Goal: Information Seeking & Learning: Learn about a topic

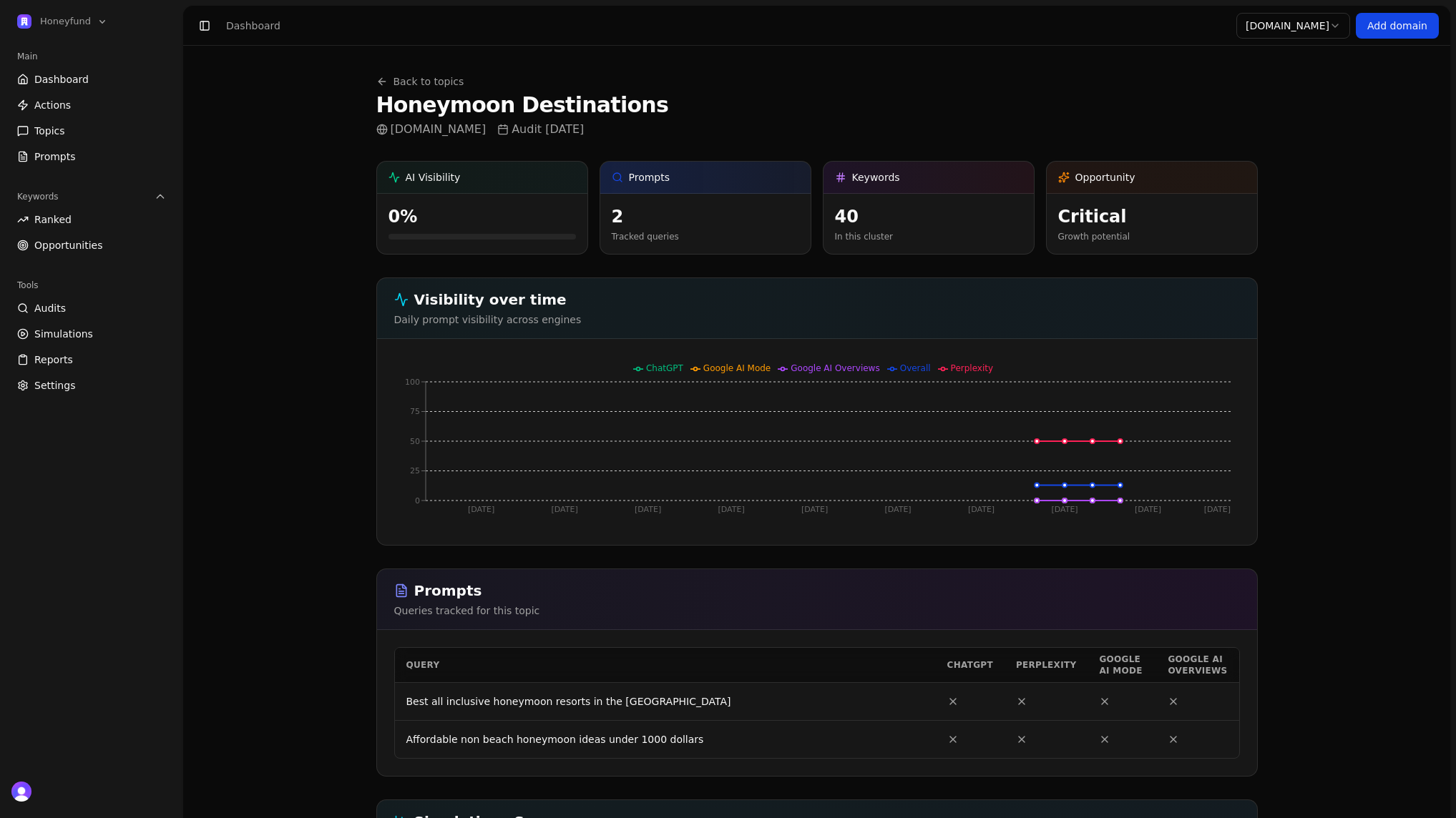
scroll to position [993, 0]
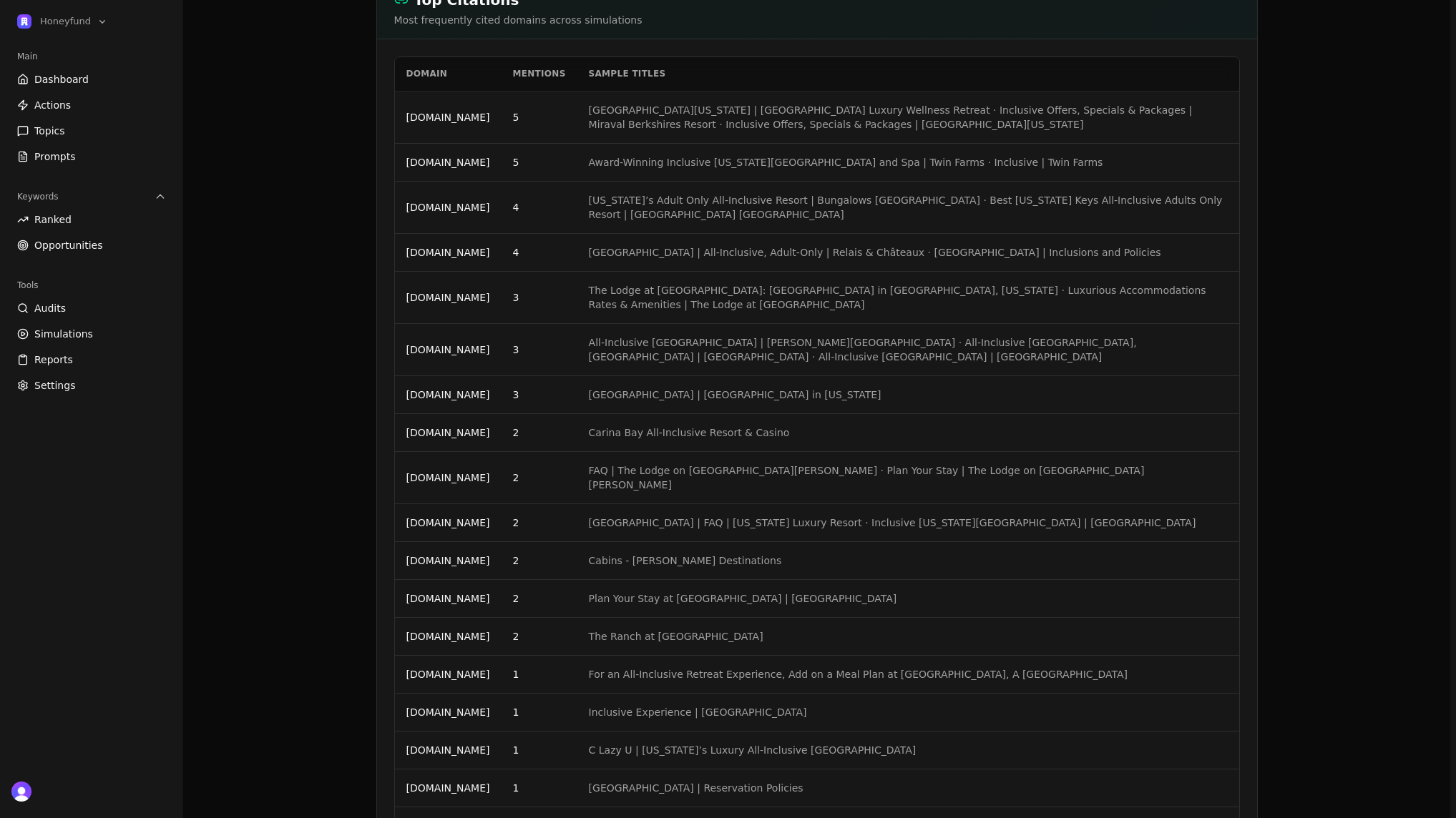
click at [82, 327] on span "Simulations" at bounding box center [64, 333] width 59 height 14
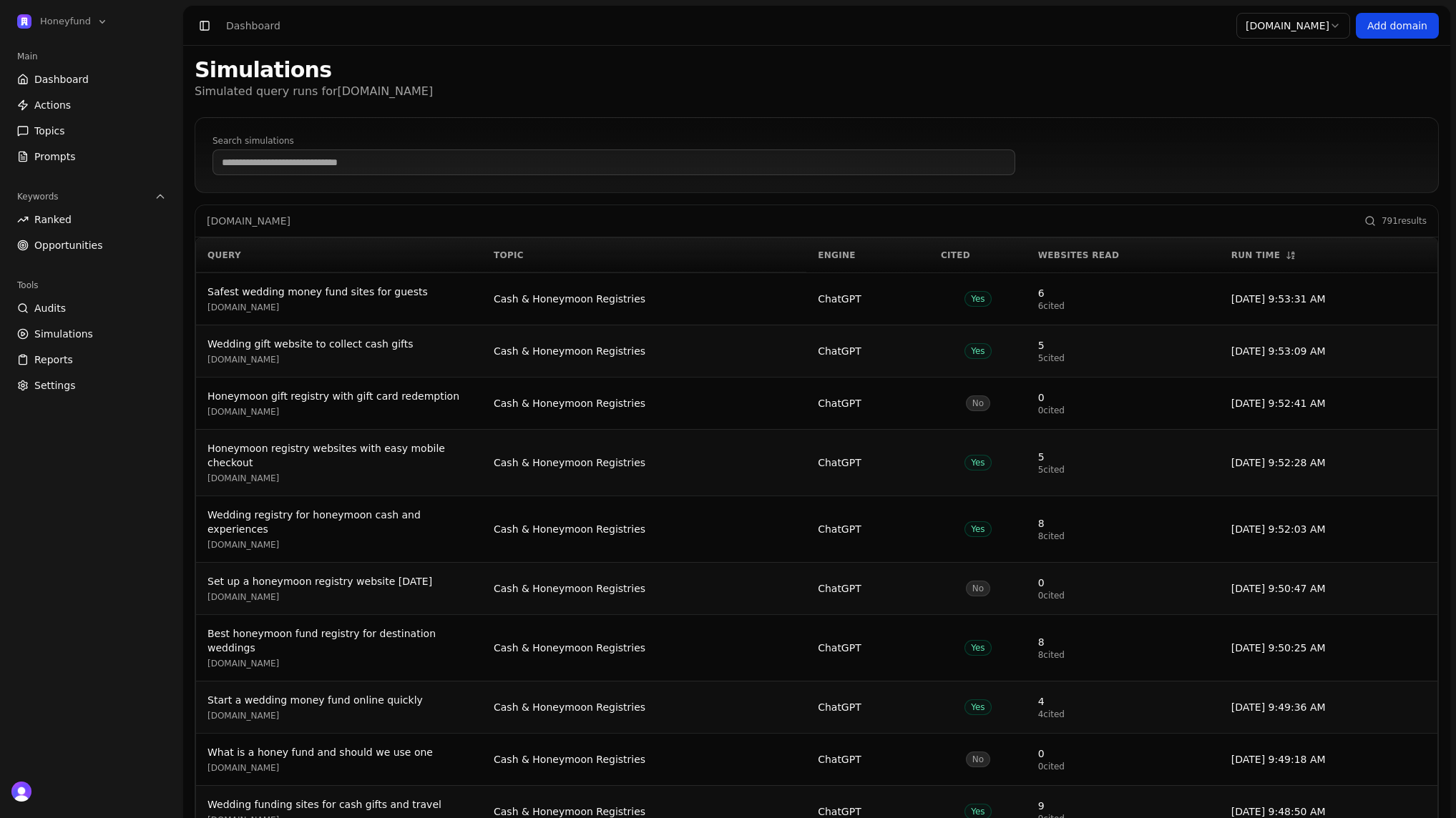
click at [384, 299] on div "Safest wedding money fund sites for guests honeyfund.com" at bounding box center [340, 299] width 263 height 29
click at [385, 287] on div "Safest wedding money fund sites for guests" at bounding box center [340, 291] width 263 height 14
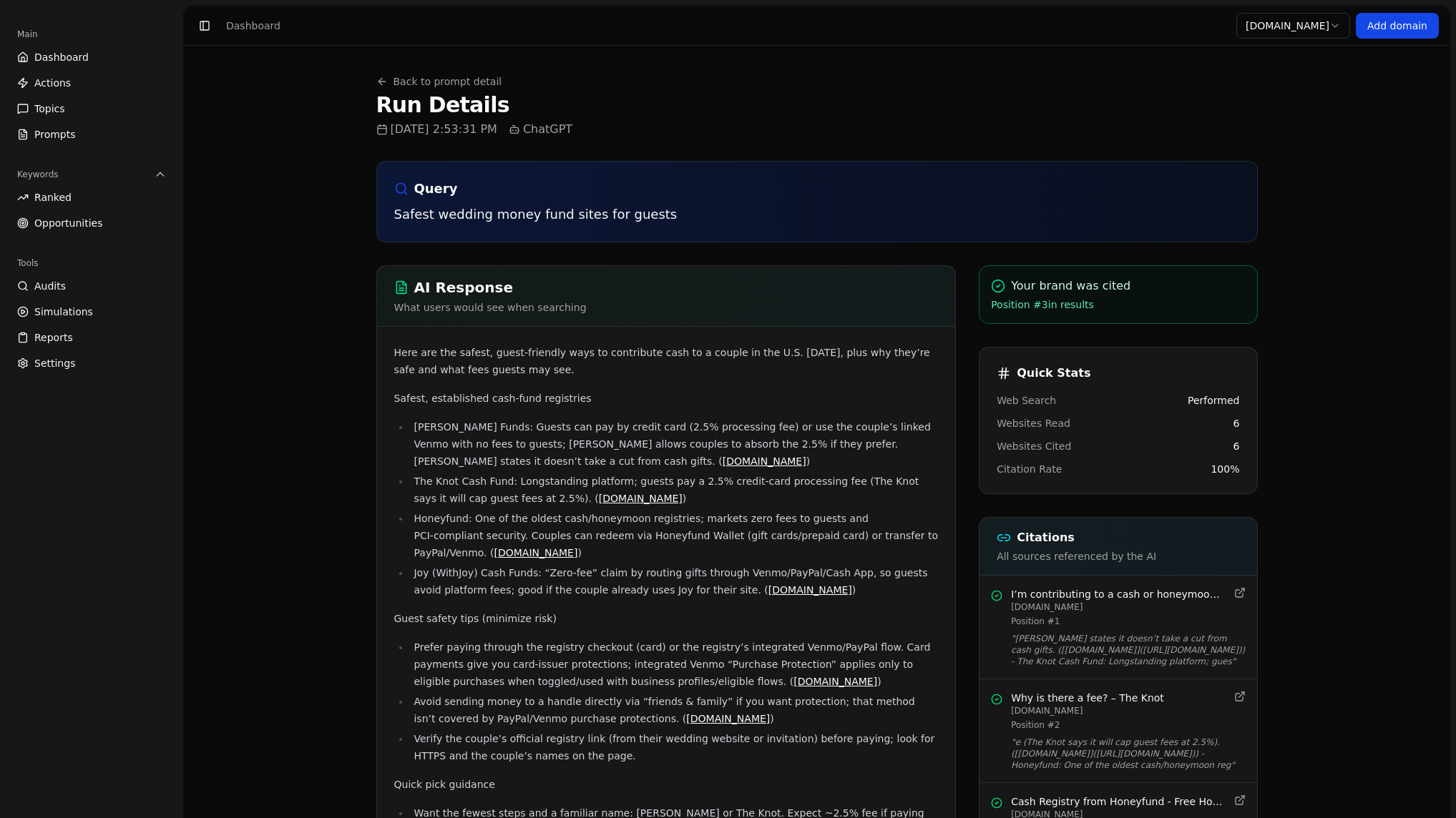
click at [102, 108] on link "Actions" at bounding box center [91, 105] width 160 height 23
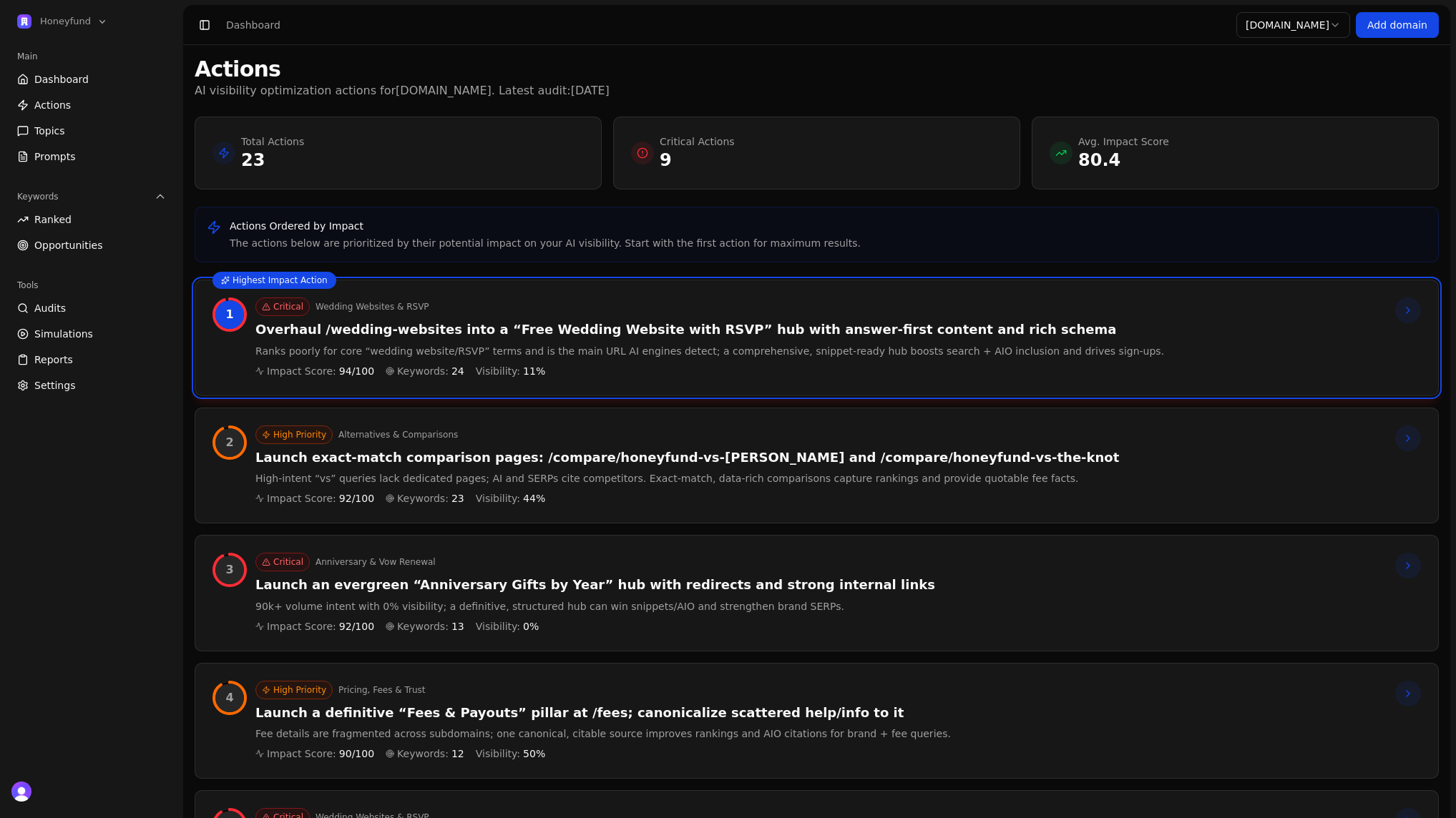
click at [93, 80] on link "Dashboard" at bounding box center [91, 79] width 160 height 23
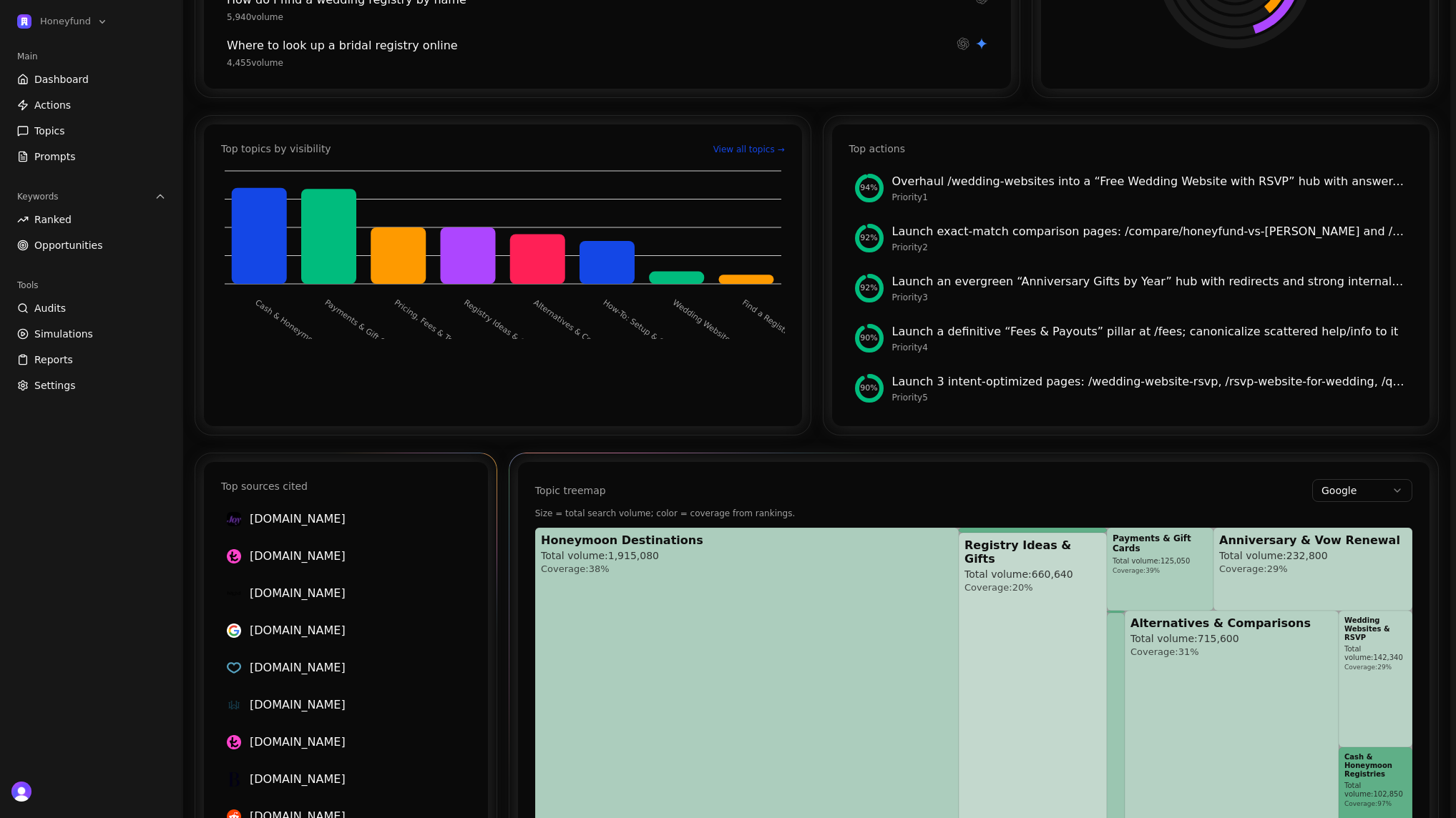
scroll to position [591, 0]
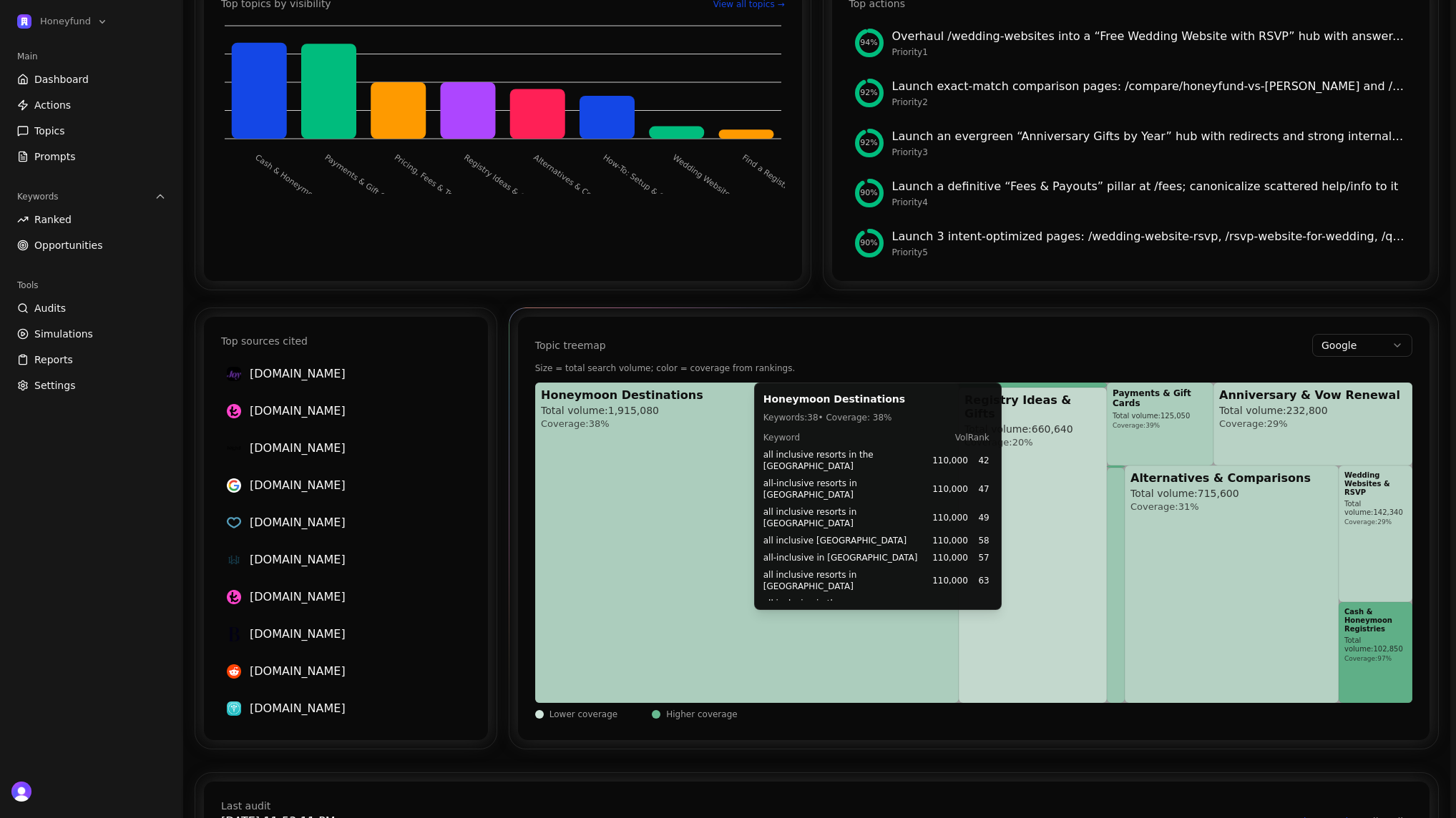
drag, startPoint x: 545, startPoint y: 444, endPoint x: 565, endPoint y: 455, distance: 22.8
click at [553, 451] on div "Honeymoon Destinations Total volume: 1,915,080 Coverage: 38%" at bounding box center [747, 543] width 412 height 309
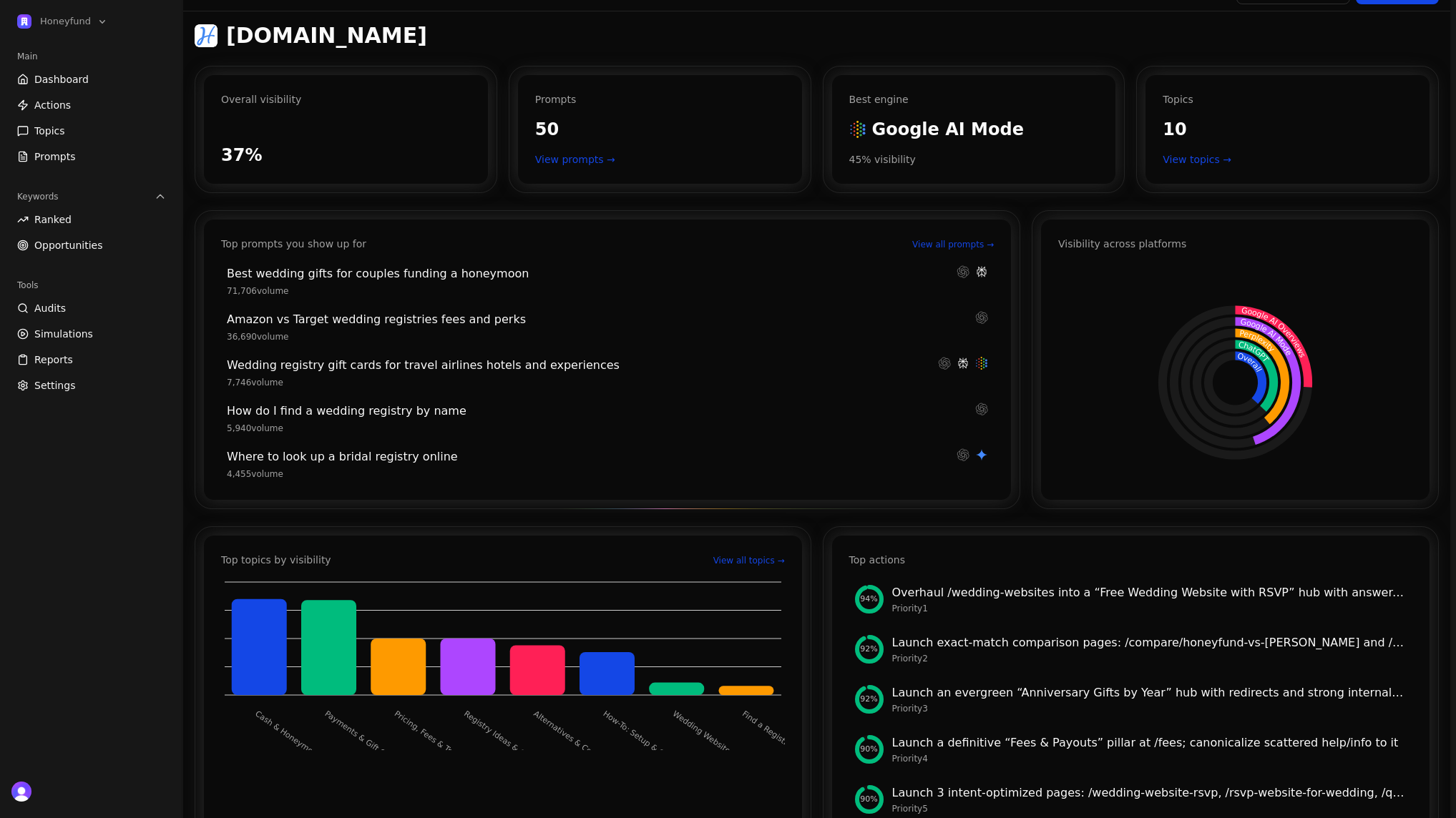
scroll to position [0, 0]
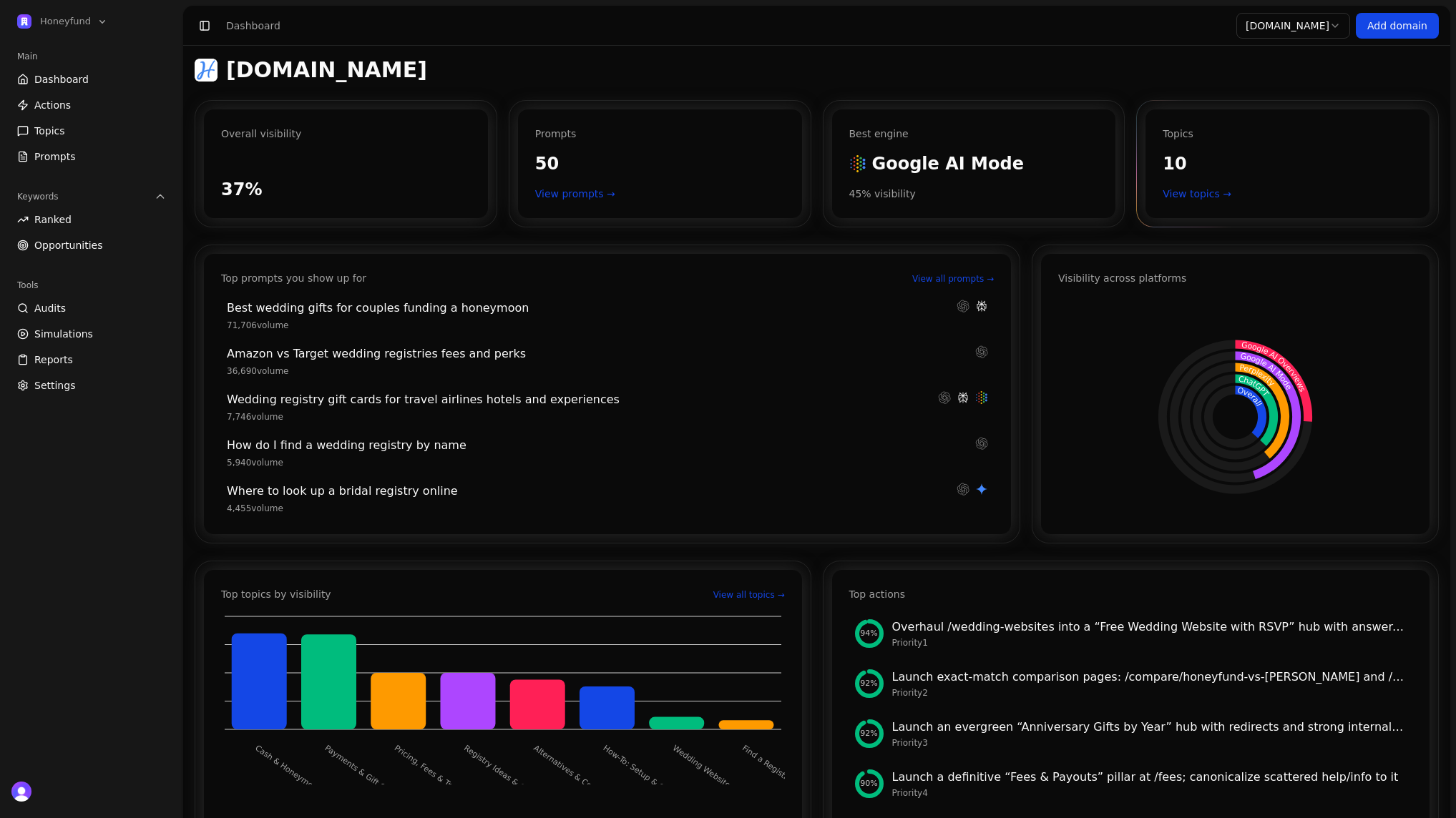
click at [1180, 196] on link "View topics →" at bounding box center [1287, 193] width 250 height 14
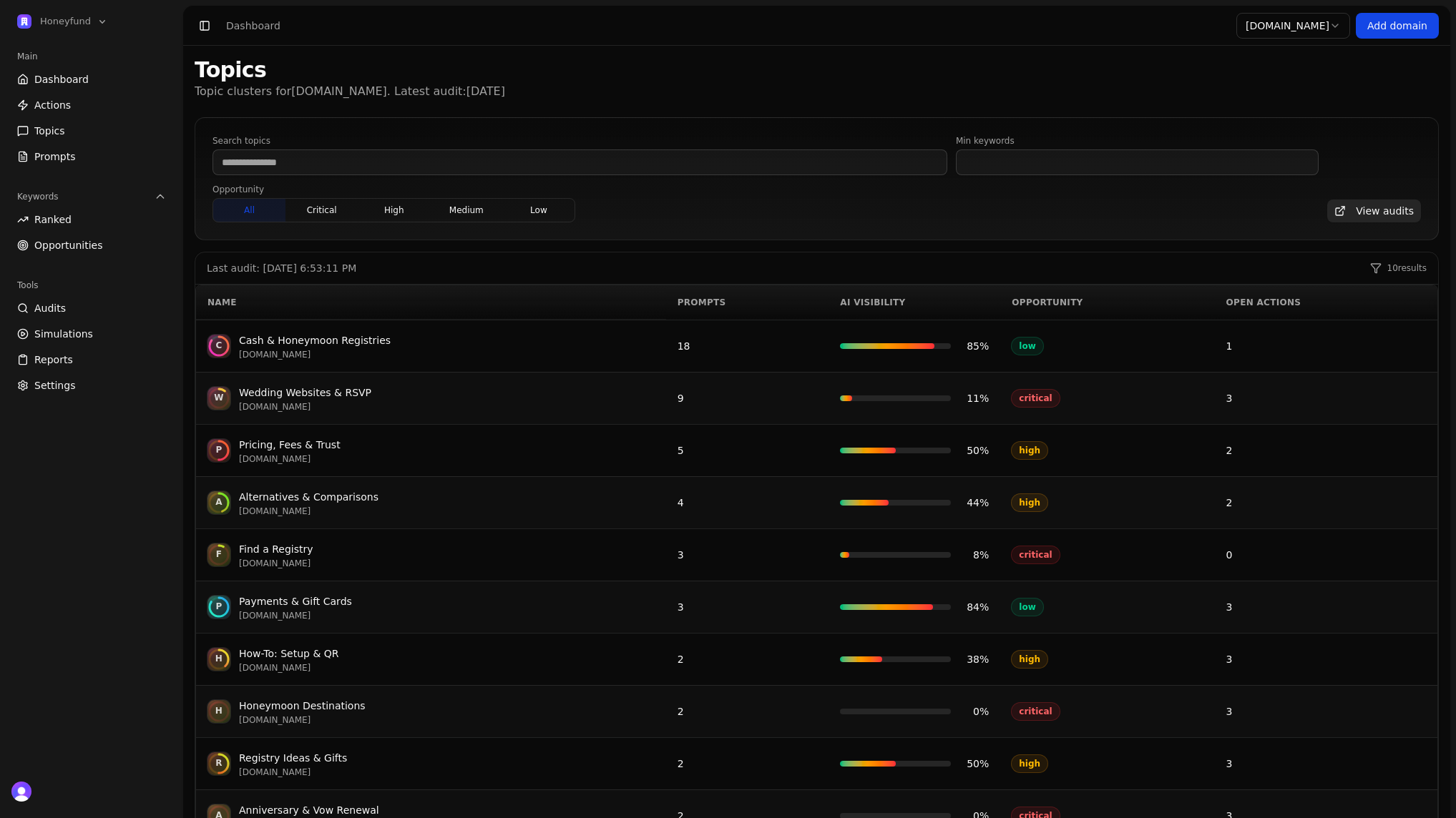
click at [1036, 303] on div "Opportunity" at bounding box center [1107, 302] width 191 height 11
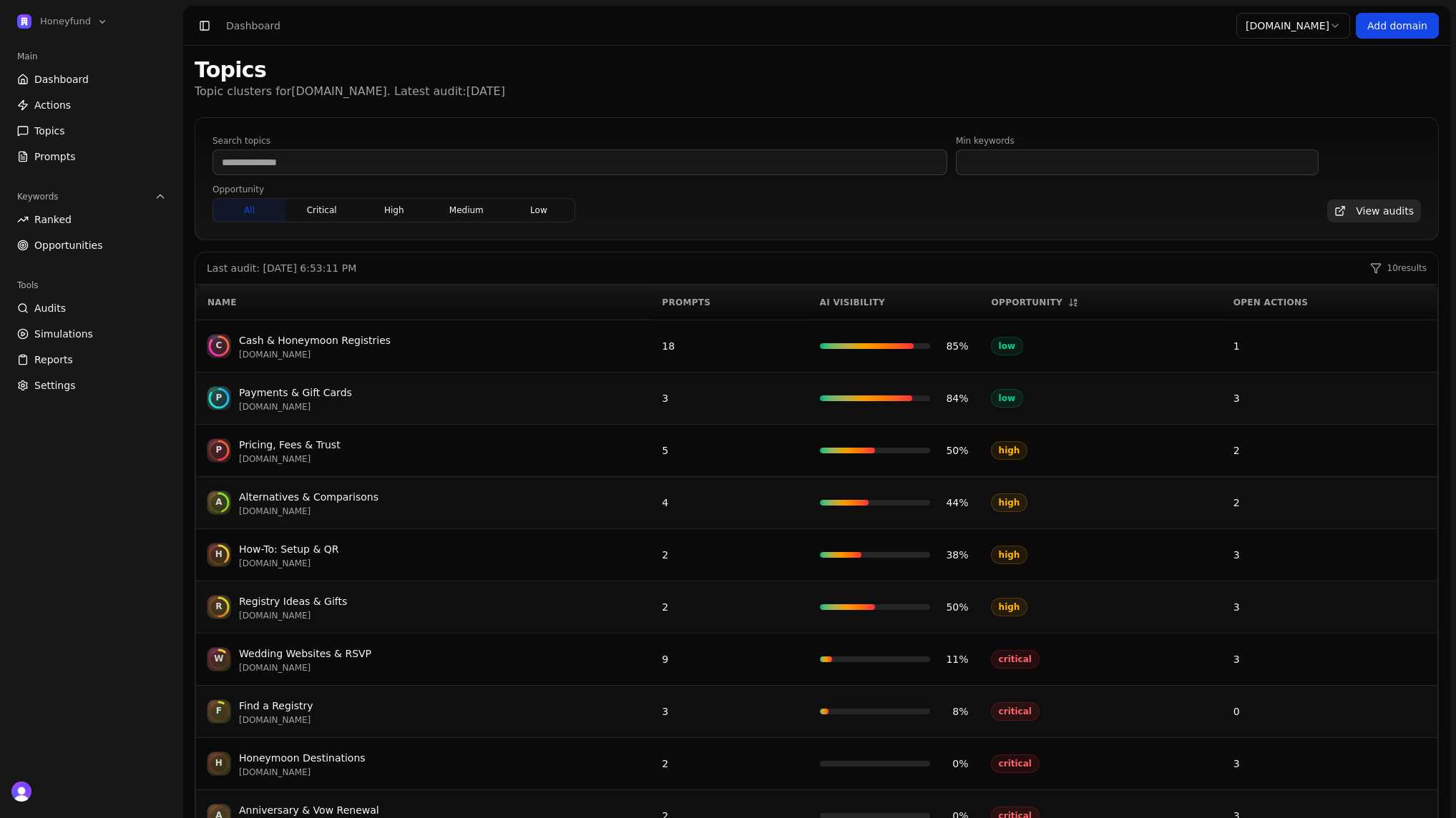
click at [1039, 303] on div "Opportunity" at bounding box center [1101, 302] width 219 height 11
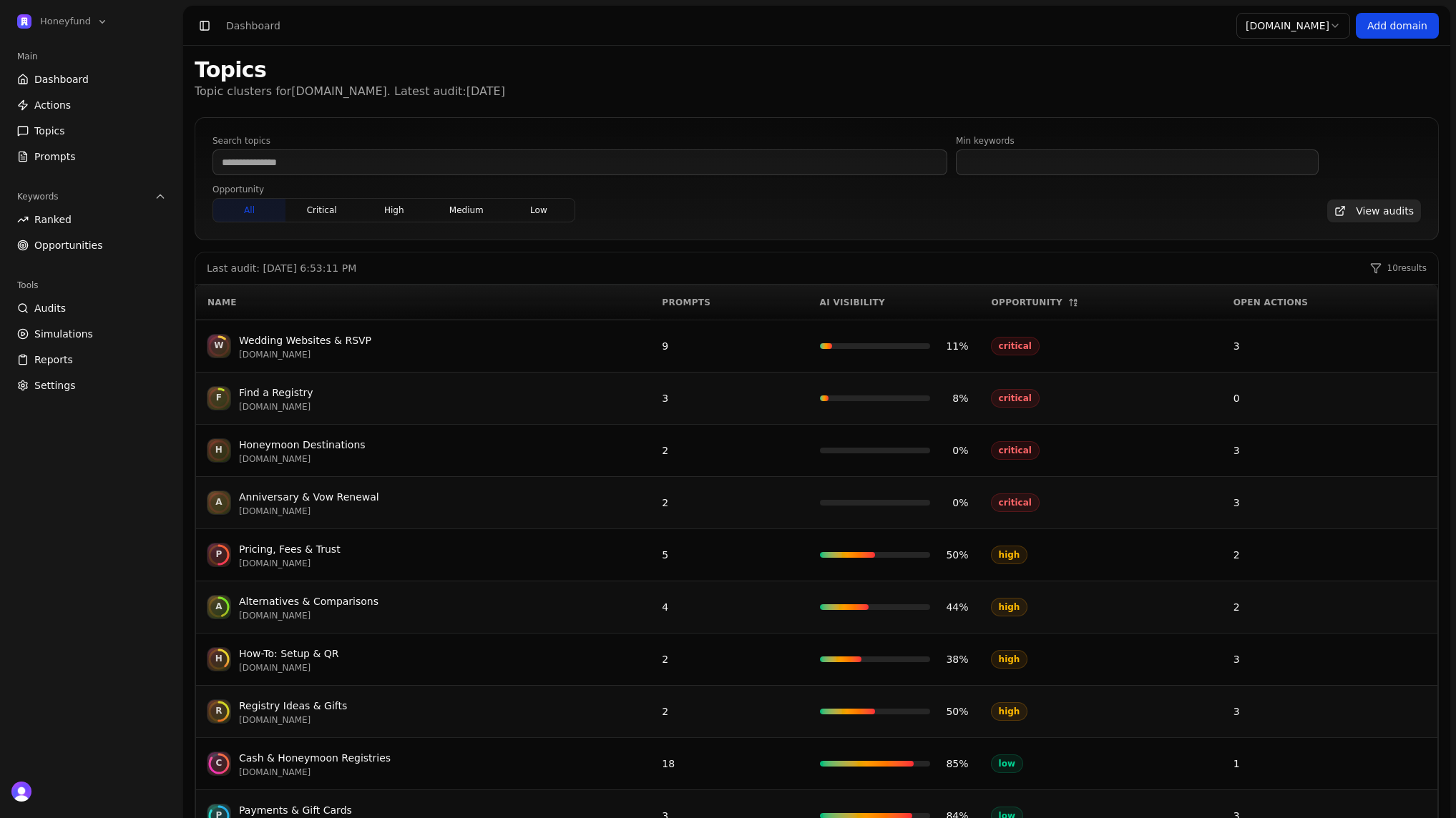
scroll to position [1, 0]
click at [318, 335] on div "Wedding Websites & RSVP" at bounding box center [305, 339] width 133 height 17
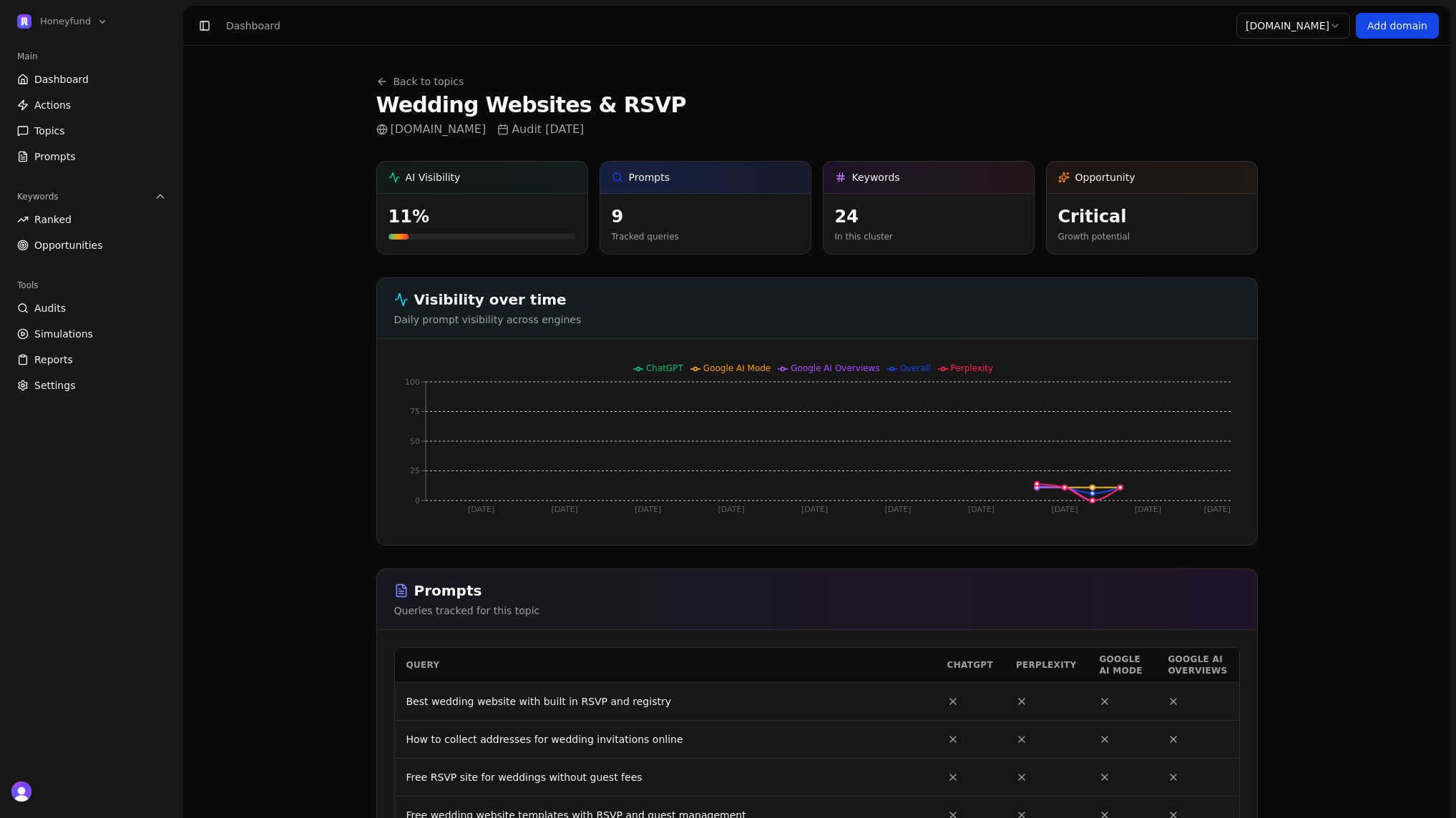
scroll to position [81, 0]
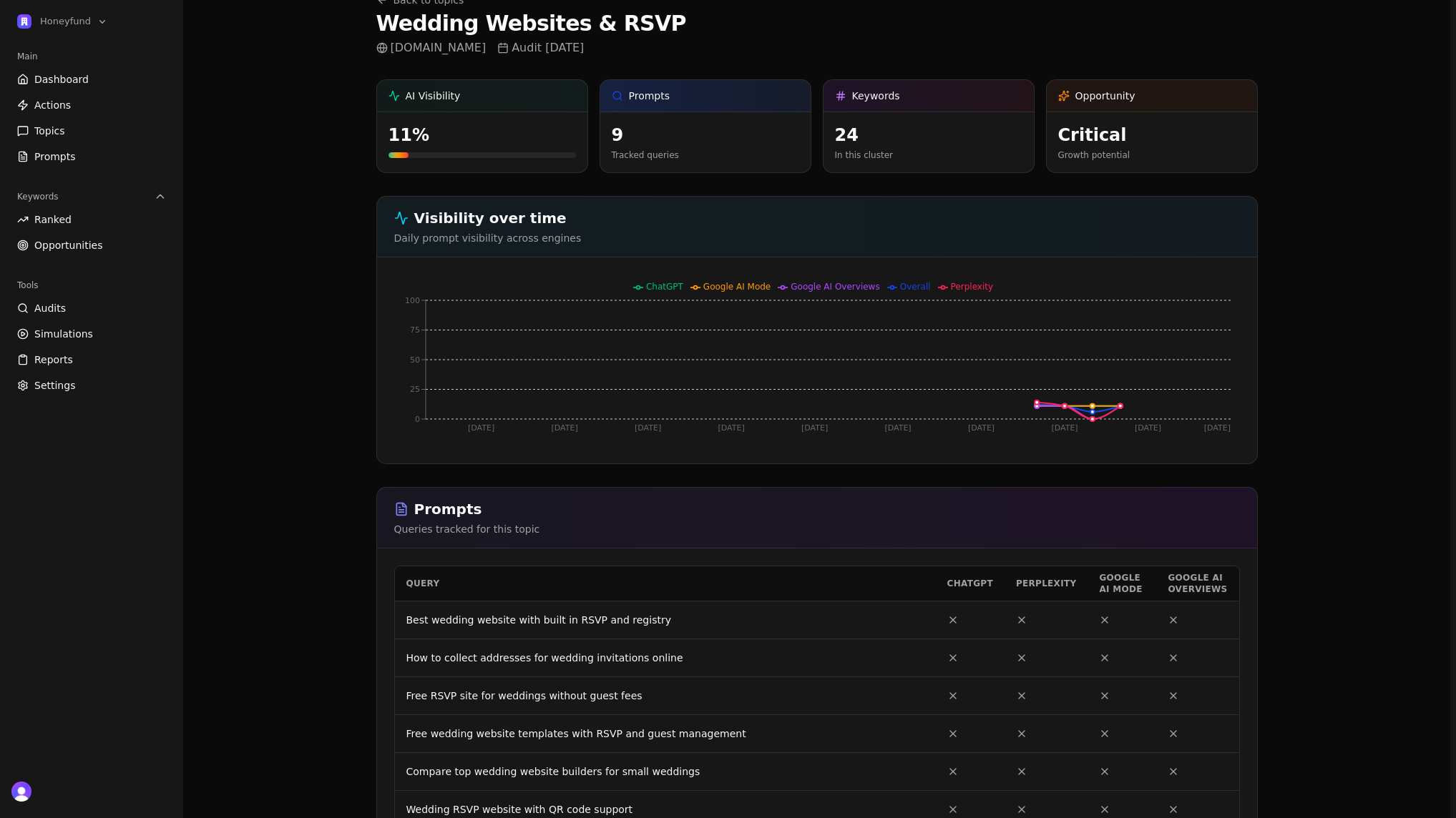
click at [401, 135] on div "11 %" at bounding box center [482, 135] width 187 height 23
click at [406, 96] on span "AI Visibility" at bounding box center [433, 98] width 55 height 14
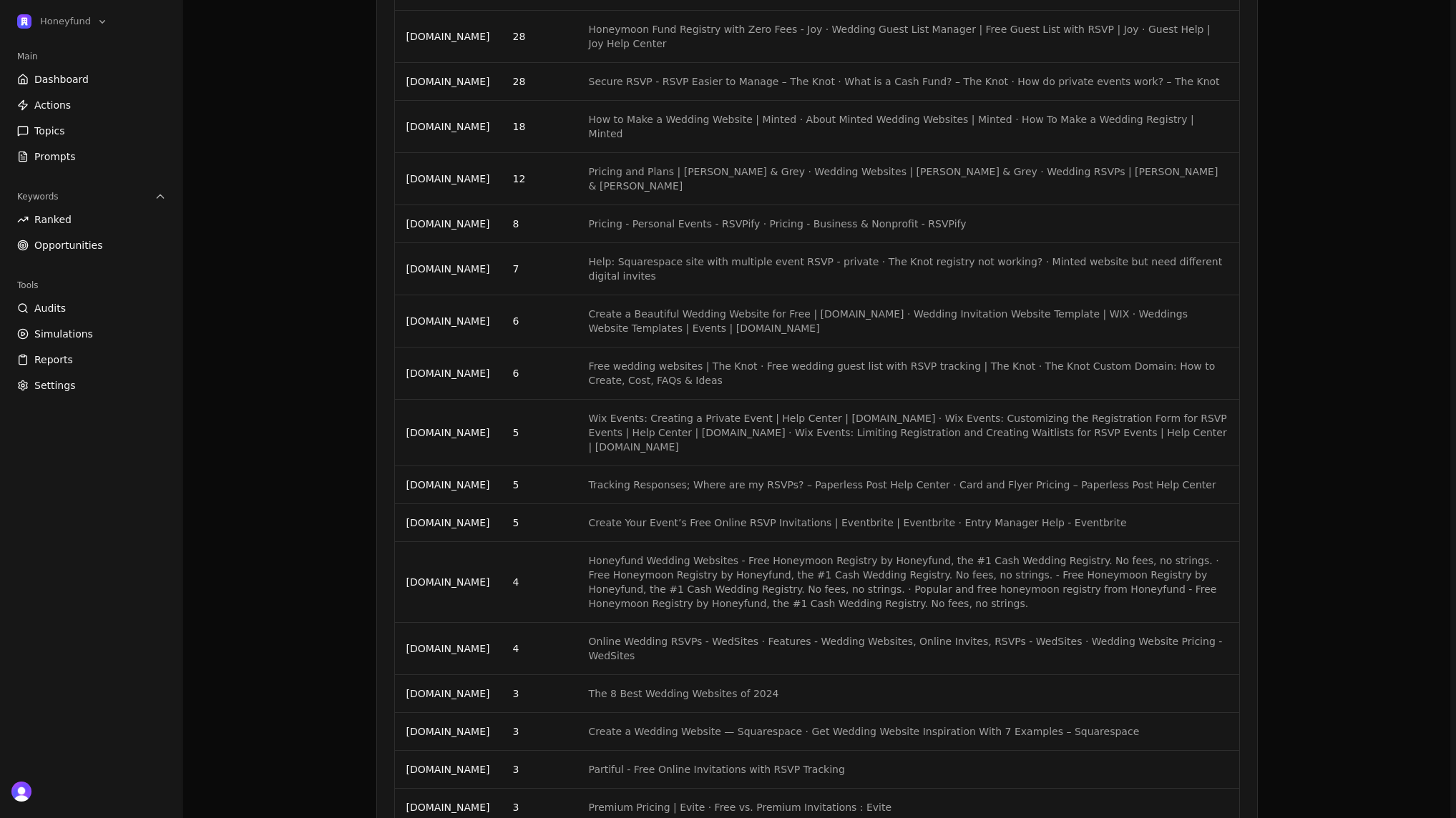
scroll to position [1431, 0]
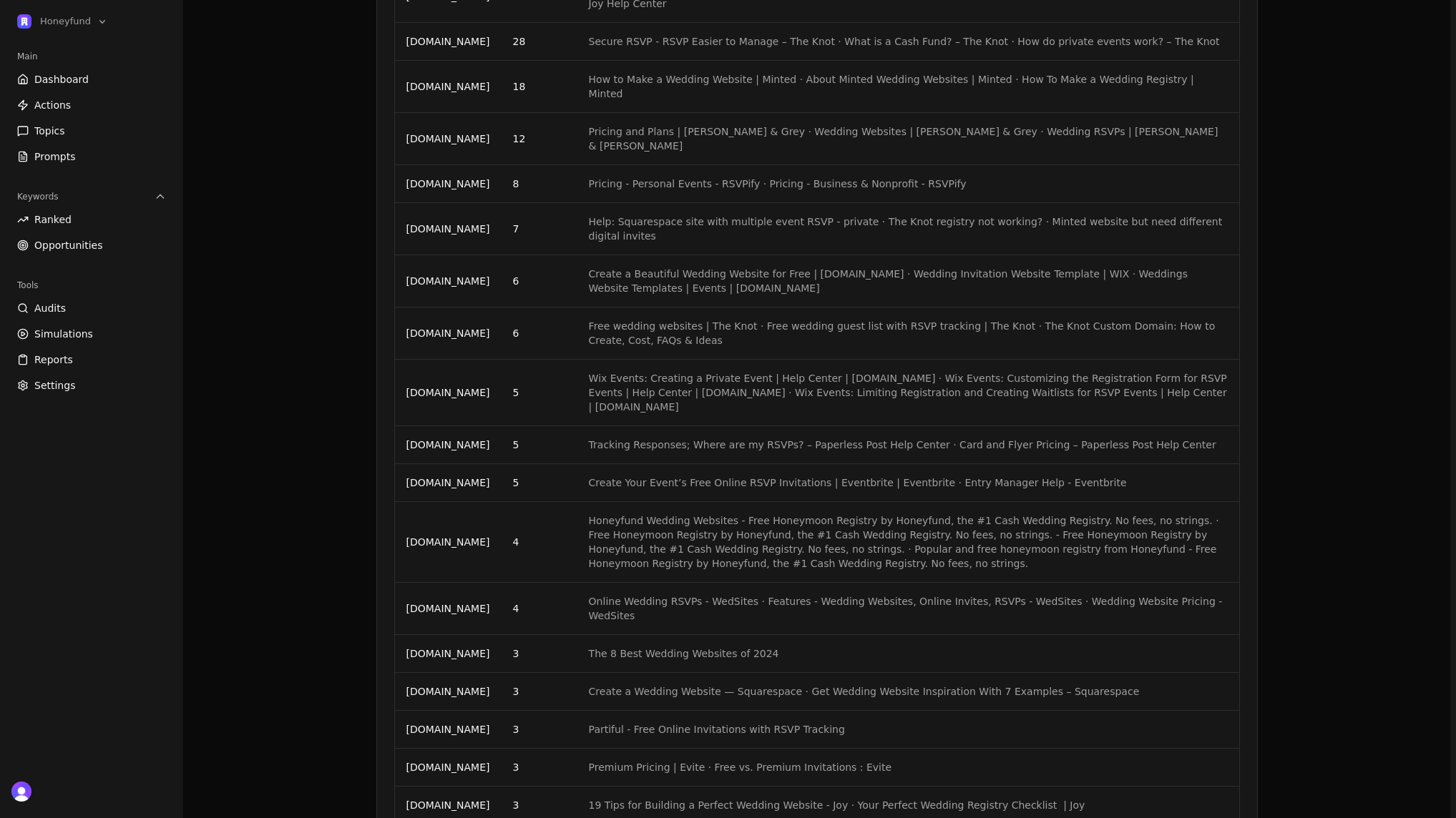
click at [492, 502] on td "[DOMAIN_NAME]" at bounding box center [449, 542] width 107 height 81
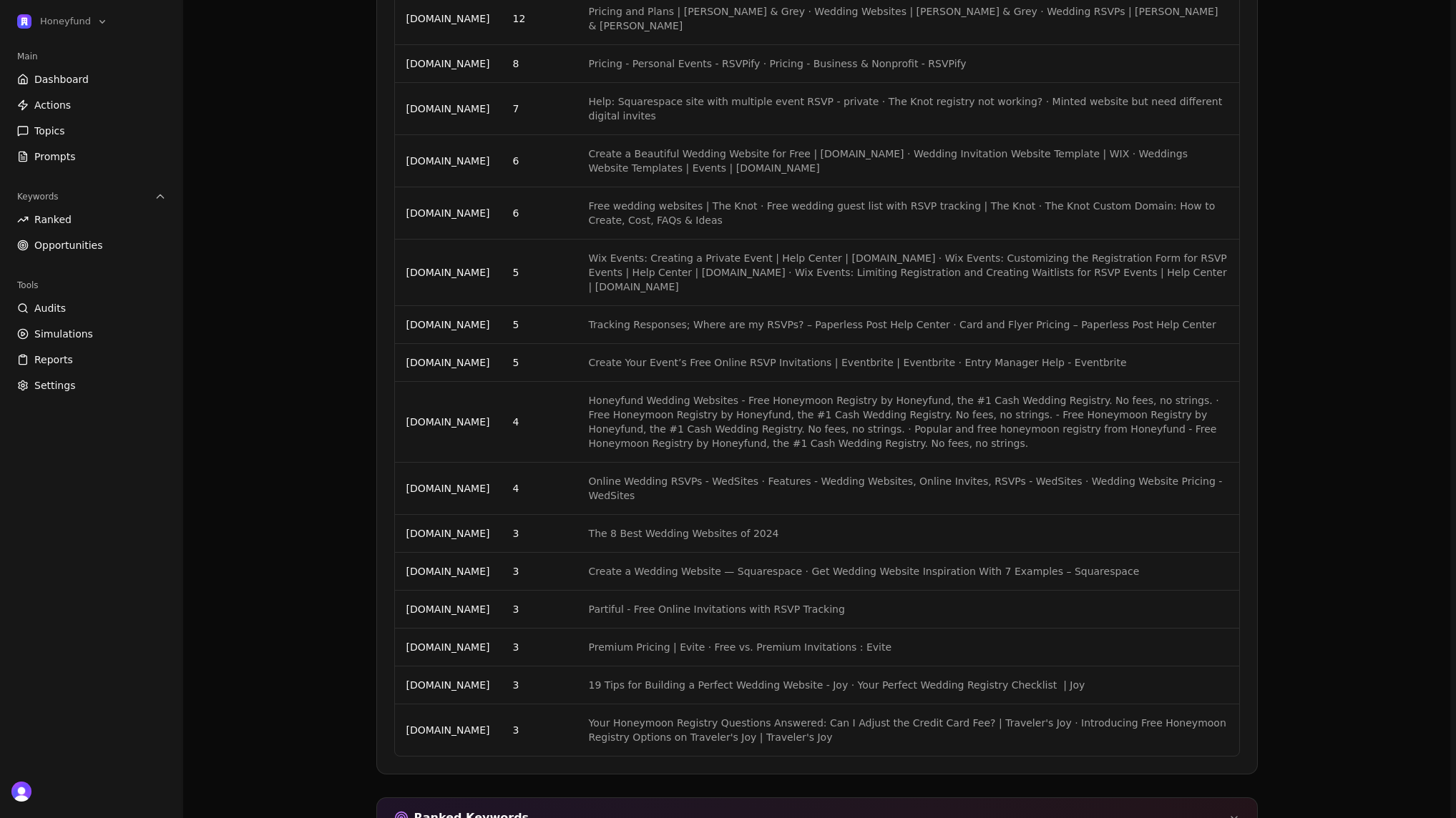
scroll to position [1688, 0]
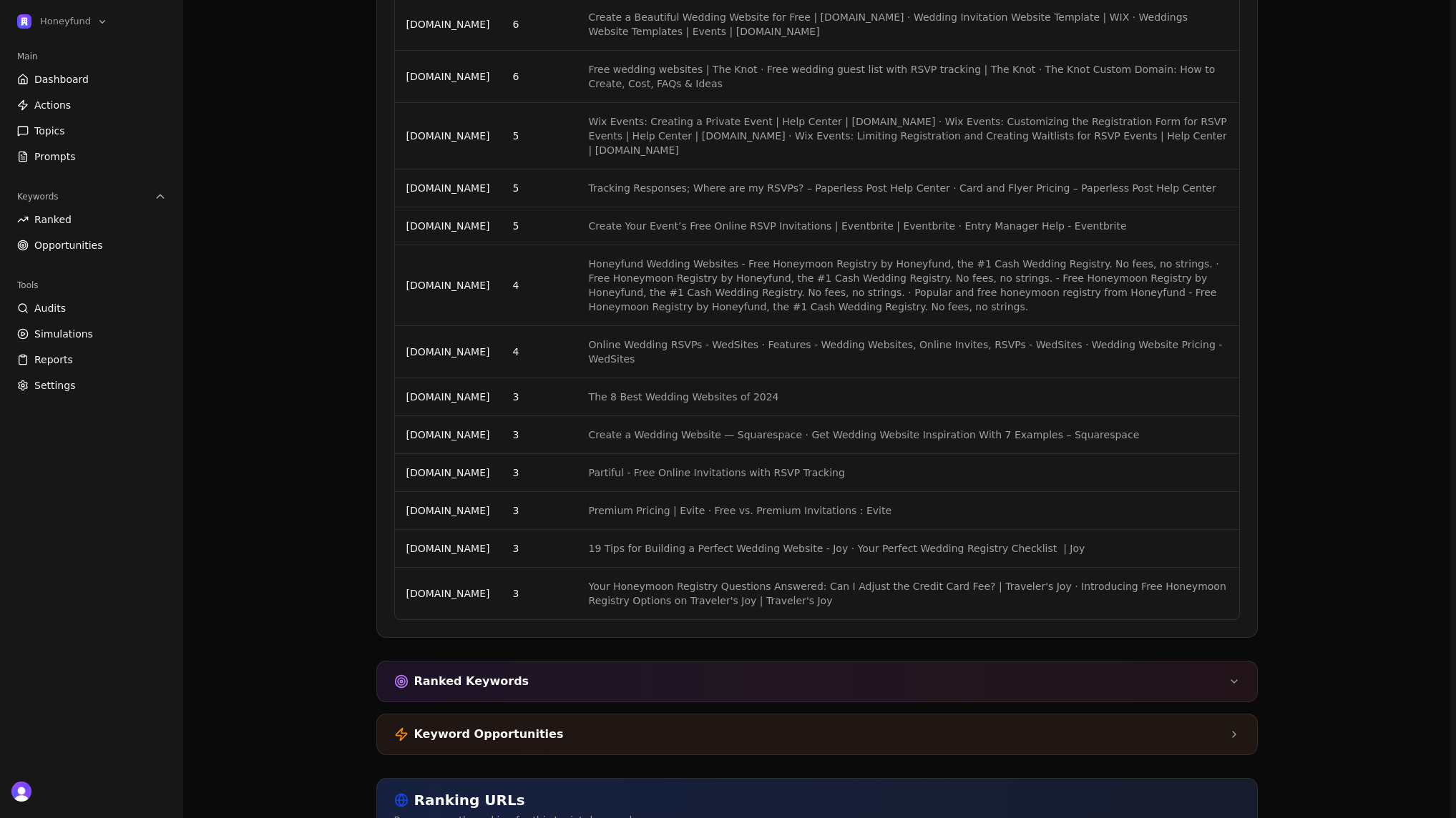
click at [653, 714] on div "Keyword Opportunities" at bounding box center [817, 734] width 880 height 40
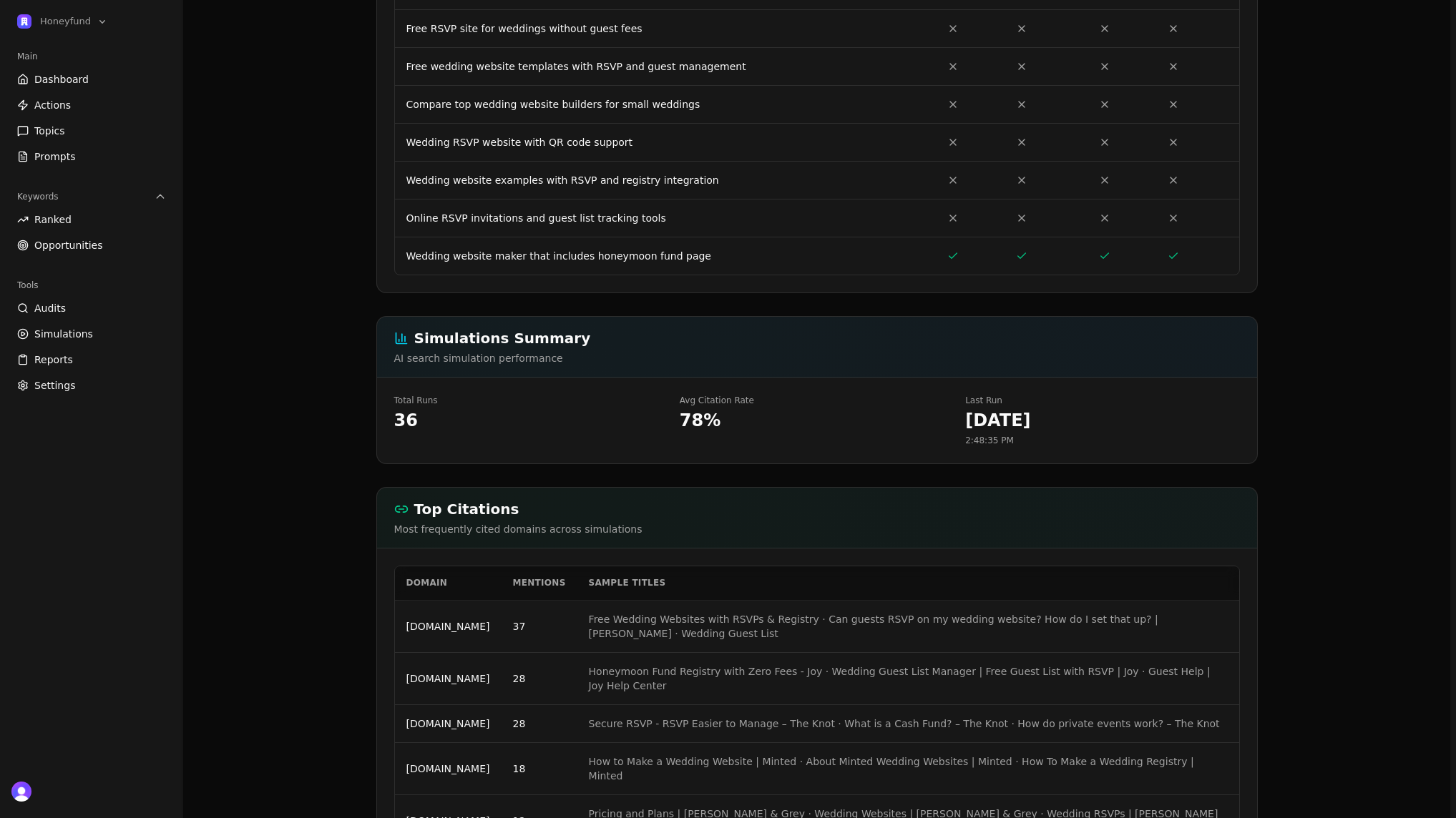
scroll to position [0, 0]
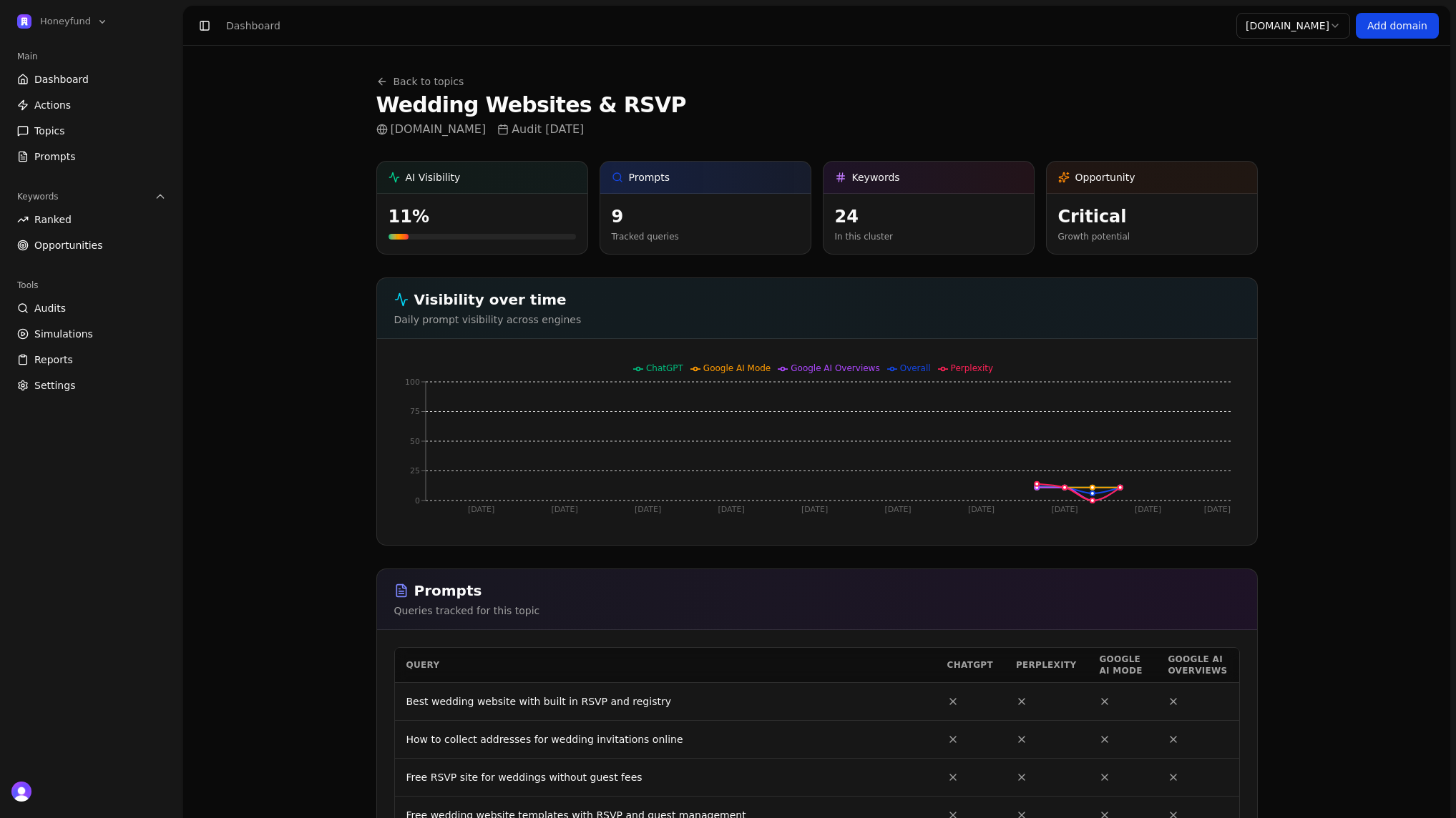
click at [545, 307] on h2 "Visibility over time" at bounding box center [817, 300] width 845 height 20
click at [870, 206] on div "24" at bounding box center [928, 217] width 187 height 23
click at [833, 182] on div "Keywords" at bounding box center [928, 178] width 210 height 32
drag, startPoint x: 428, startPoint y: 71, endPoint x: 428, endPoint y: 79, distance: 8.0
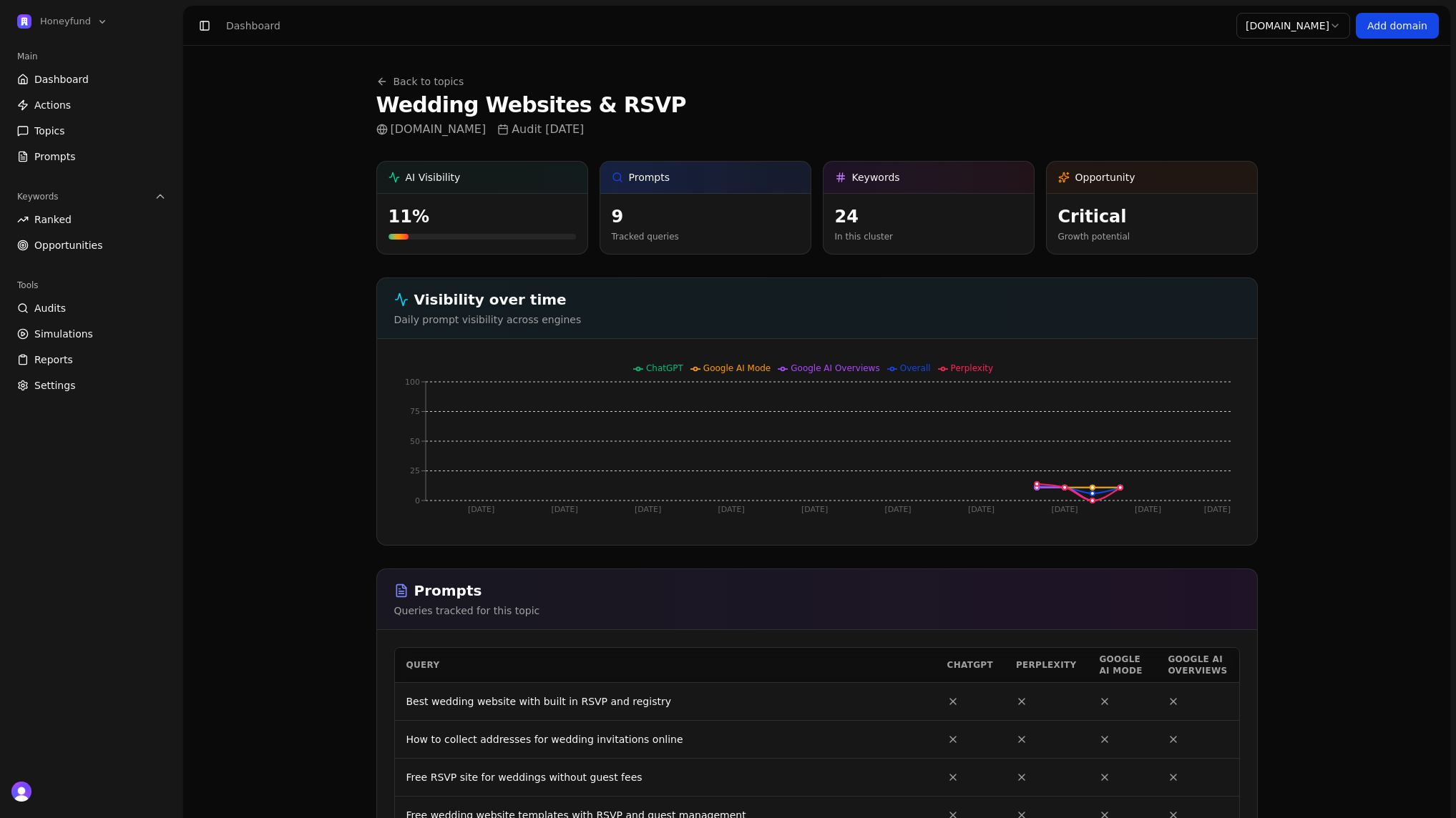
click at [428, 80] on link "Back to topics" at bounding box center [420, 81] width 88 height 14
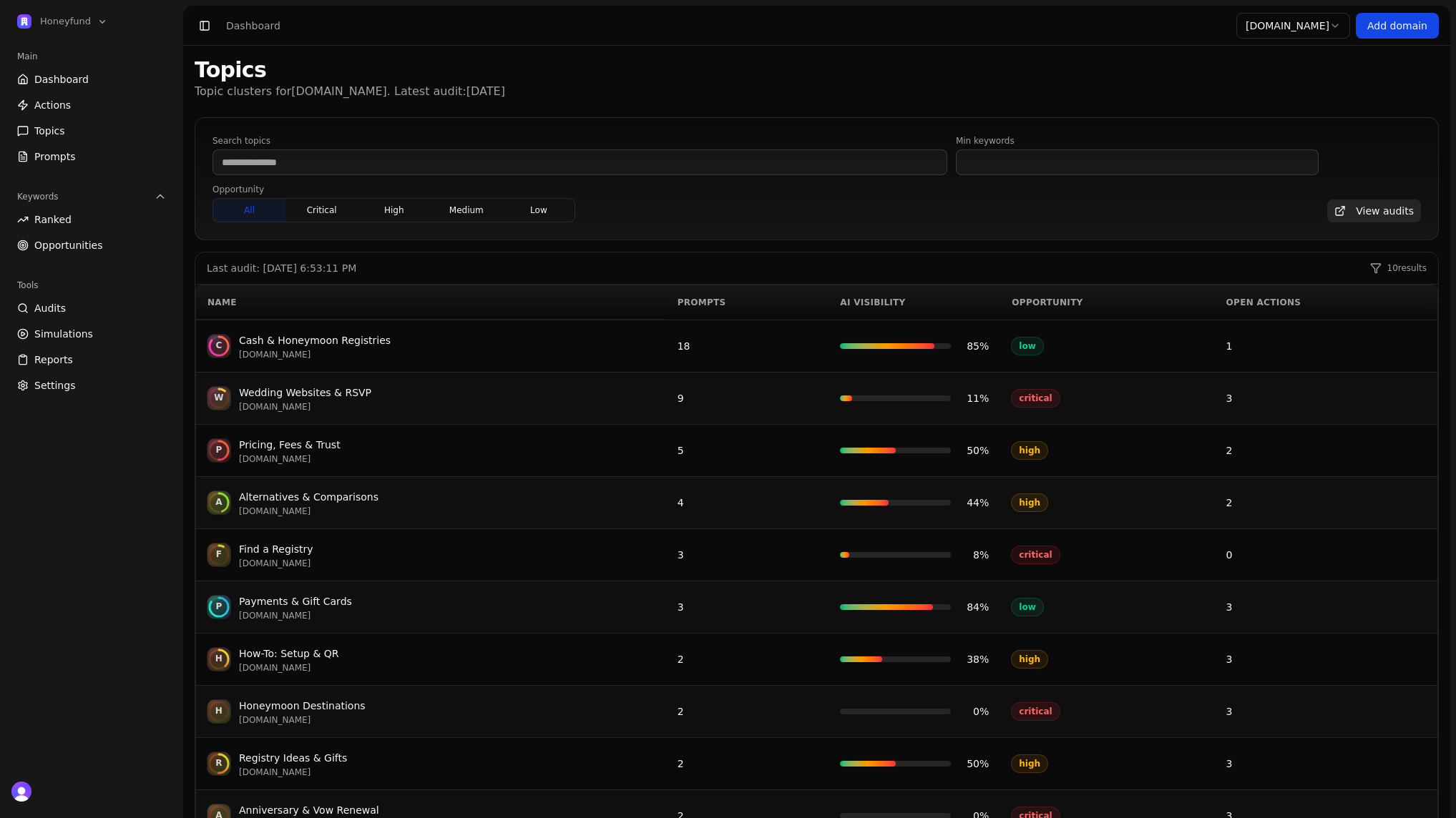
click at [861, 300] on div "AI Visibility" at bounding box center [915, 302] width 149 height 11
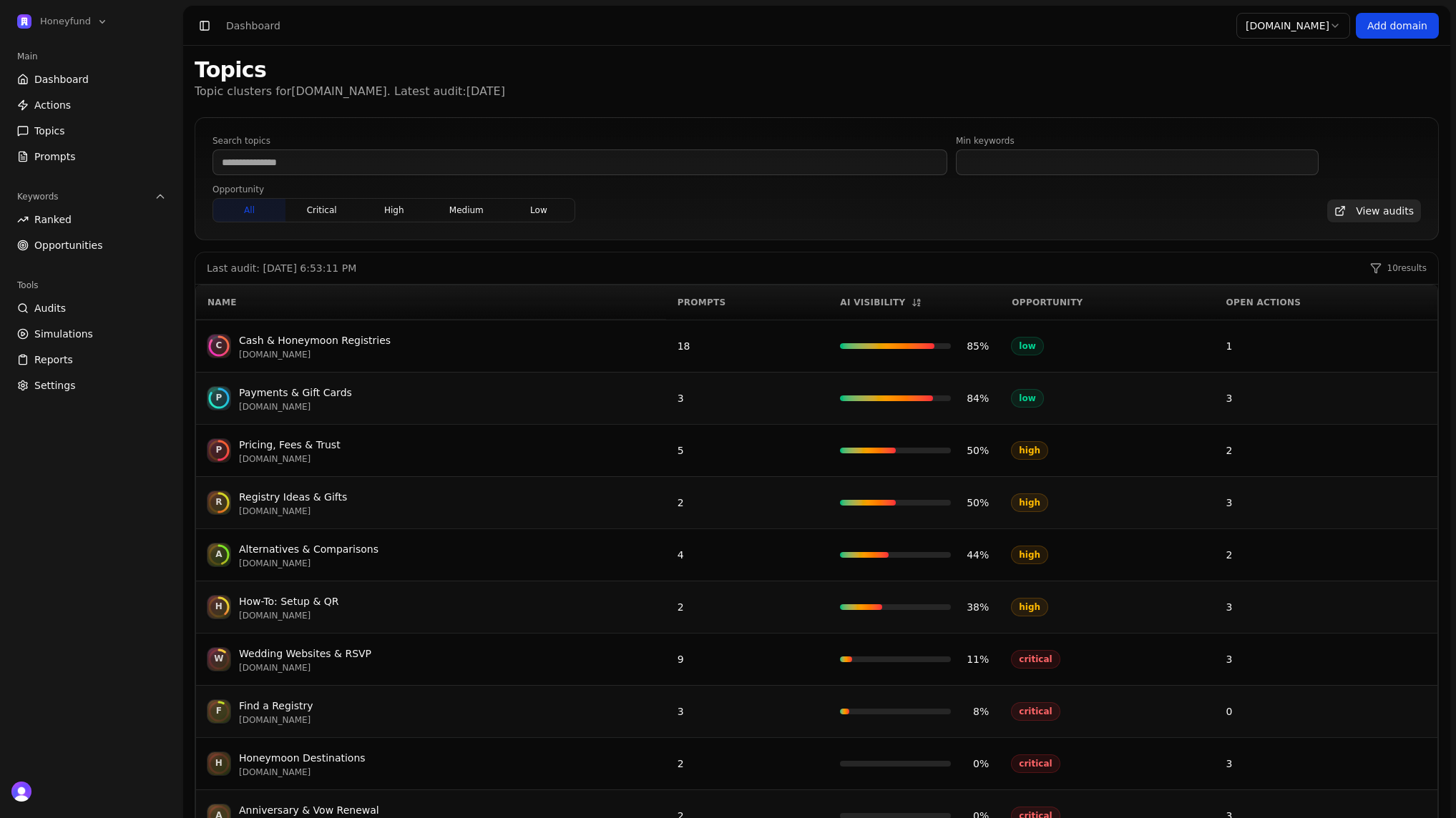
click at [1058, 301] on div "Opportunity" at bounding box center [1107, 302] width 191 height 11
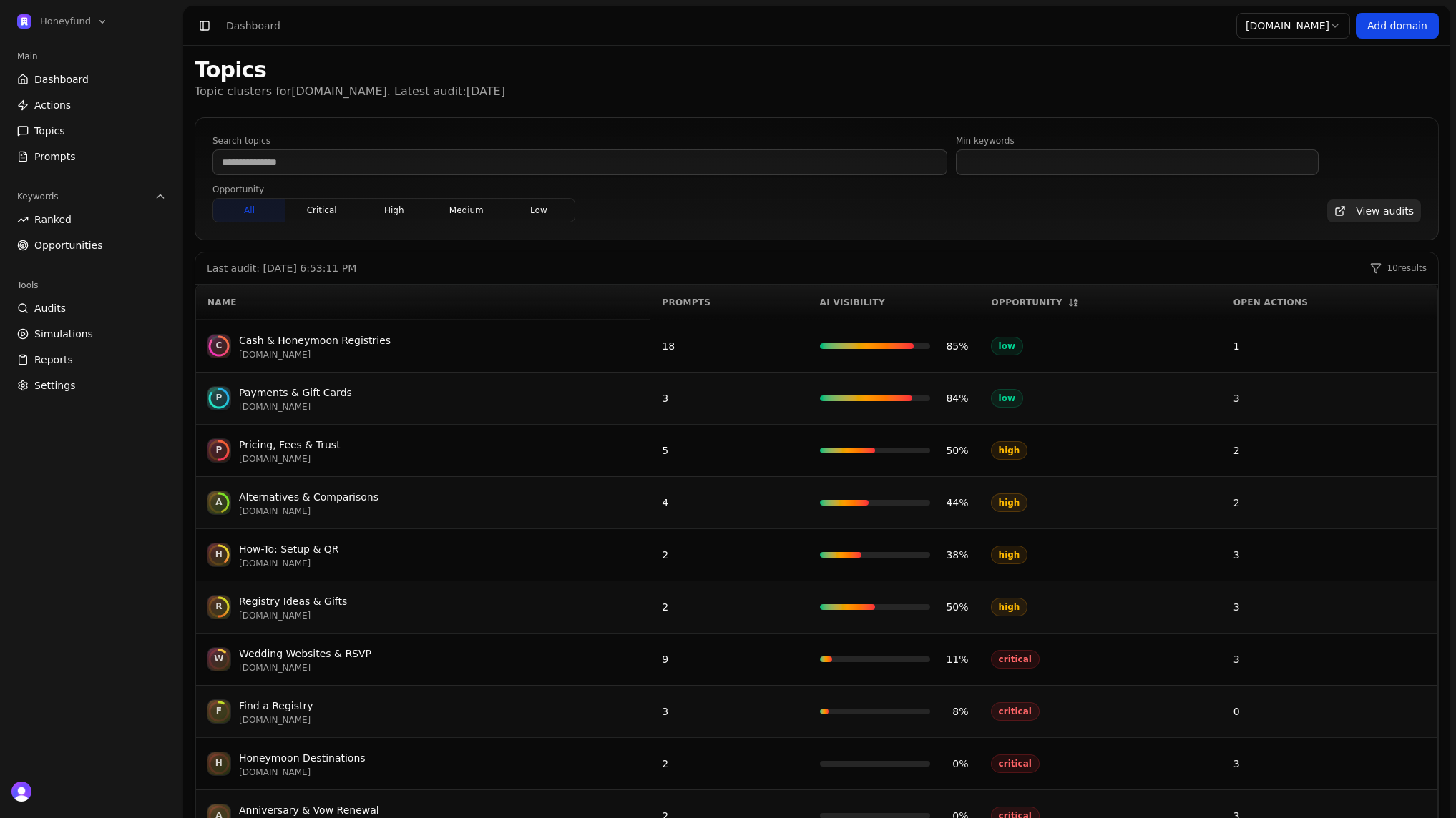
click at [1047, 300] on div "Opportunity" at bounding box center [1101, 302] width 219 height 11
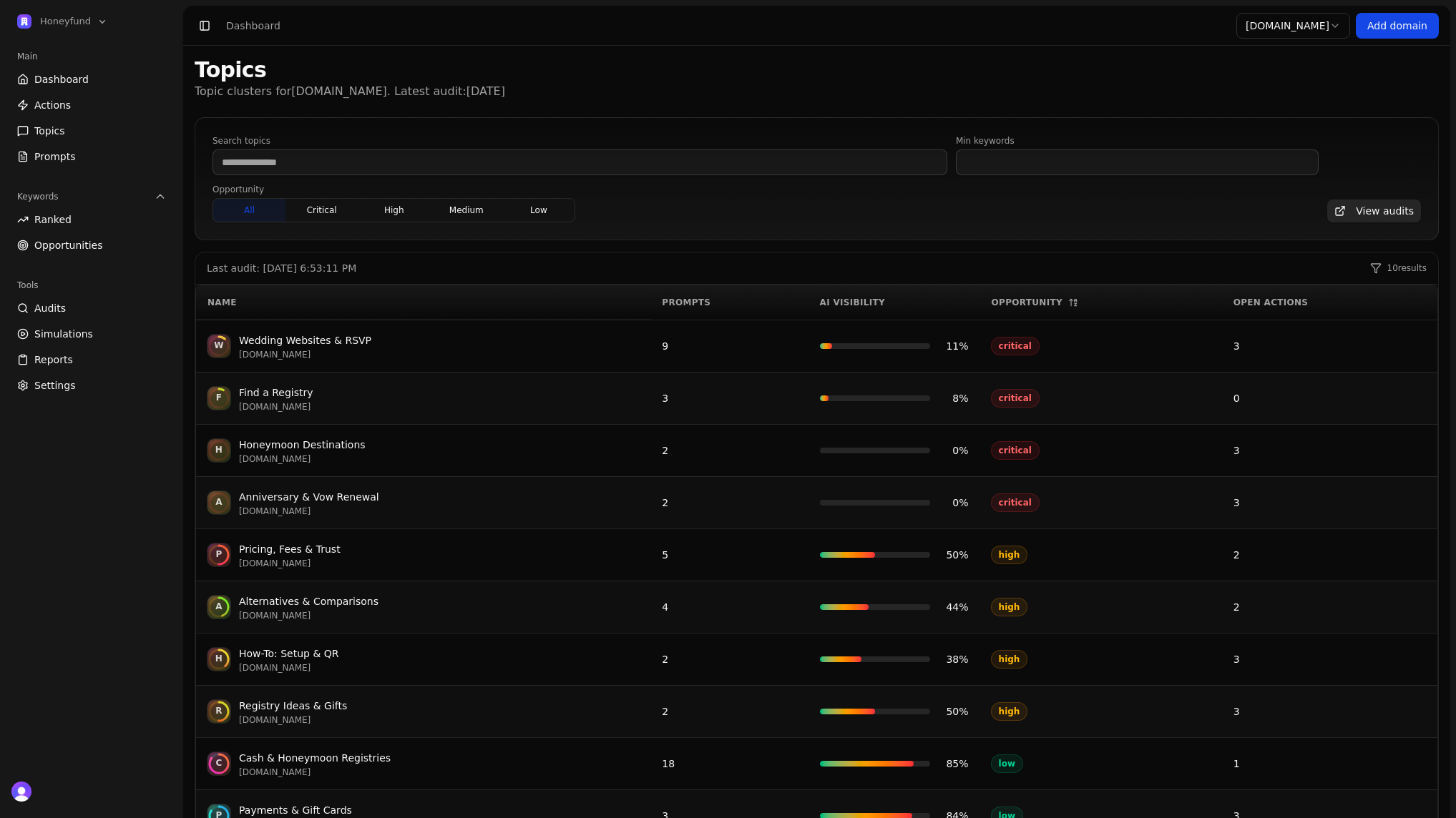
click at [312, 338] on div "Wedding Websites & RSVP" at bounding box center [305, 340] width 133 height 17
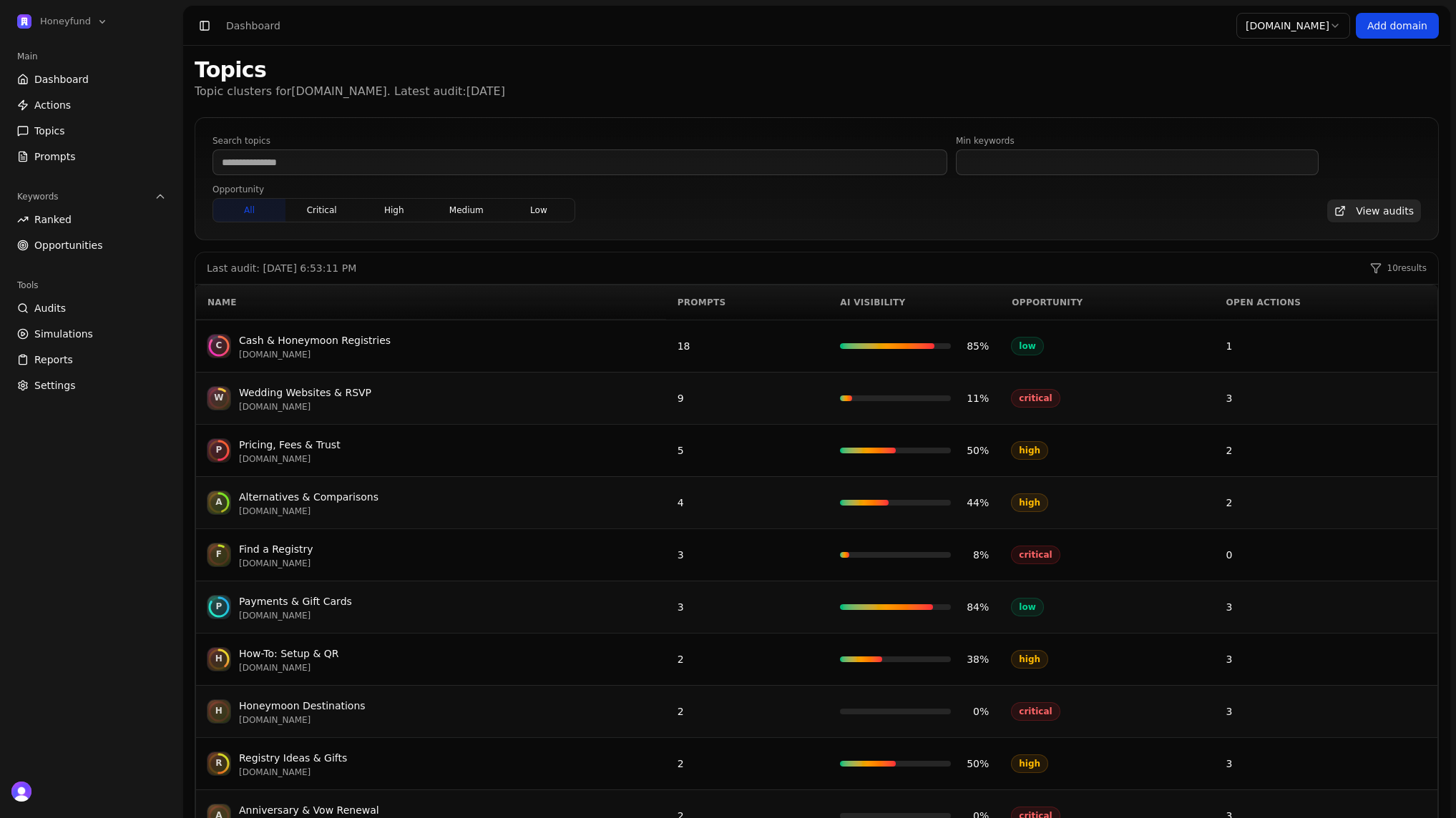
click at [1039, 303] on div "Opportunity" at bounding box center [1107, 302] width 191 height 11
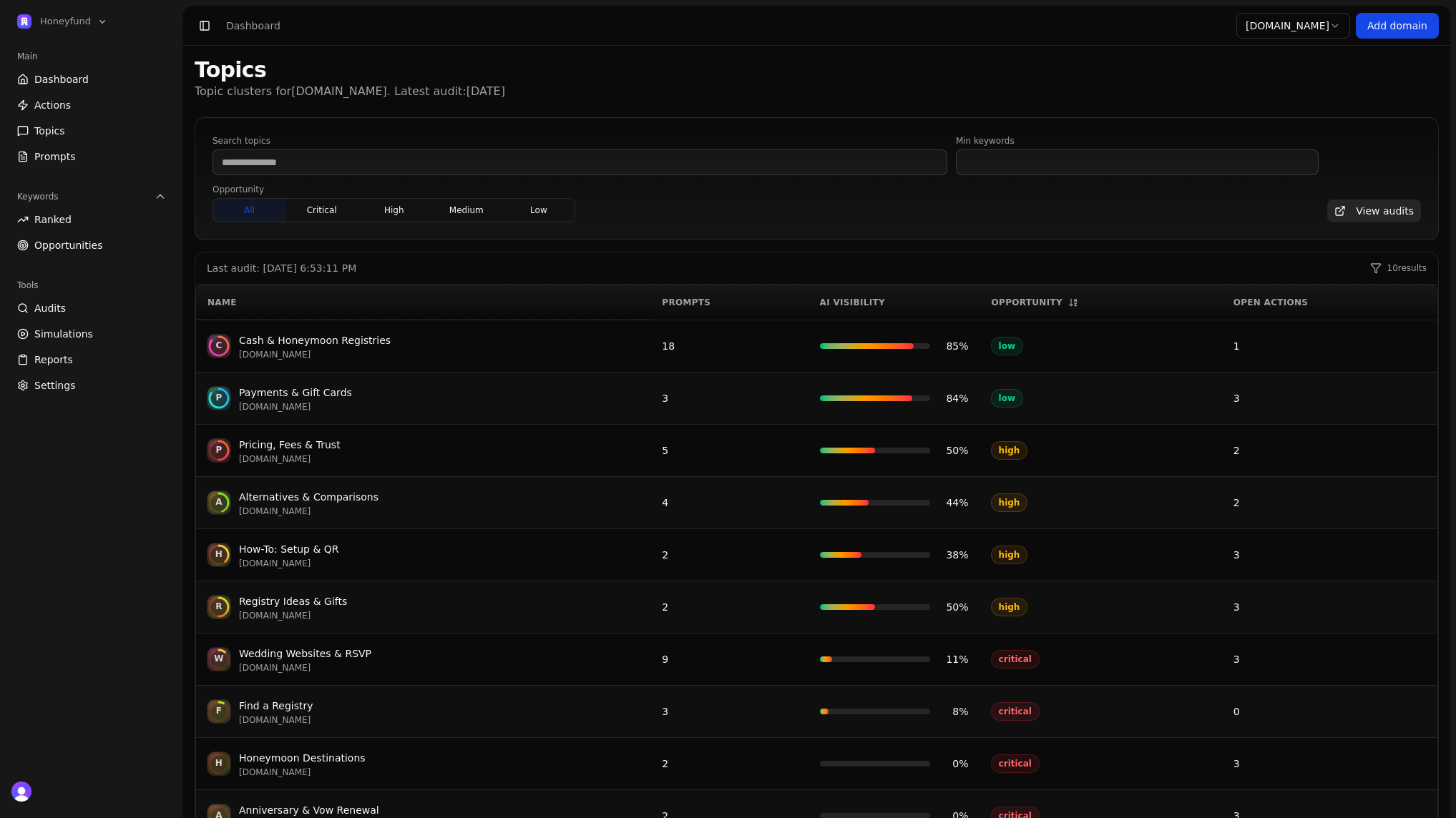
click at [1035, 296] on div "Opportunity" at bounding box center [1101, 302] width 219 height 11
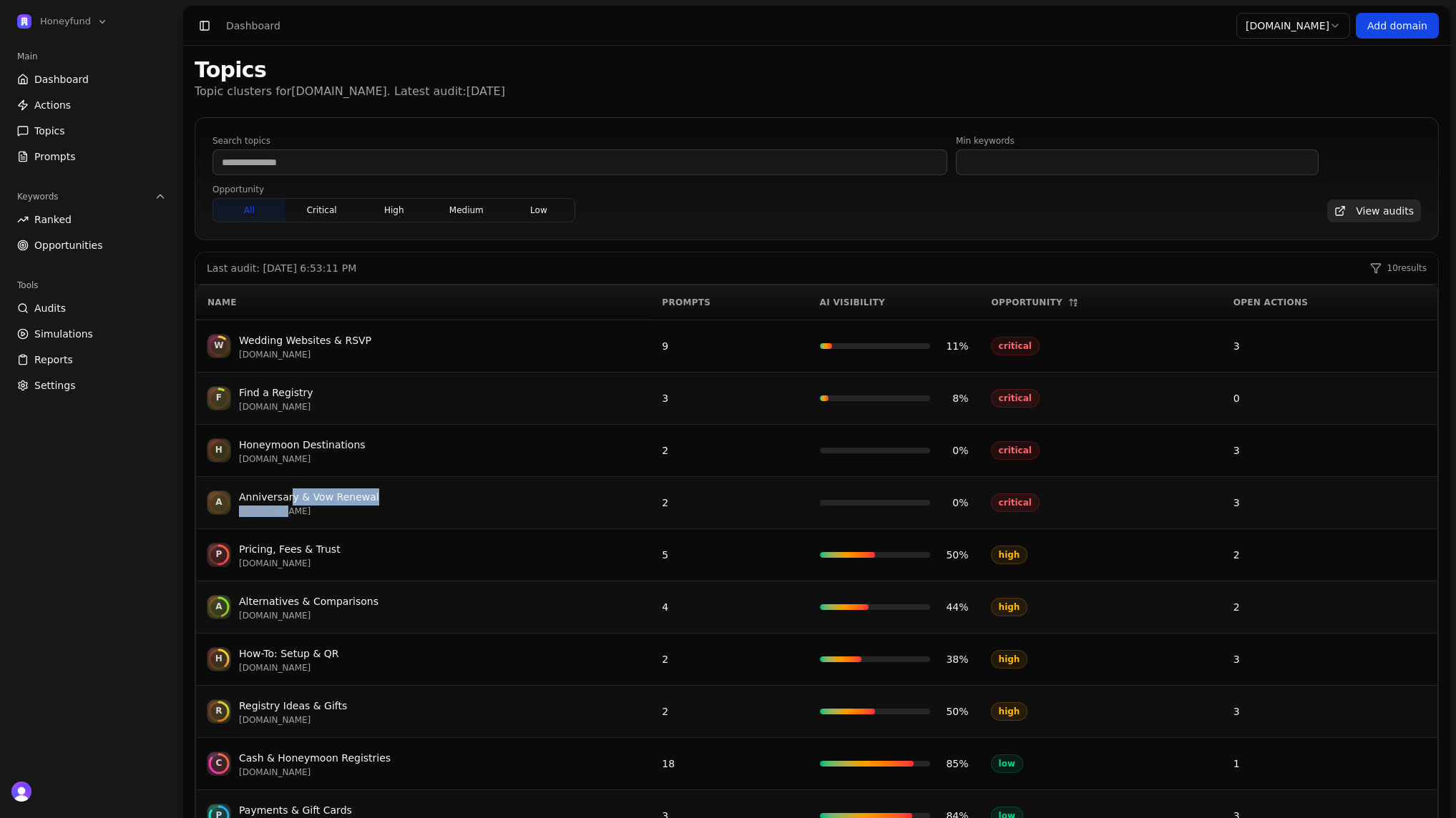
drag, startPoint x: 290, startPoint y: 497, endPoint x: 281, endPoint y: 504, distance: 11.4
click at [282, 506] on div "Anniversary & Vow Renewal honeyfund.com" at bounding box center [309, 503] width 140 height 29
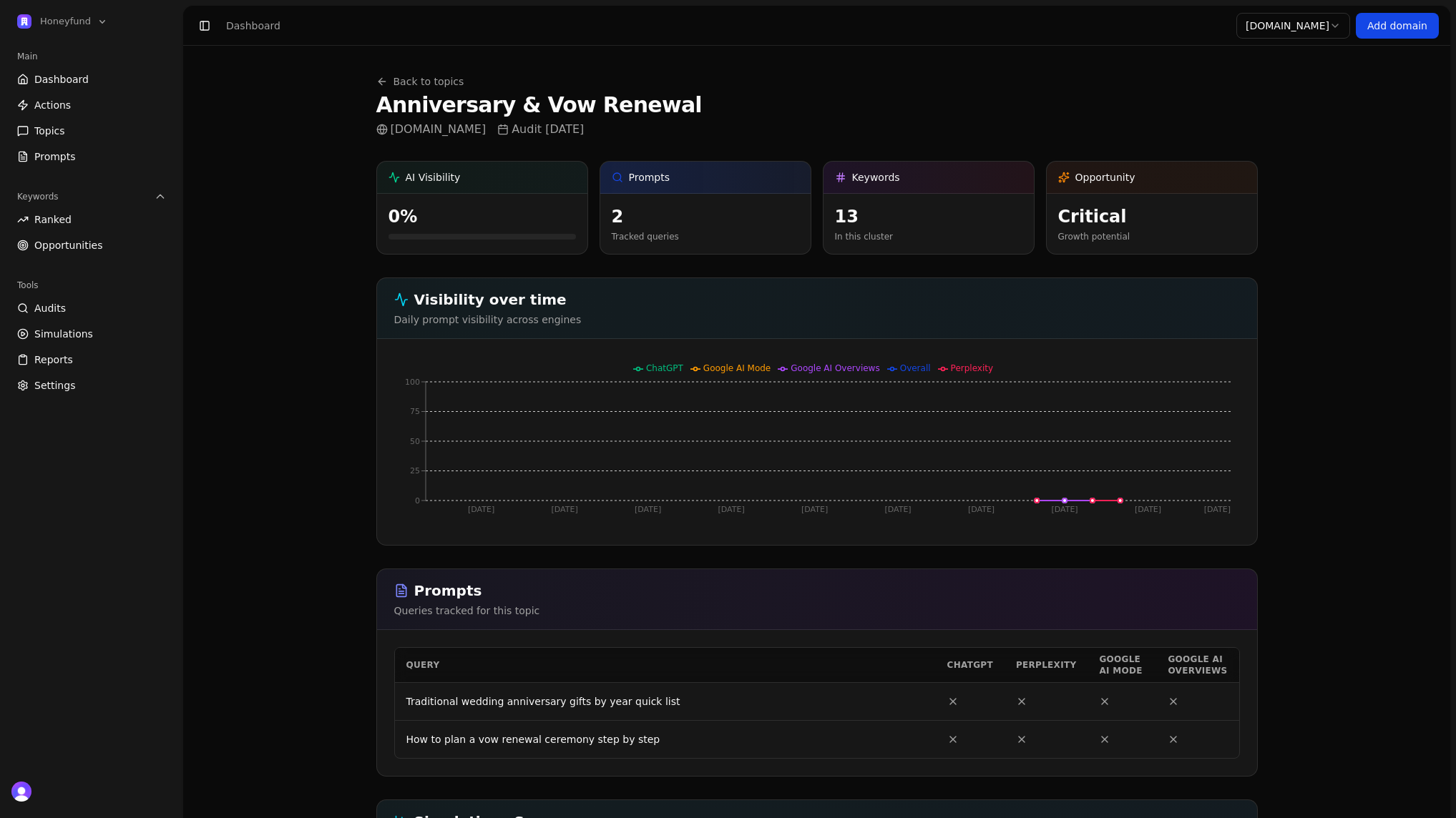
click at [406, 81] on link "Back to topics" at bounding box center [420, 81] width 88 height 14
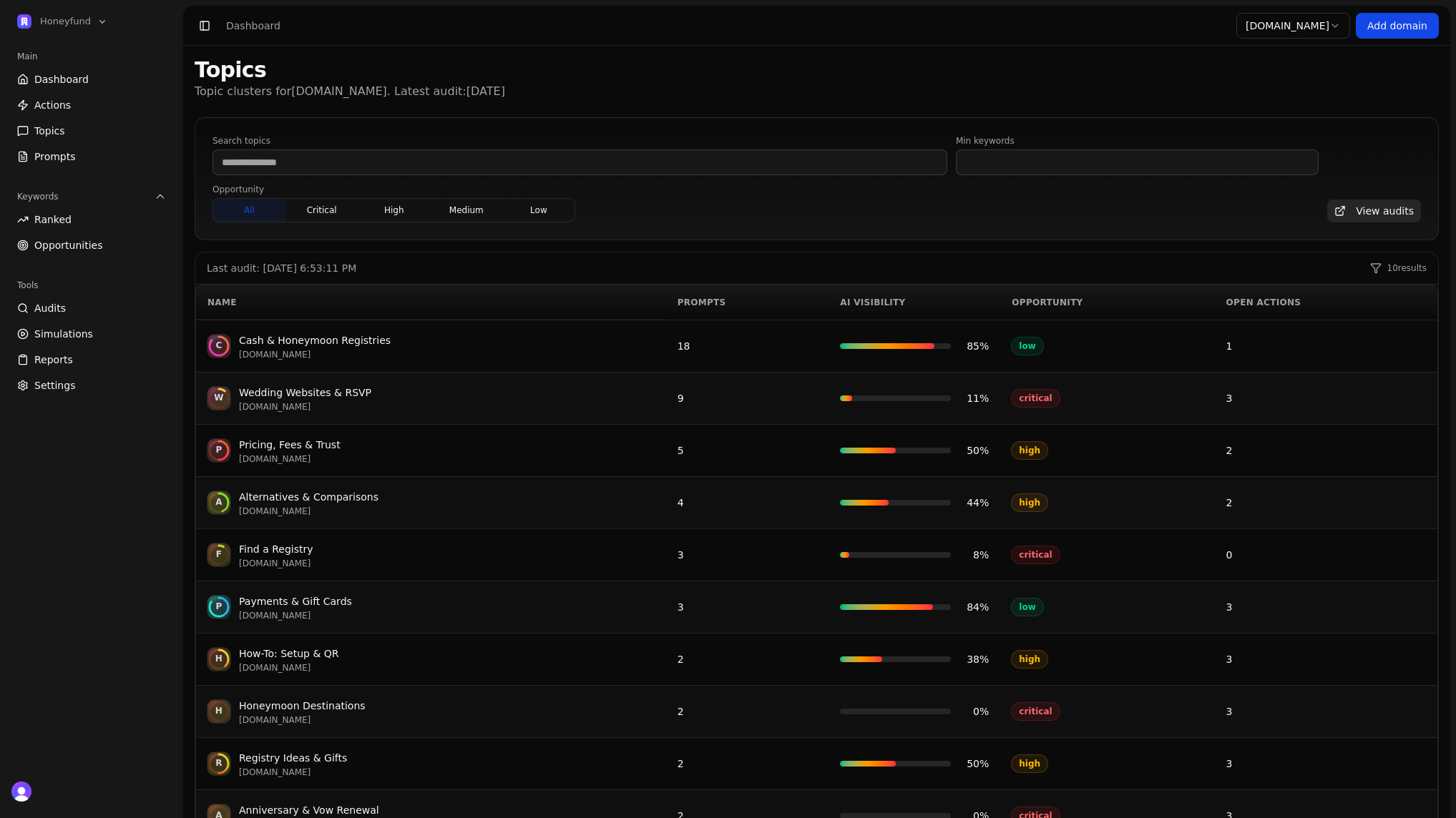
click at [340, 335] on div "Cash & Honeymoon Registries" at bounding box center [314, 340] width 151 height 17
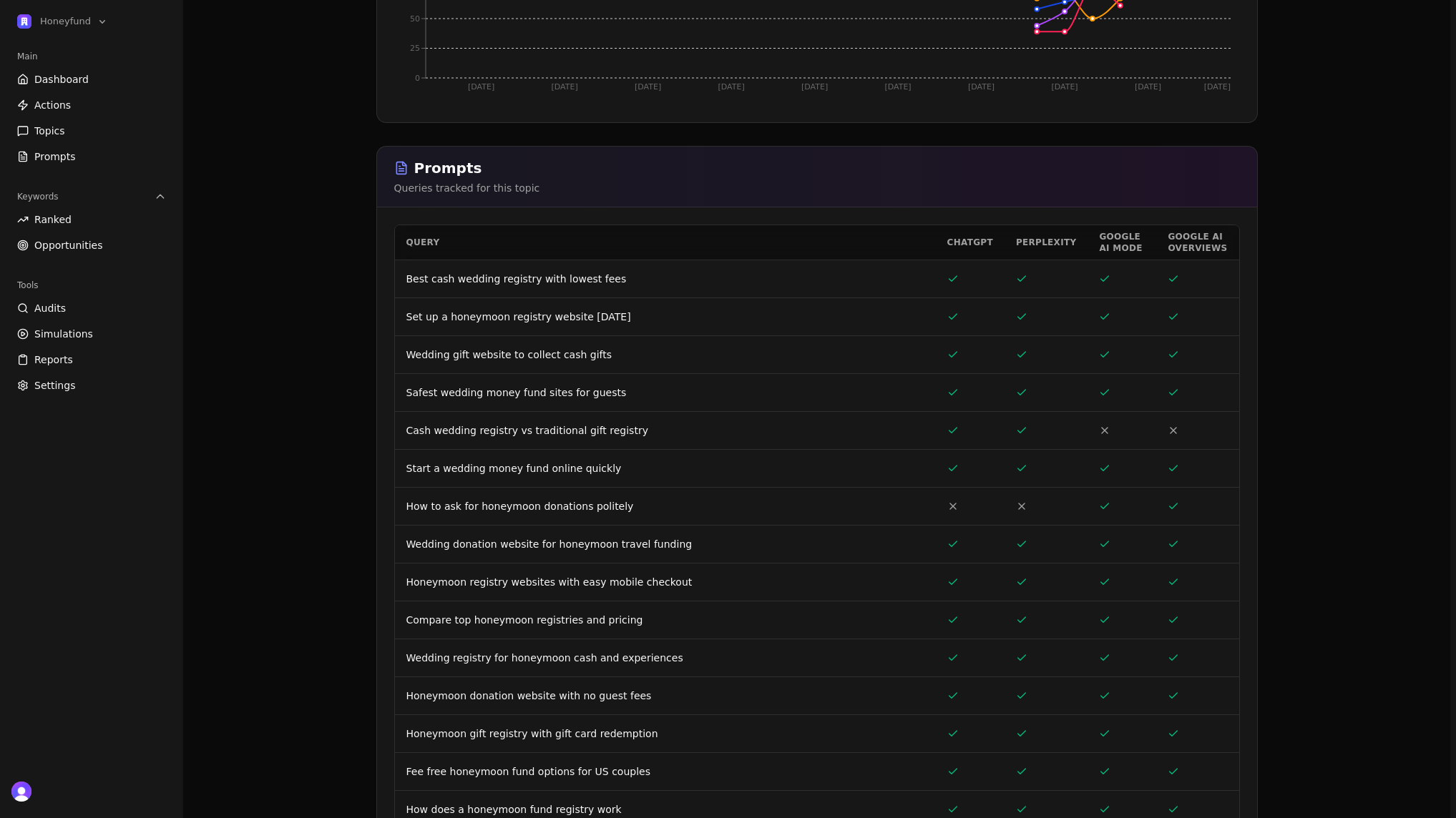
scroll to position [342, 0]
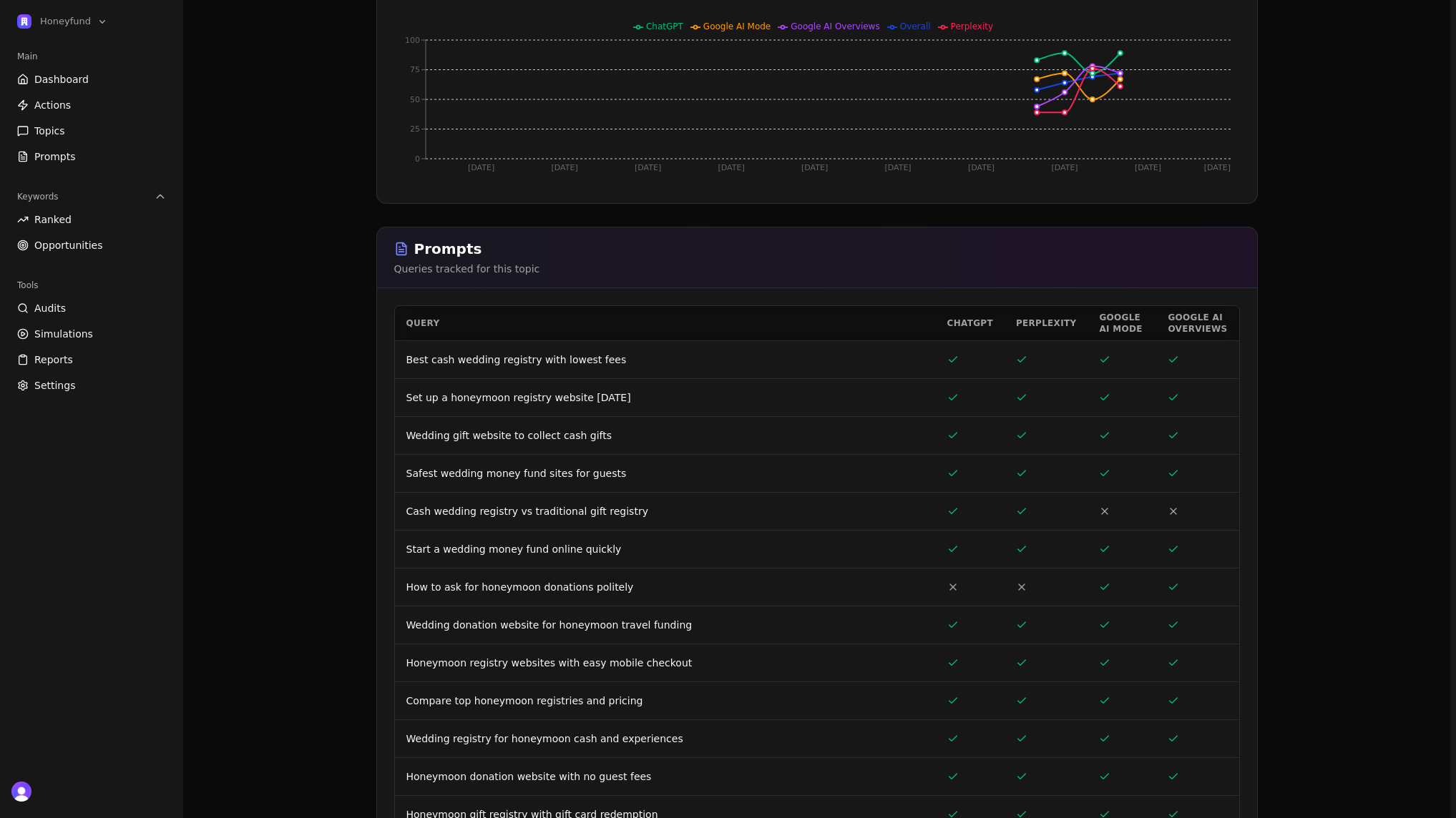
click at [492, 360] on link "Best cash wedding registry with lowest fees" at bounding box center [516, 359] width 221 height 11
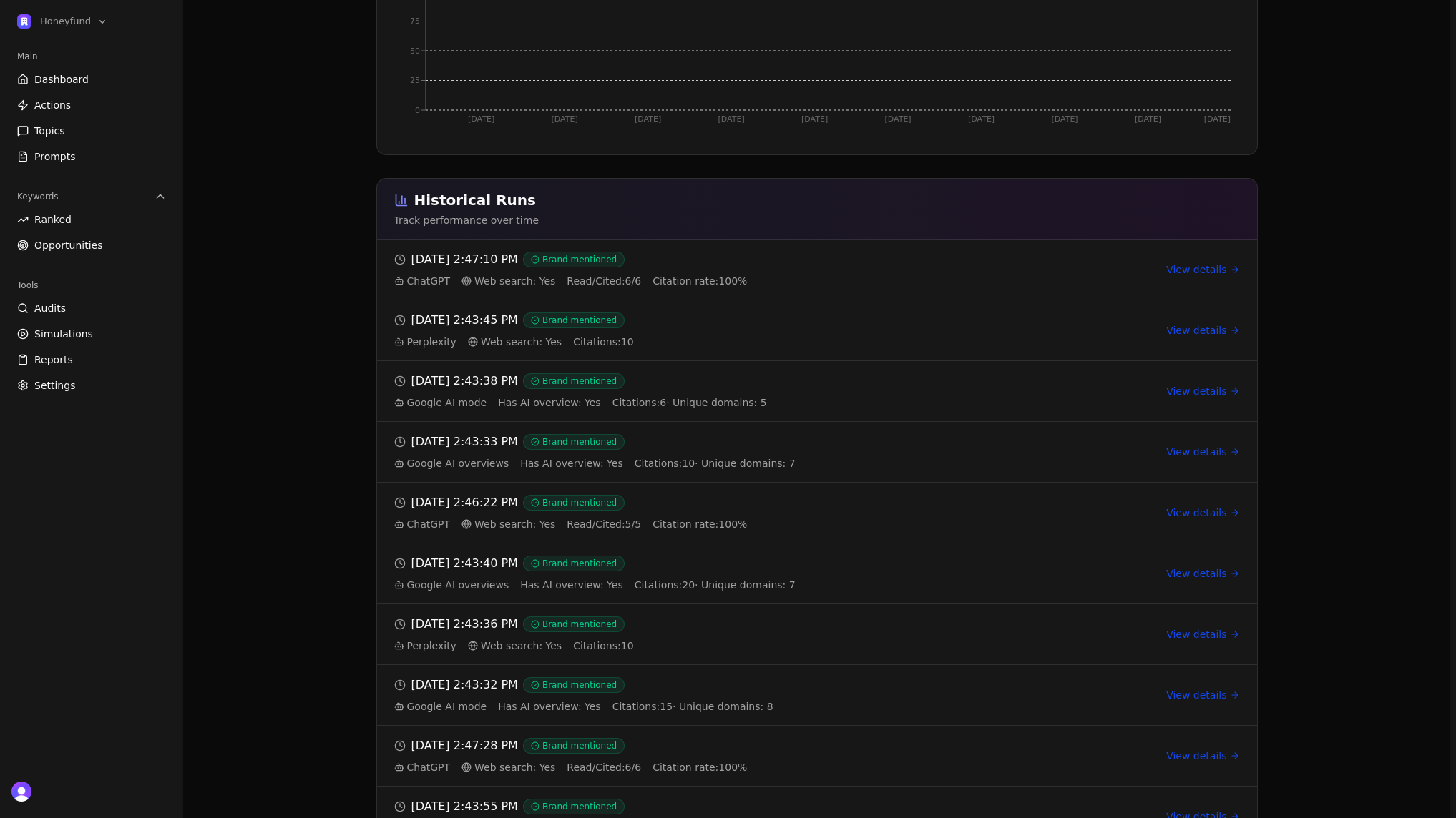
scroll to position [704, 0]
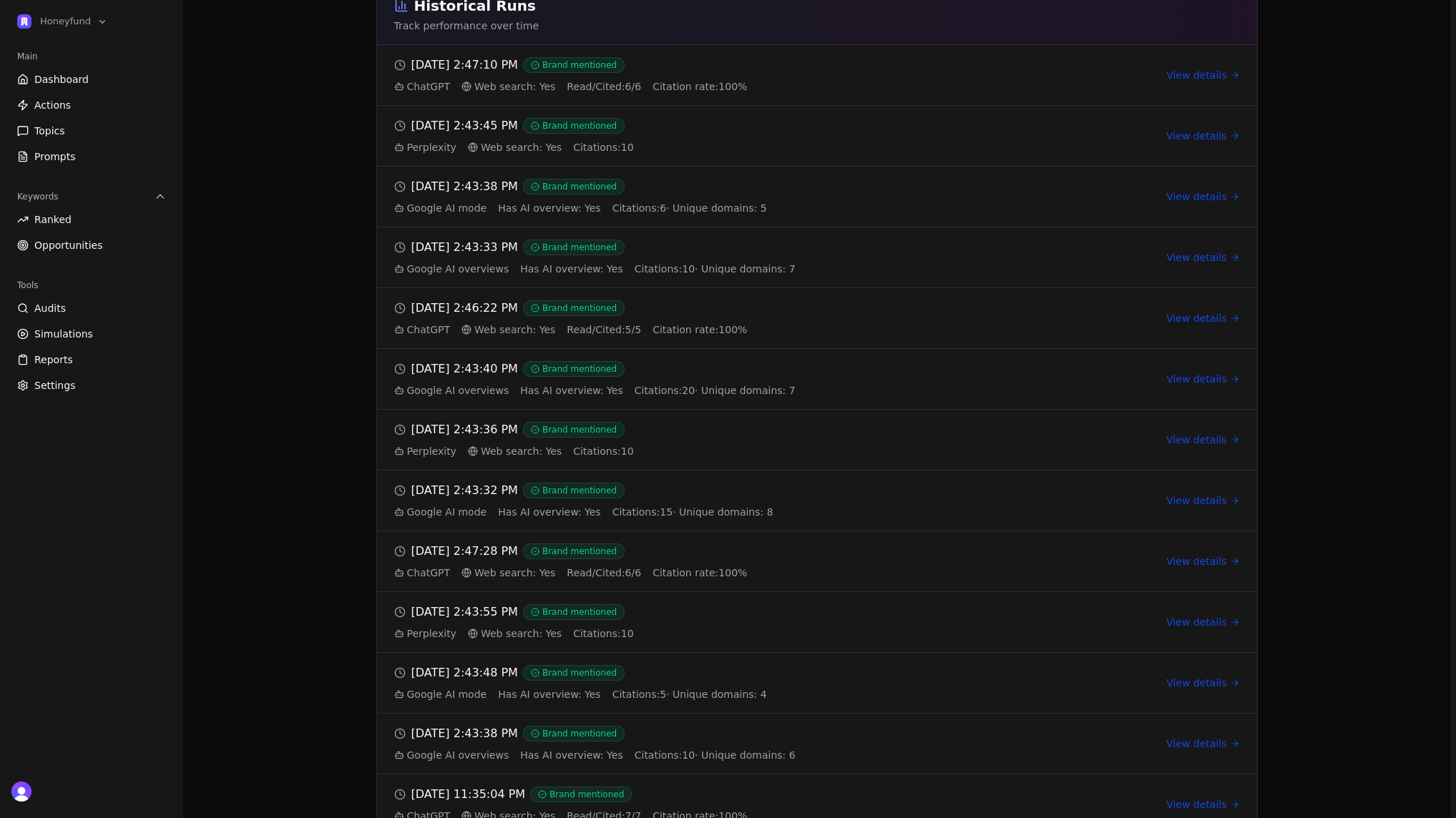
click at [503, 137] on div "[DATE] 2:43:45 PM Brand mentioned Perplexity Web search: Yes Citations: 10" at bounding box center [775, 135] width 761 height 37
drag, startPoint x: 480, startPoint y: 128, endPoint x: 455, endPoint y: 140, distance: 27.7
click at [474, 132] on span "[DATE] 2:43:45 PM" at bounding box center [465, 126] width 107 height 17
drag, startPoint x: 440, startPoint y: 143, endPoint x: 432, endPoint y: 132, distance: 13.6
click at [439, 141] on span "Perplexity" at bounding box center [425, 147] width 62 height 14
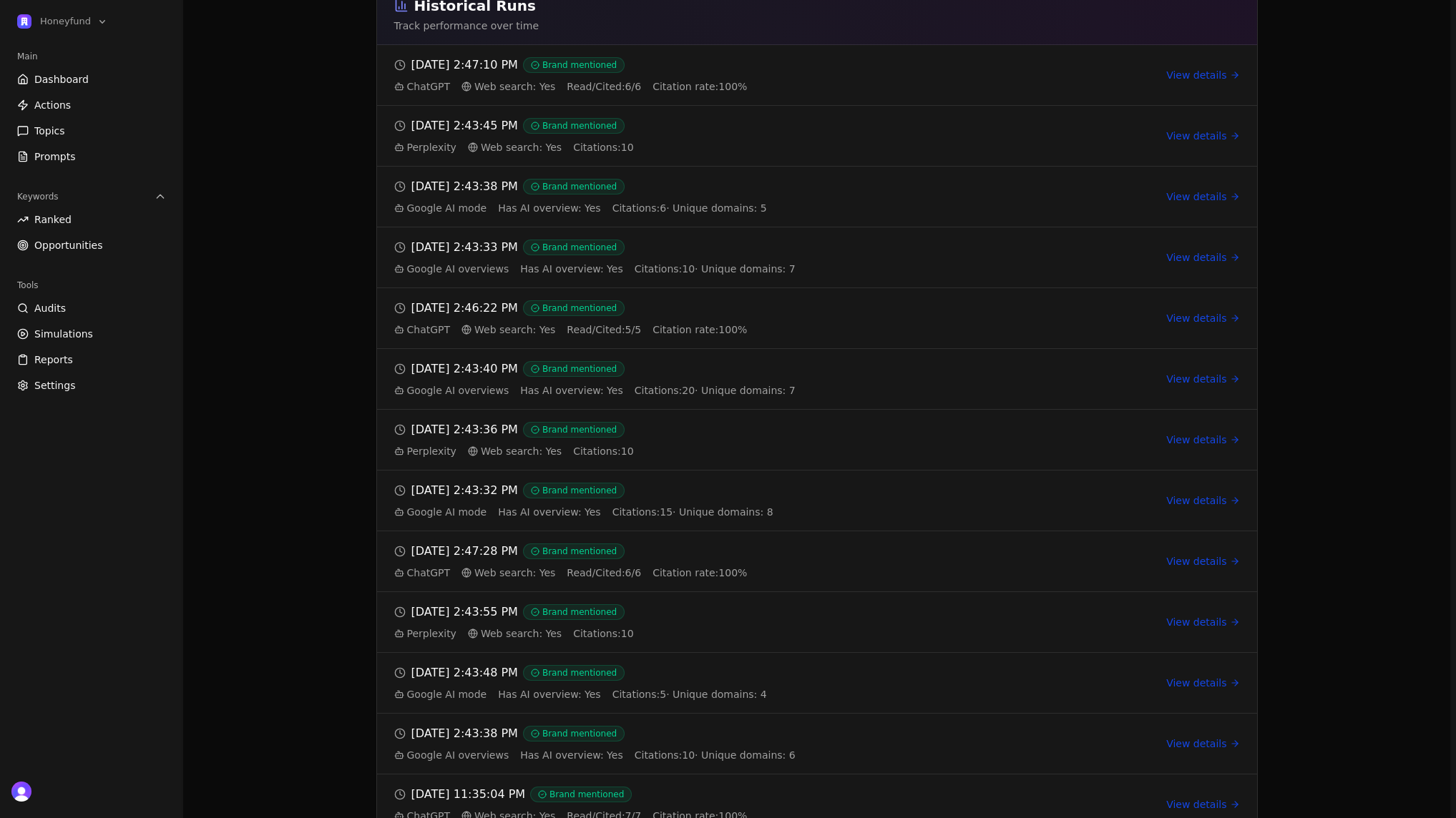
click at [1213, 136] on link "View details" at bounding box center [1202, 135] width 73 height 14
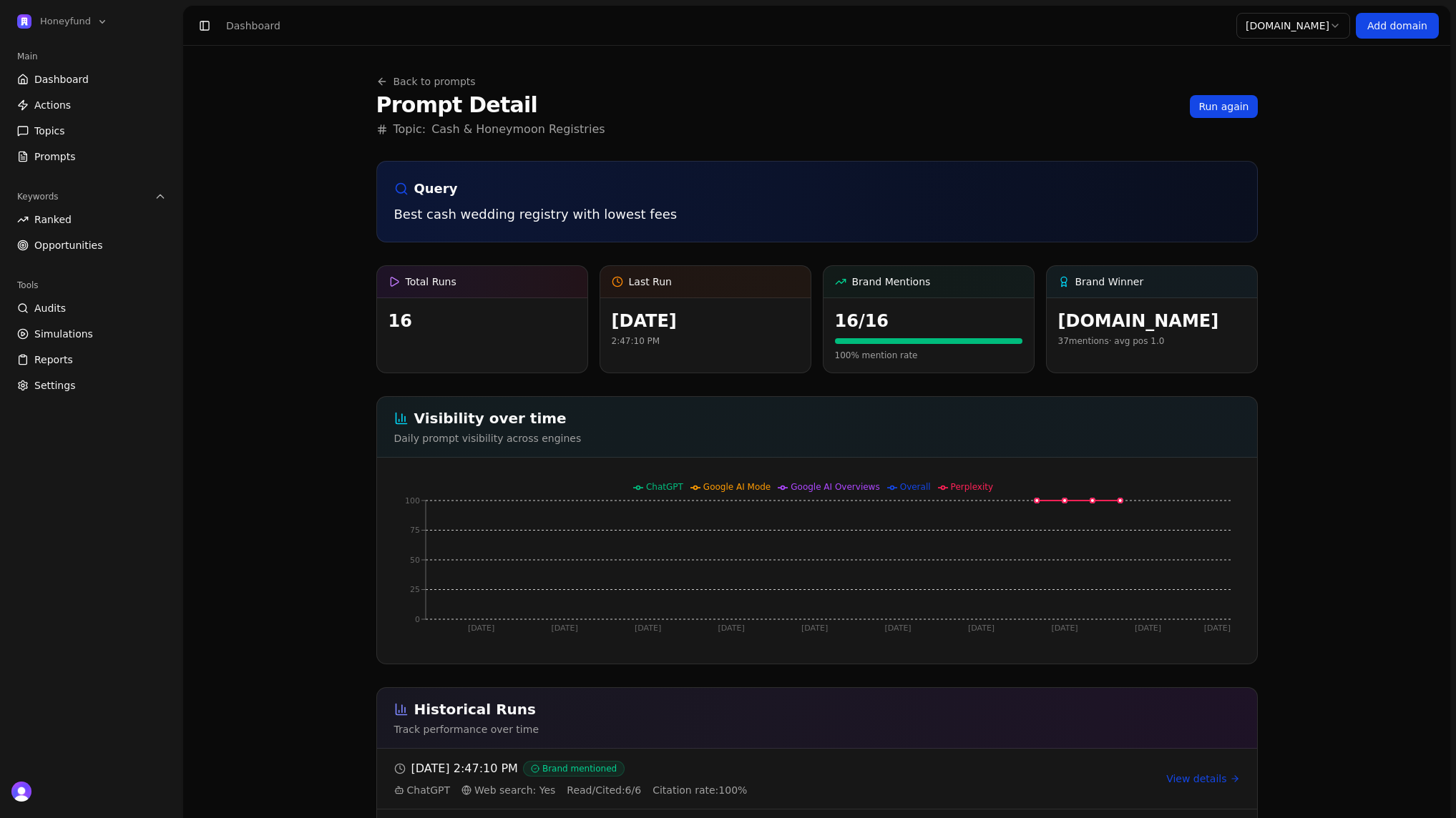
click at [413, 84] on link "Back to prompts" at bounding box center [426, 81] width 99 height 14
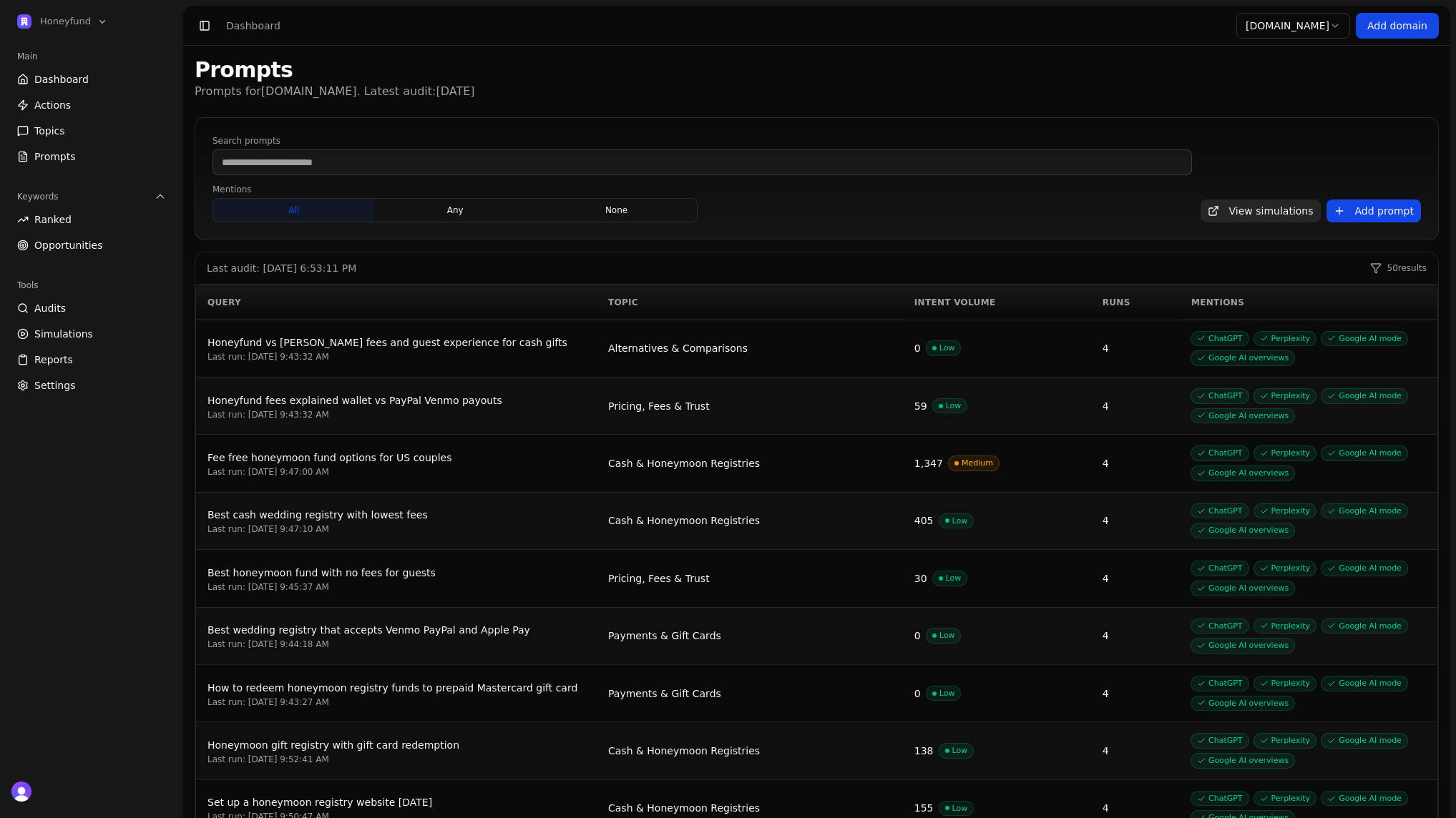
click at [328, 163] on input at bounding box center [702, 163] width 979 height 26
type input "*"
click at [112, 220] on link "Ranked" at bounding box center [91, 220] width 160 height 23
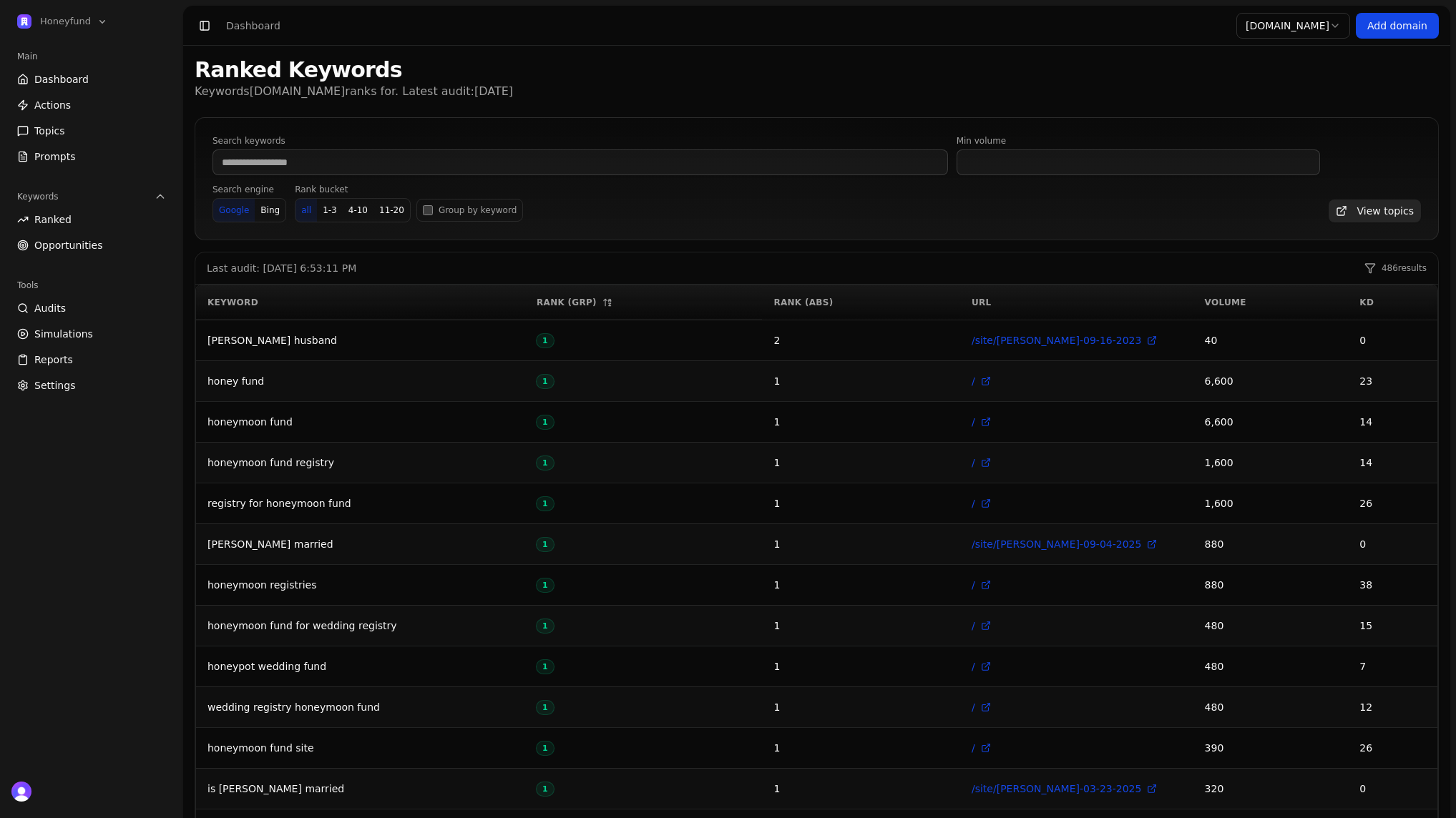
click at [103, 104] on link "Actions" at bounding box center [91, 105] width 160 height 23
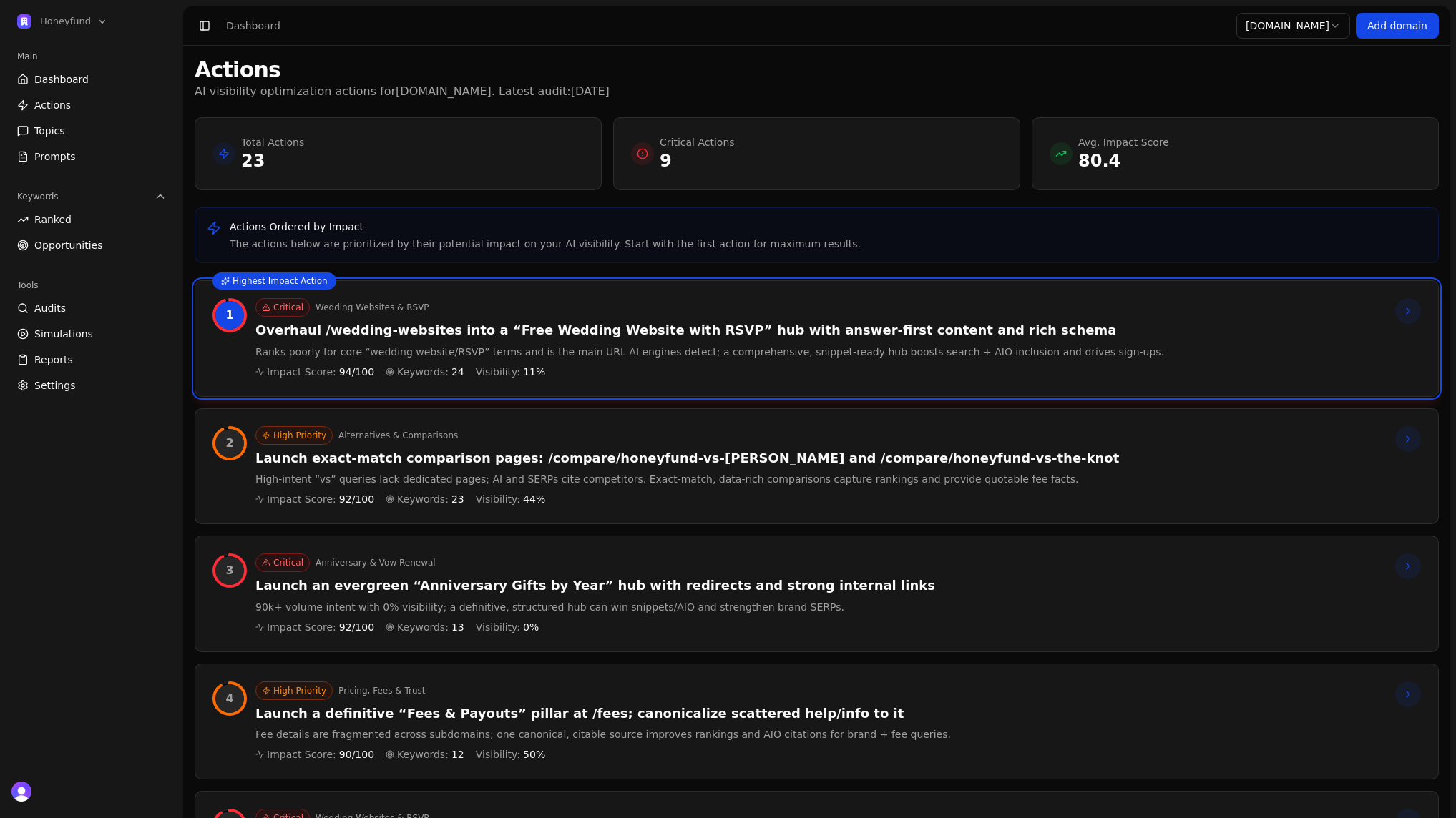
click at [476, 460] on h3 "Launch exact‑match comparison pages: /compare/honeyfund-vs-[PERSON_NAME] and /c…" at bounding box center [687, 459] width 864 height 17
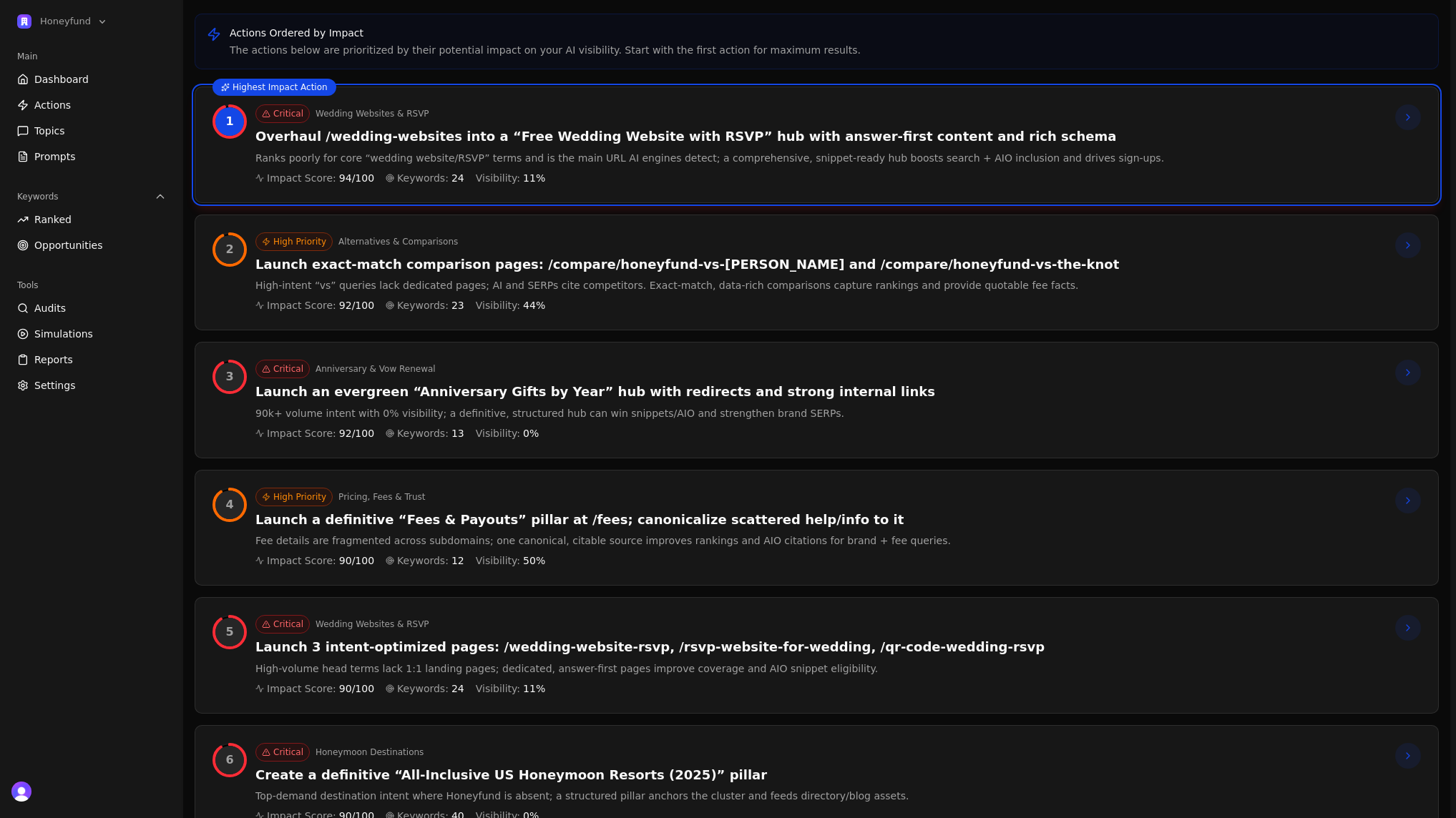
scroll to position [221, 0]
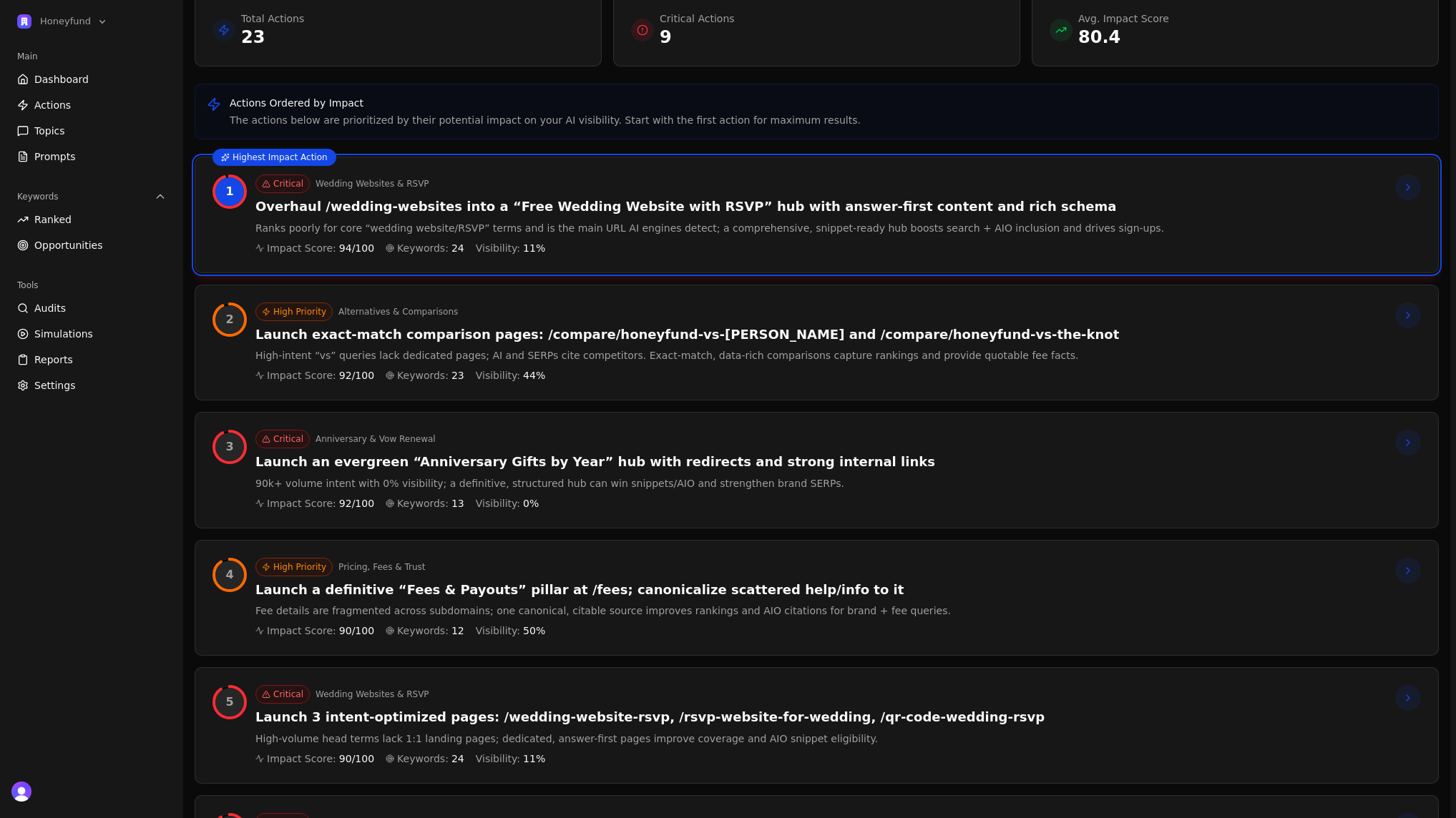
click at [659, 41] on p "9" at bounding box center [697, 37] width 75 height 23
click at [646, 29] on icon at bounding box center [642, 29] width 11 height 11
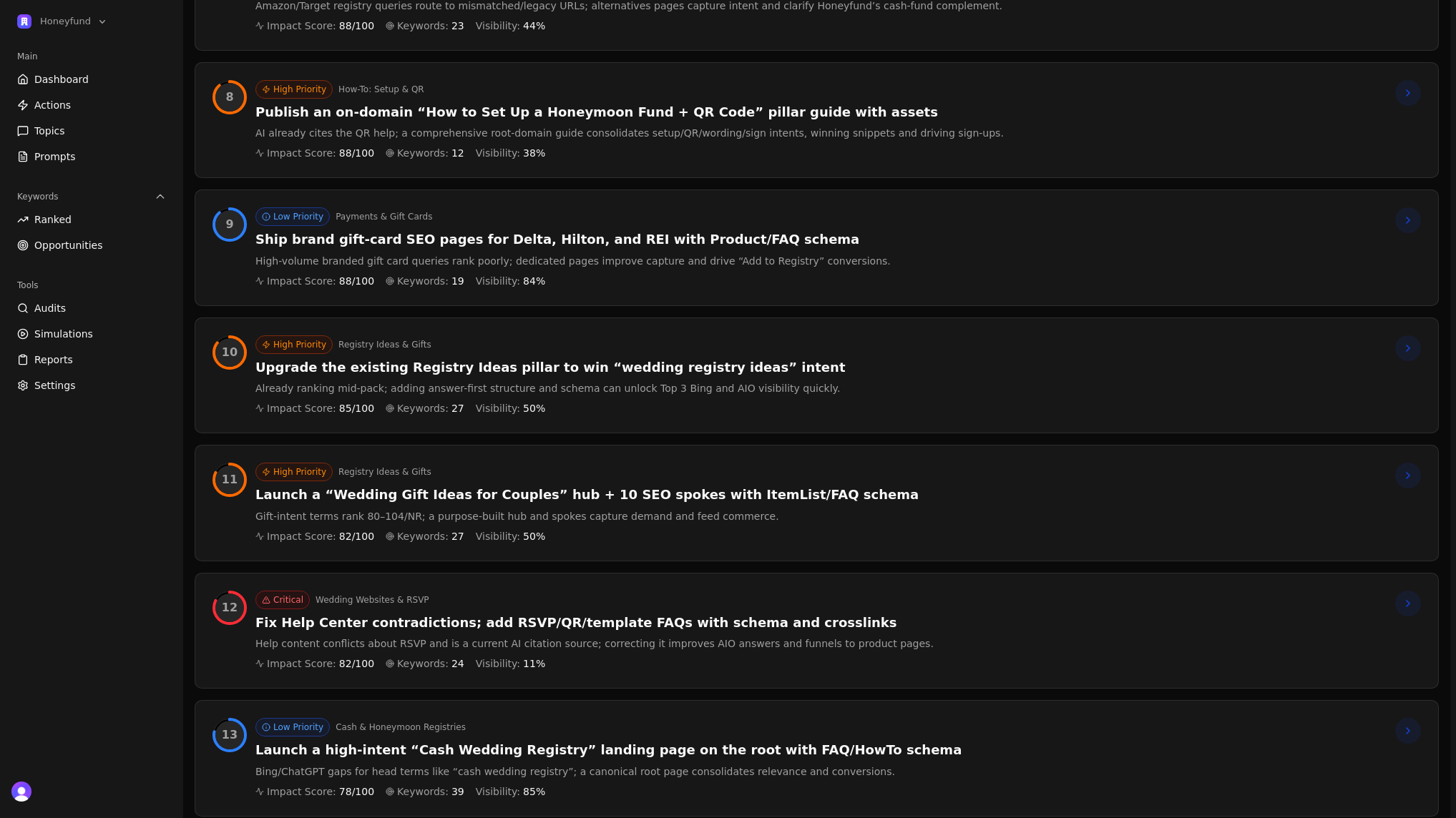
scroll to position [1212, 0]
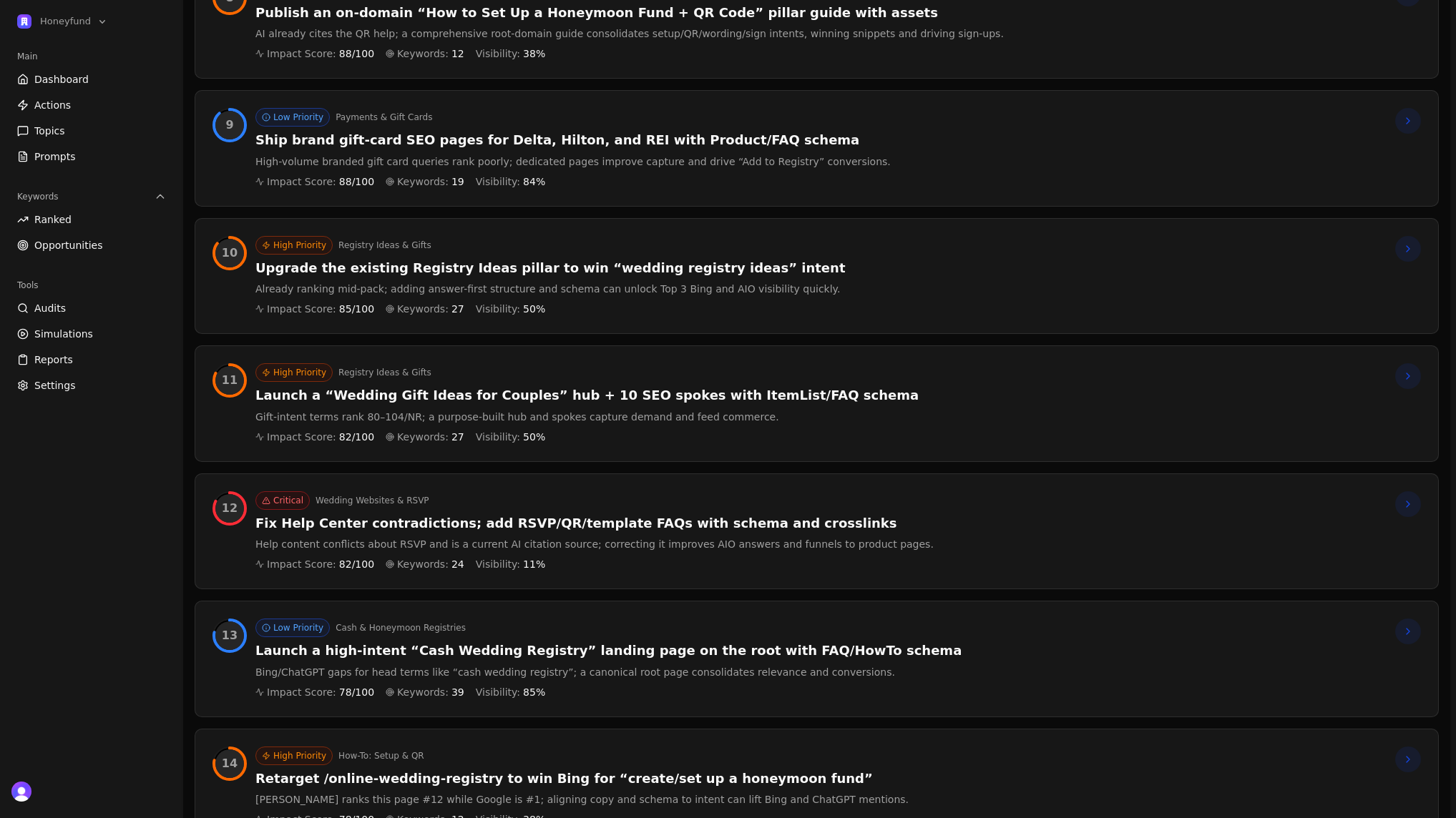
click at [522, 521] on h3 "Fix Help Center contradictions; add RSVP/QR/template FAQs with schema and cross…" at bounding box center [594, 524] width 678 height 17
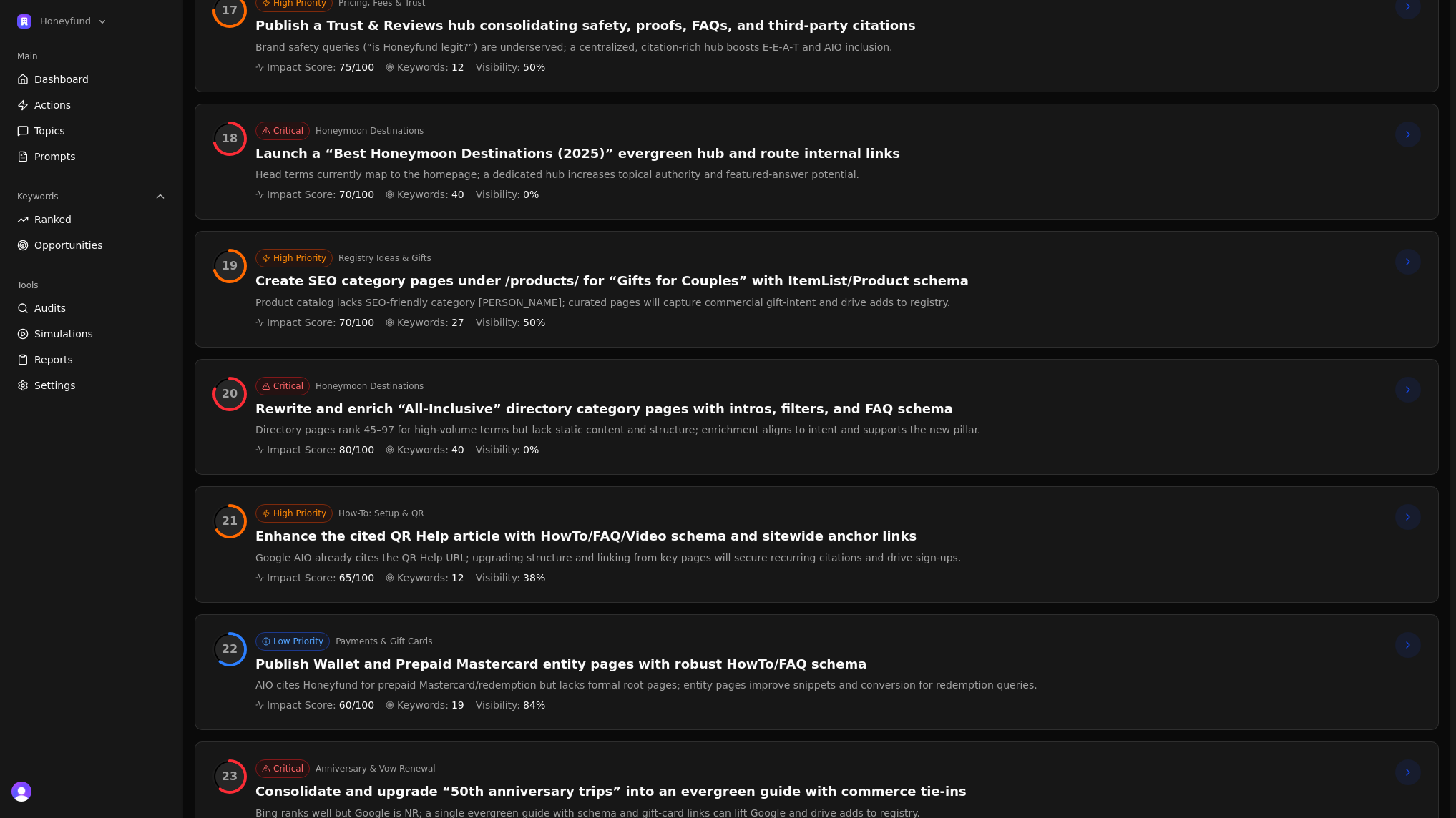
scroll to position [2404, 0]
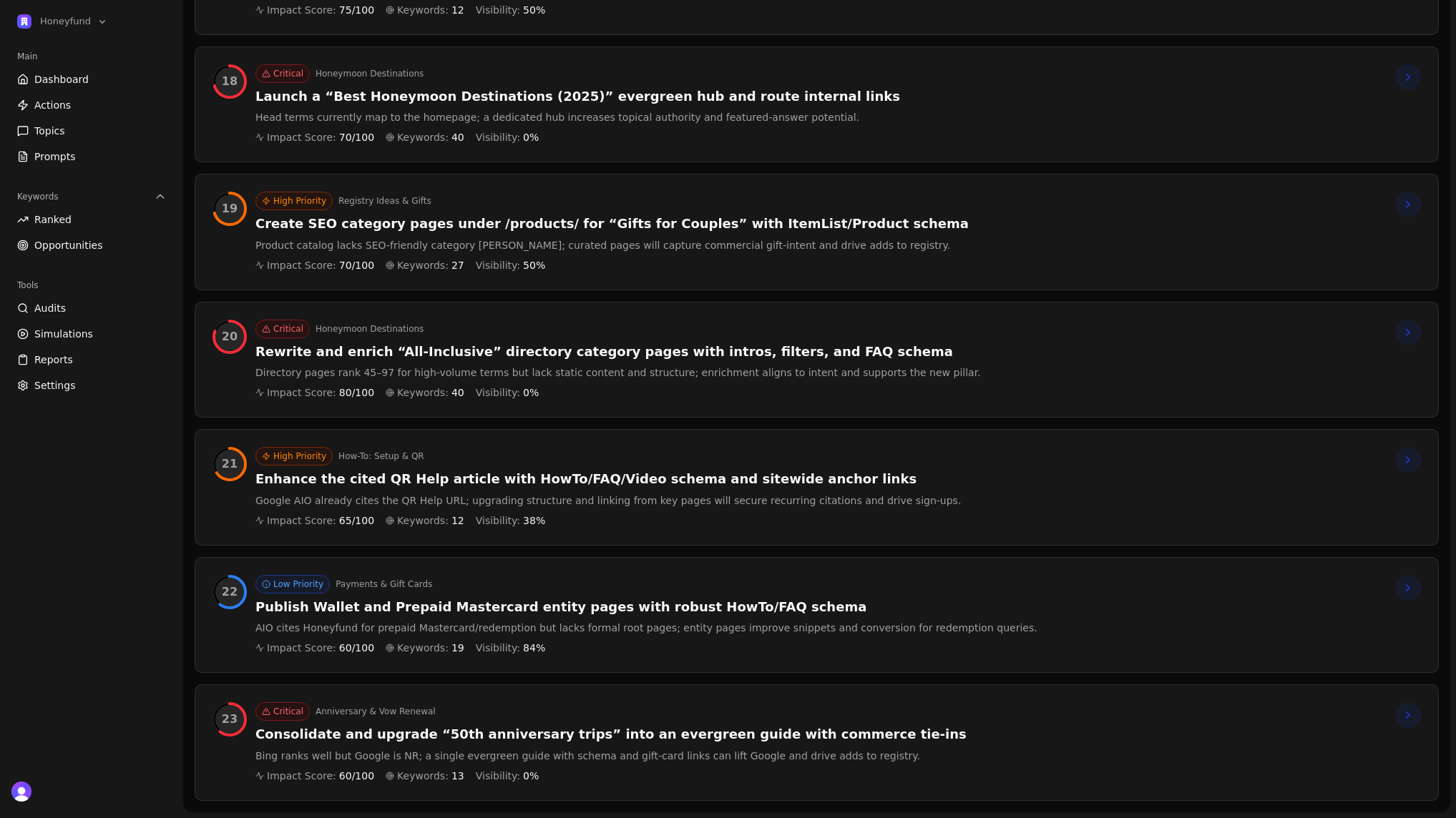
click at [563, 610] on h3 "Publish Wallet and Prepaid Mastercard entity pages with robust HowTo/FAQ schema" at bounding box center [646, 607] width 782 height 17
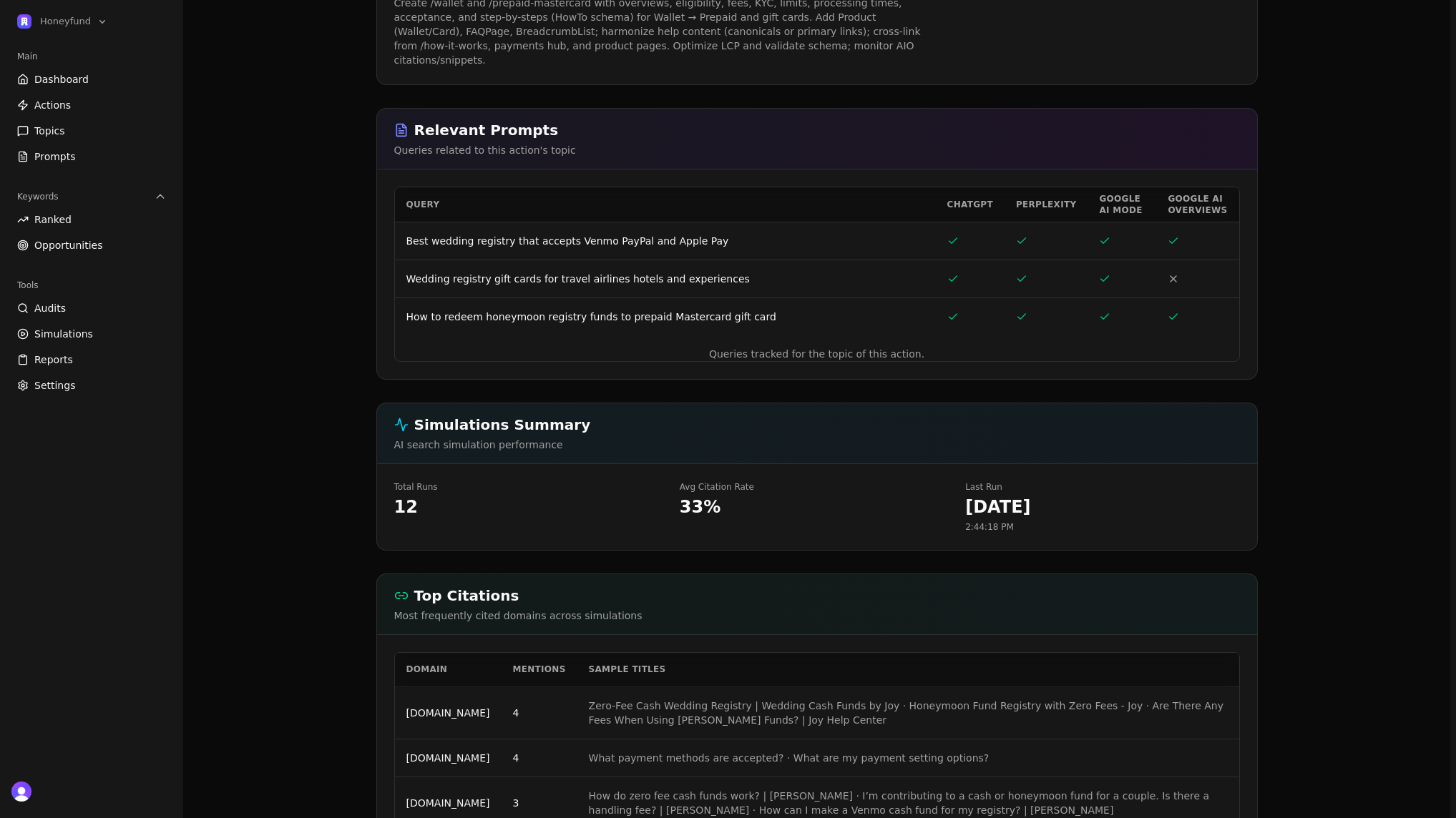
scroll to position [643, 0]
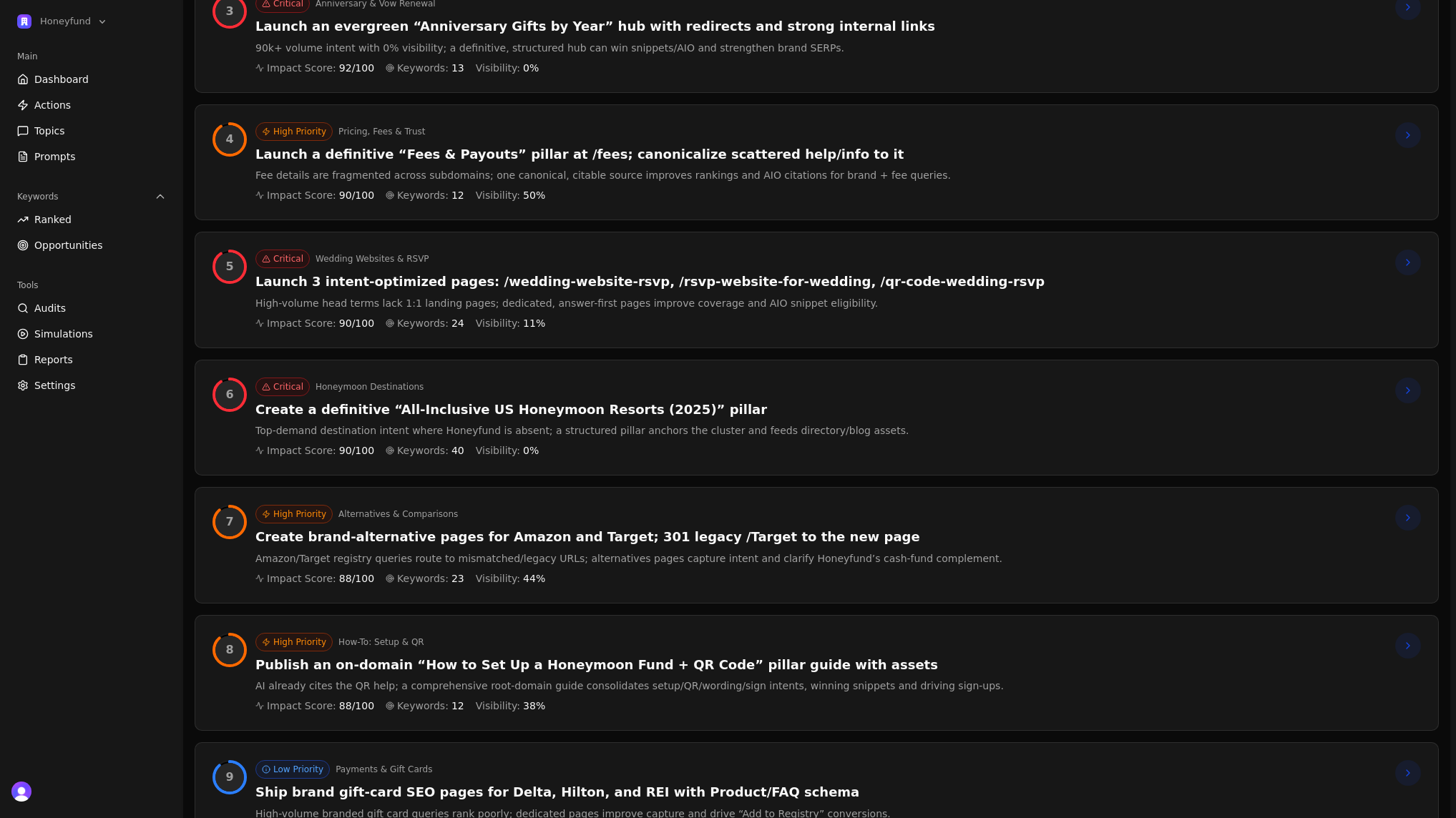
scroll to position [465, 0]
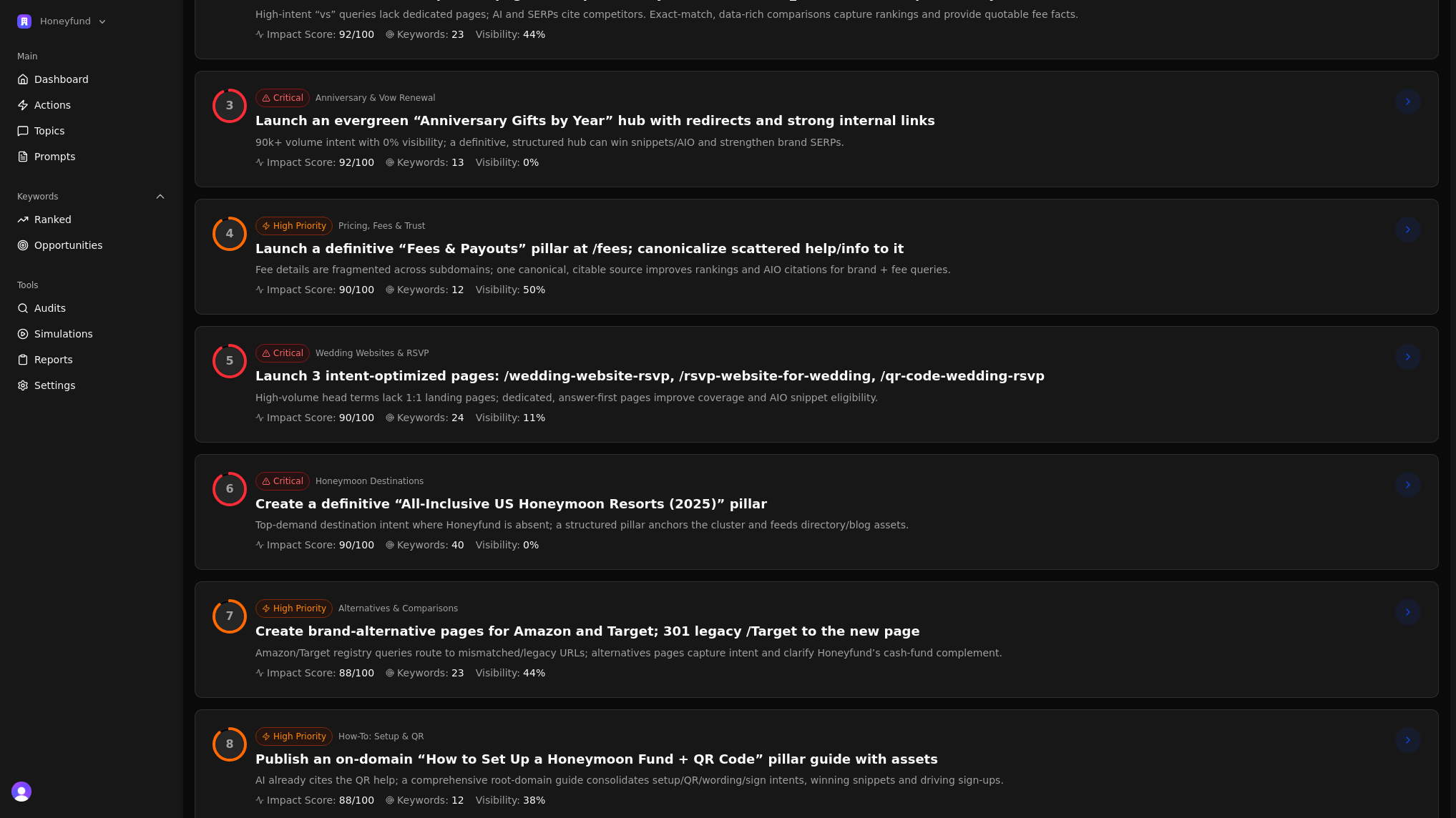
click at [70, 103] on link "Actions" at bounding box center [91, 105] width 160 height 23
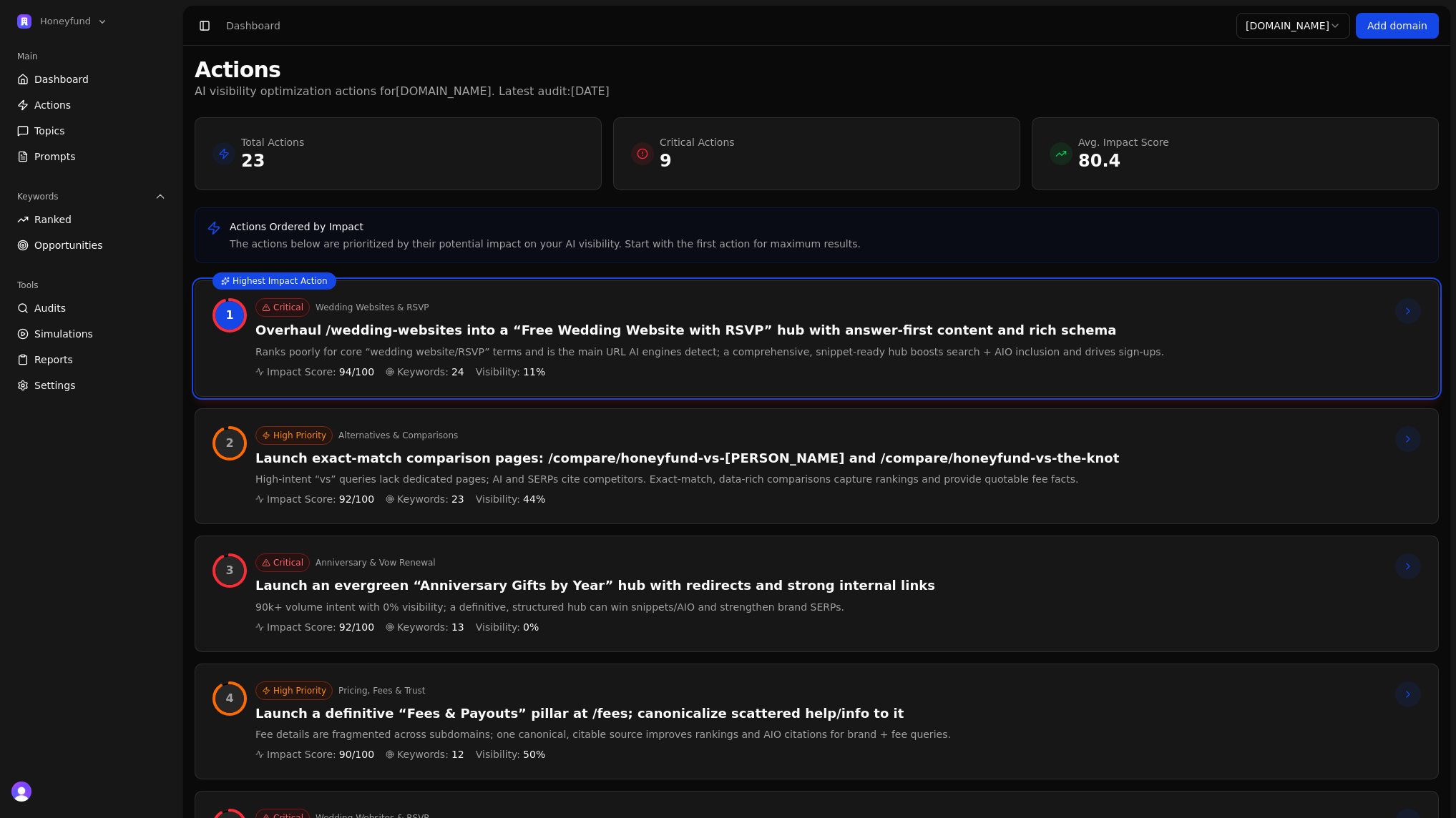
click at [99, 71] on link "Dashboard" at bounding box center [91, 79] width 160 height 23
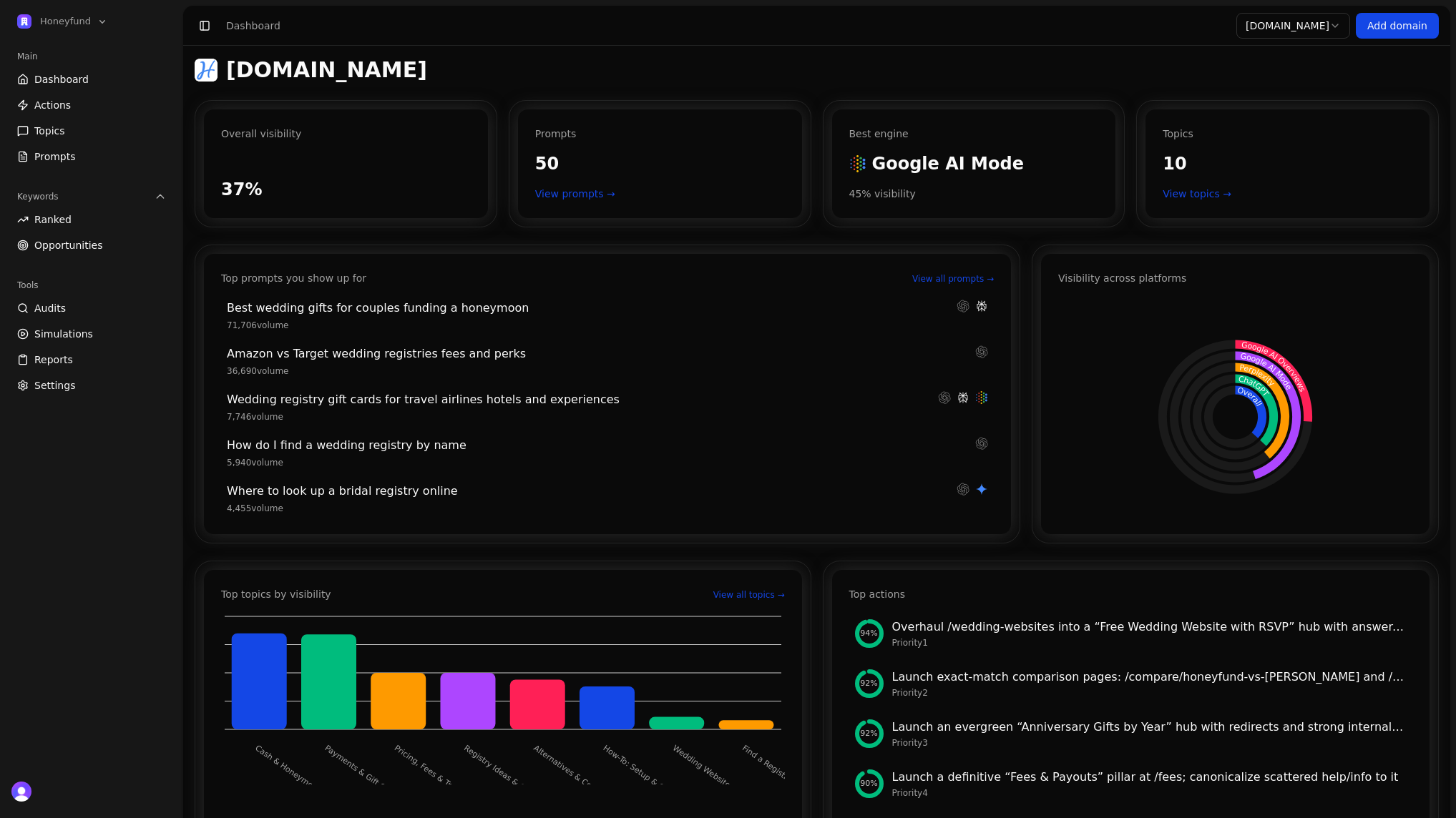
click at [1321, 36] on html "Honeyfund Main Dashboard Actions Topics Prompts Keywords Ranked Opportunities T…" at bounding box center [728, 409] width 1456 height 818
click at [1409, 37] on html "Honeyfund Main Dashboard Actions Topics Prompts Keywords Ranked Opportunities T…" at bounding box center [728, 409] width 1456 height 818
click at [1409, 35] on link "Add domain" at bounding box center [1397, 26] width 83 height 26
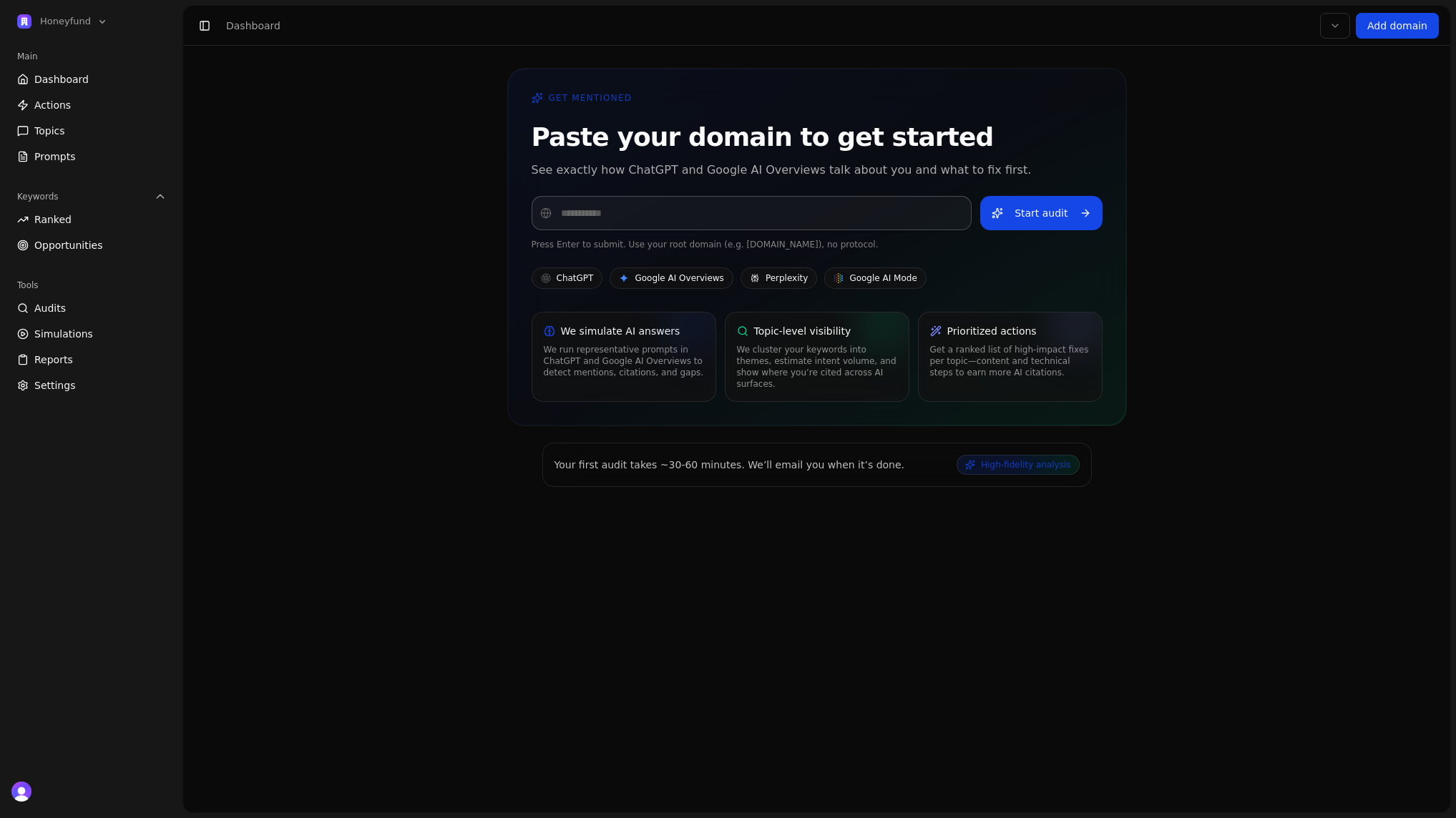
click at [730, 211] on input "Domain" at bounding box center [751, 213] width 440 height 35
click at [1344, 29] on html "Honeyfund Main Dashboard Actions Topics Prompts Keywords Ranked Opportunities T…" at bounding box center [728, 409] width 1456 height 818
click at [703, 230] on html "Honeyfund Main Dashboard Actions Topics Prompts Keywords Ranked Opportunities T…" at bounding box center [728, 409] width 1456 height 818
click at [708, 222] on input "Domain" at bounding box center [751, 213] width 440 height 35
type input "**********"
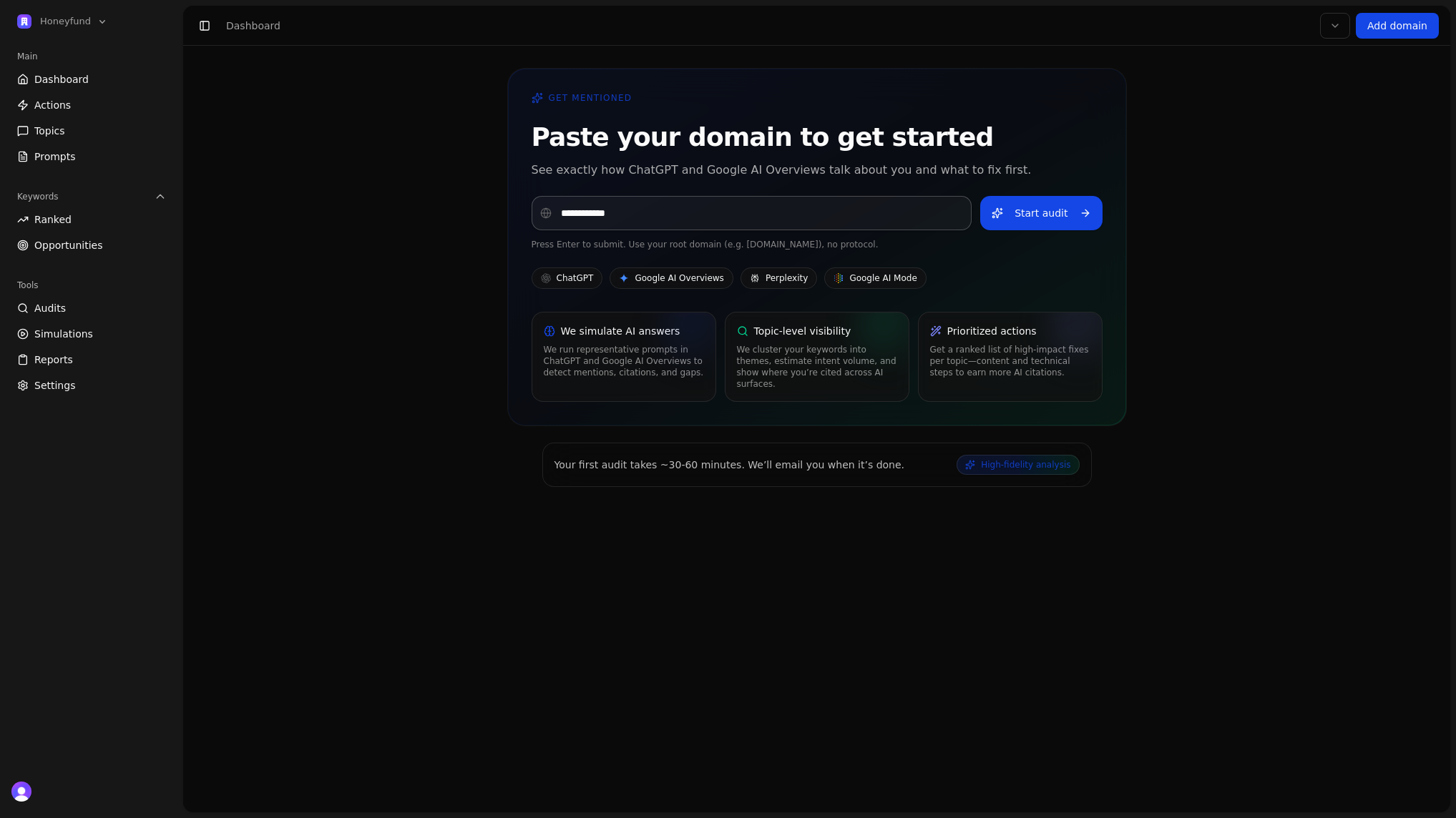
click at [1052, 229] on button "Start audit" at bounding box center [1041, 213] width 122 height 35
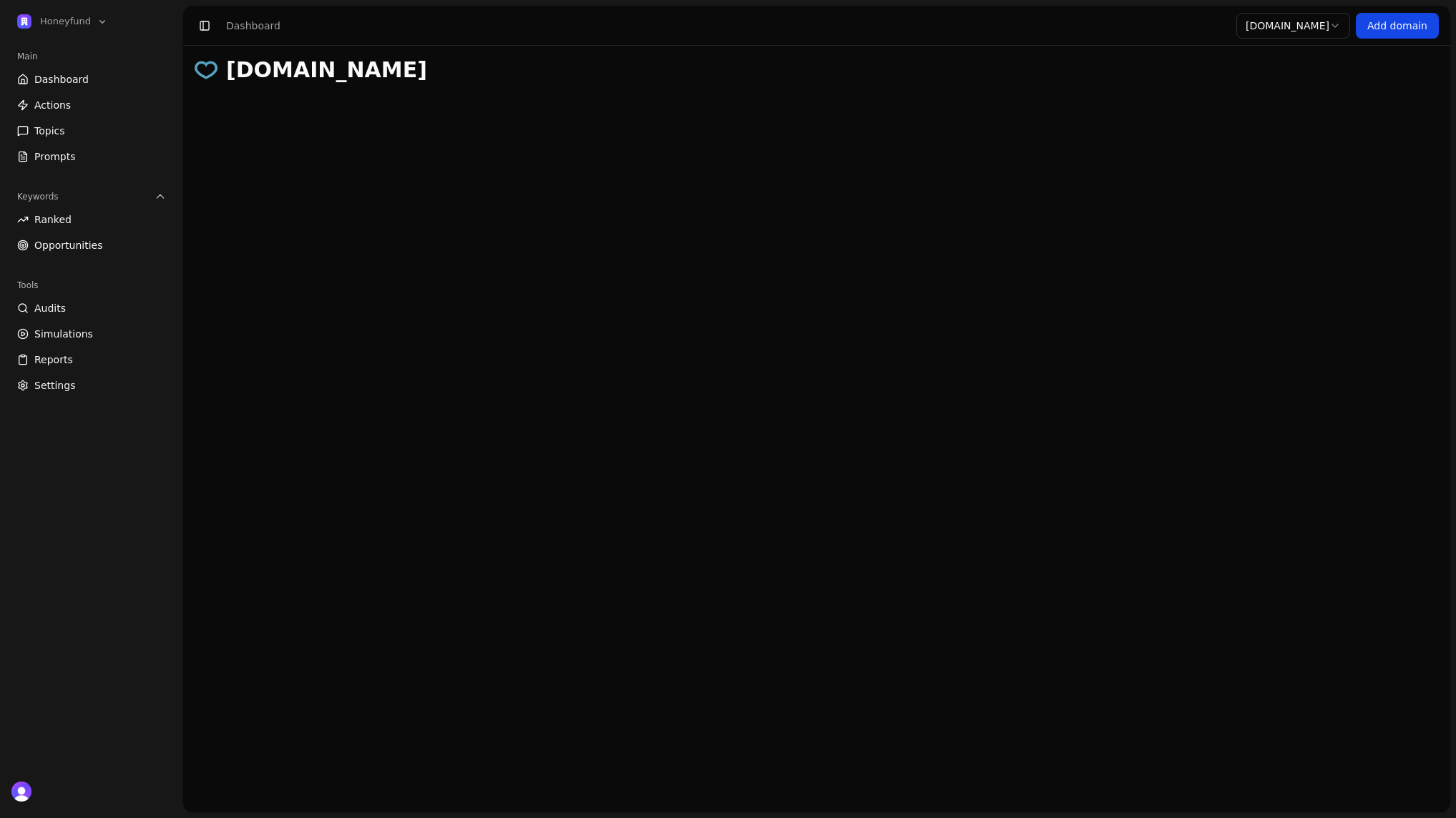
click at [1395, 31] on link "Add domain" at bounding box center [1397, 26] width 83 height 26
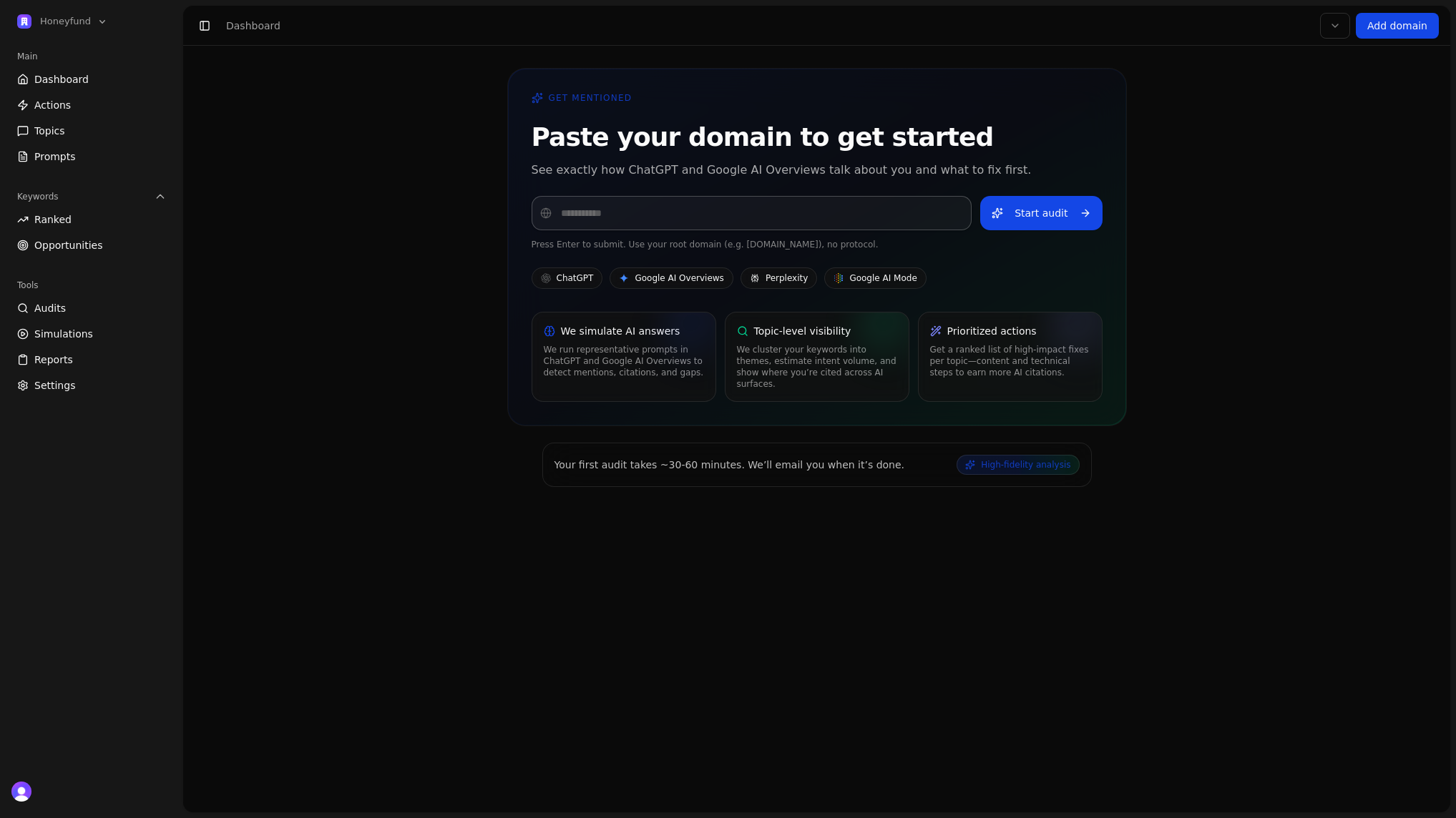
click at [1313, 22] on header "Toggle Sidebar Dashboard Select domain Add domain" at bounding box center [816, 26] width 1267 height 40
click at [1349, 28] on html "Honeyfund Main Dashboard Actions Topics Prompts Keywords Ranked Opportunities T…" at bounding box center [728, 409] width 1456 height 818
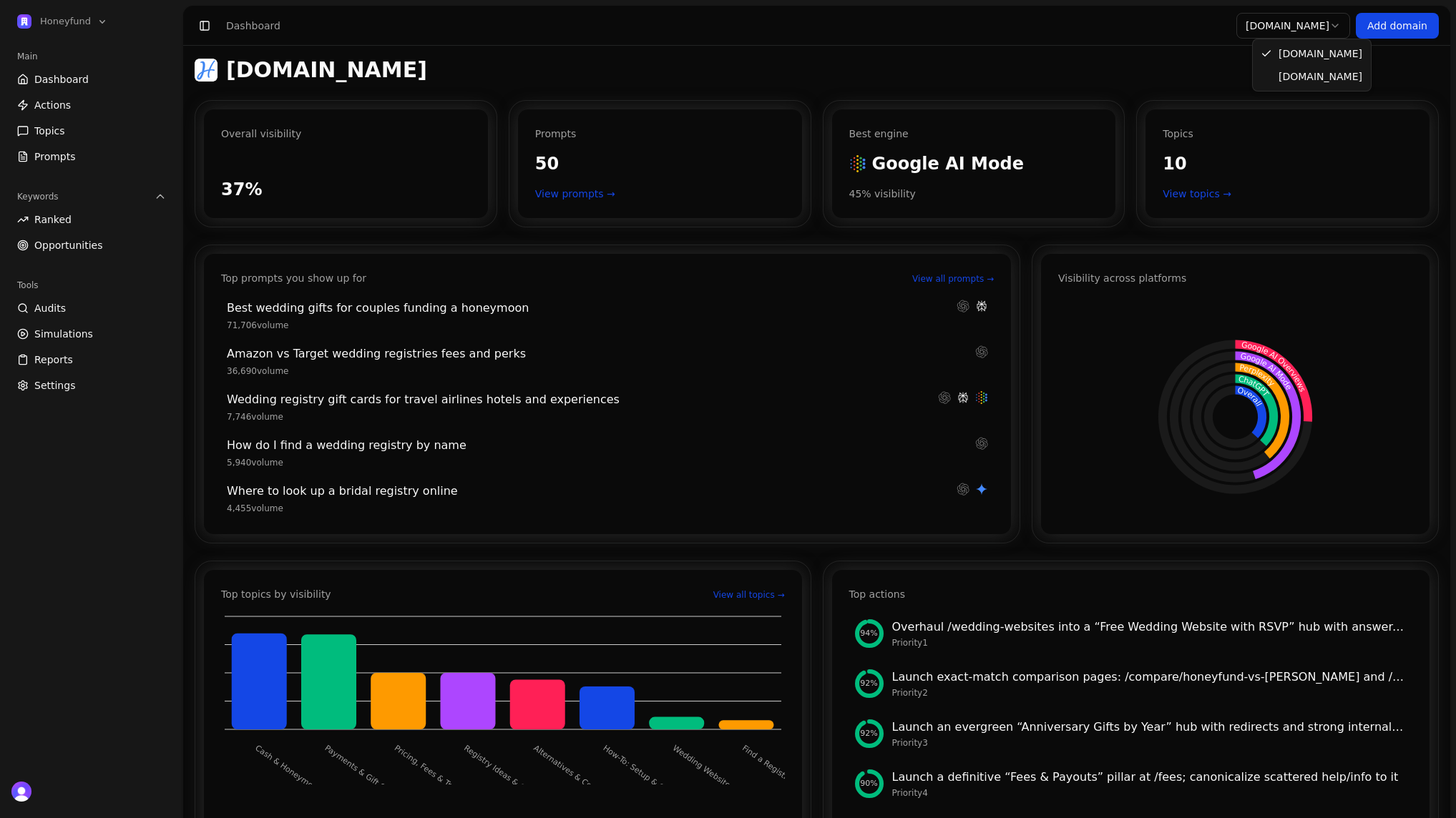
click at [1311, 26] on html "Honeyfund Main Dashboard Actions Topics Prompts Keywords Ranked Opportunities T…" at bounding box center [728, 409] width 1456 height 818
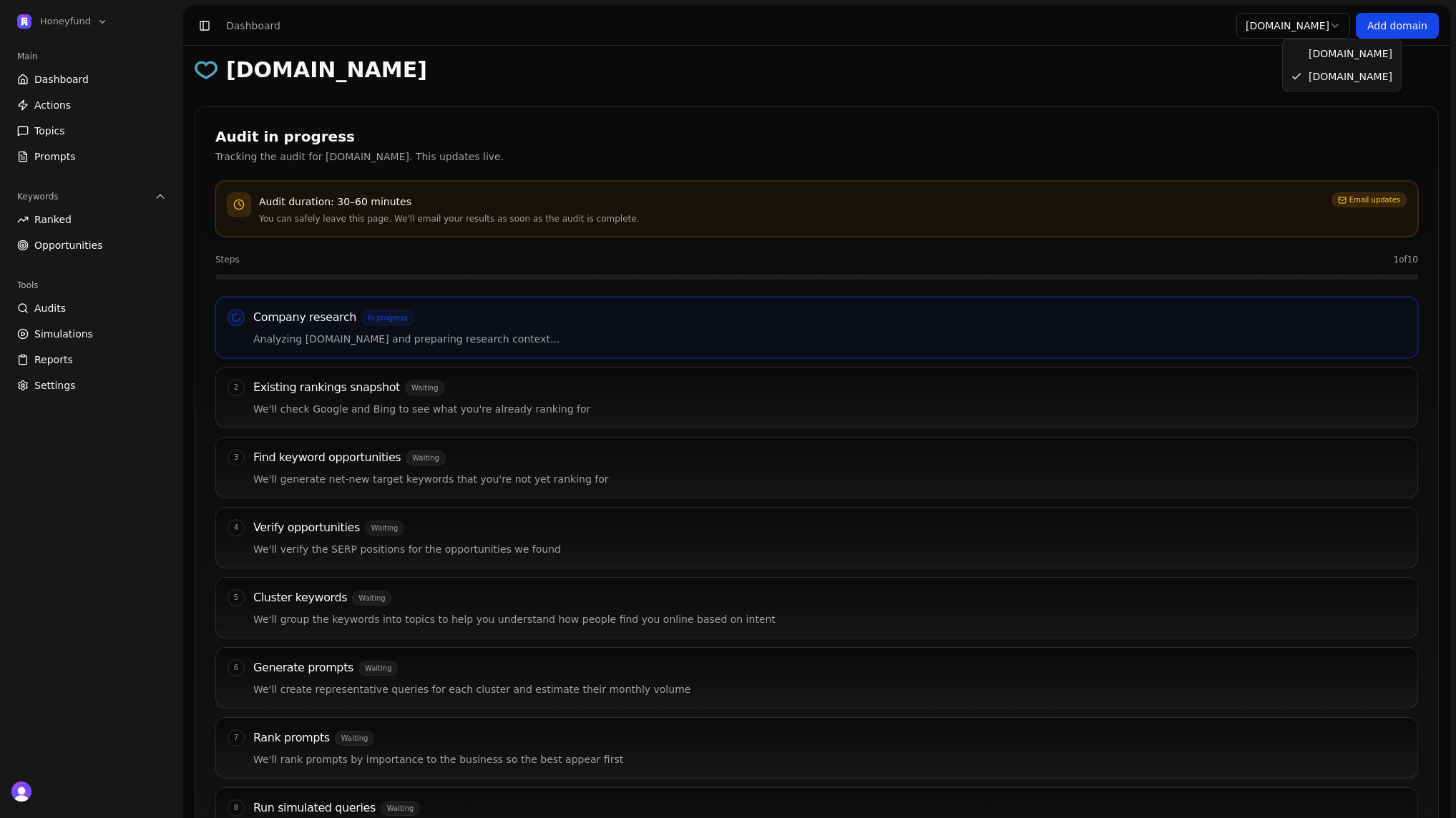
click at [1323, 26] on html "Honeyfund Main Dashboard Actions Topics Prompts Keywords Ranked Opportunities T…" at bounding box center [728, 409] width 1456 height 818
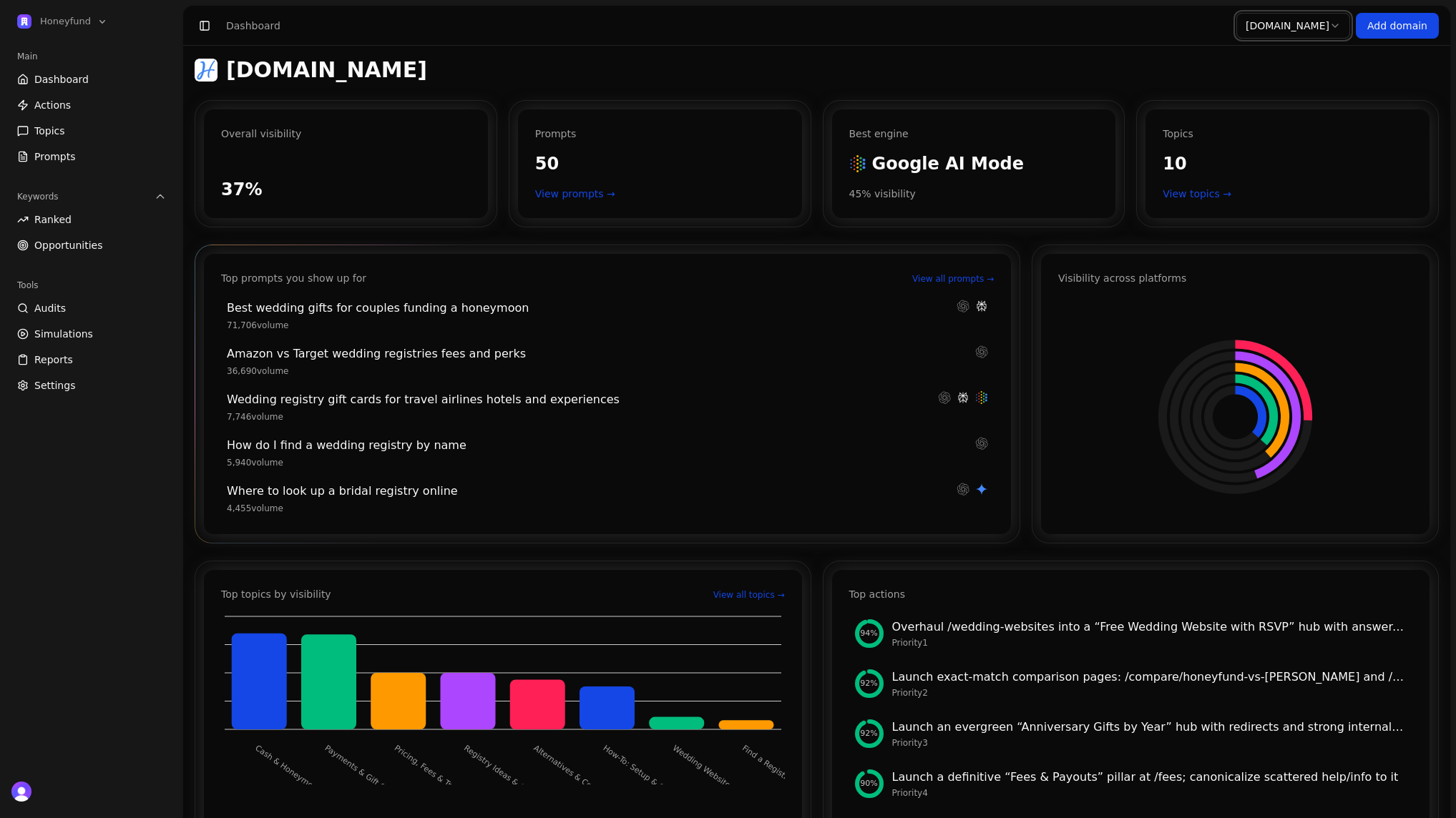
scroll to position [169, 0]
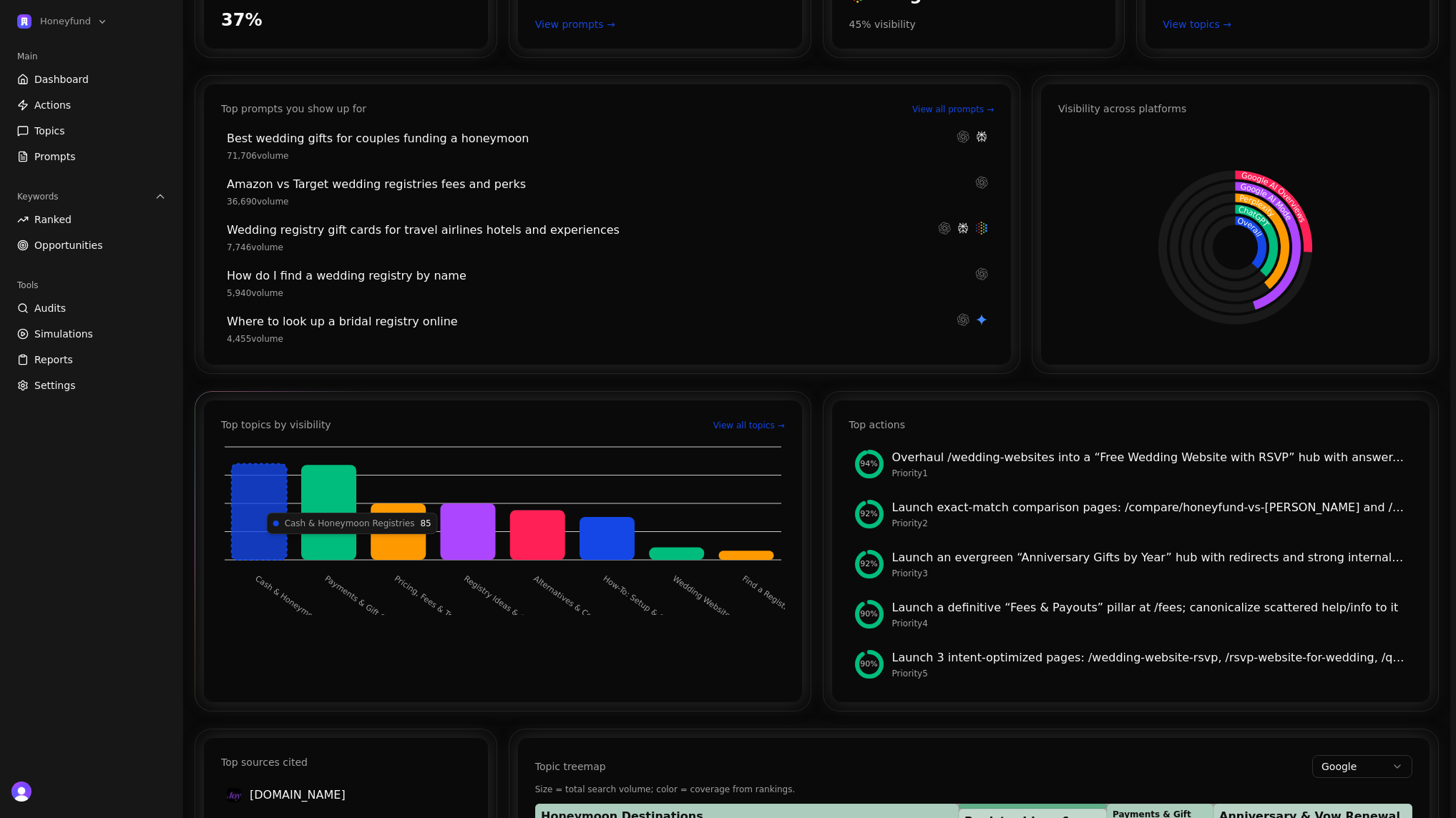
click at [259, 506] on icon at bounding box center [259, 512] width 55 height 96
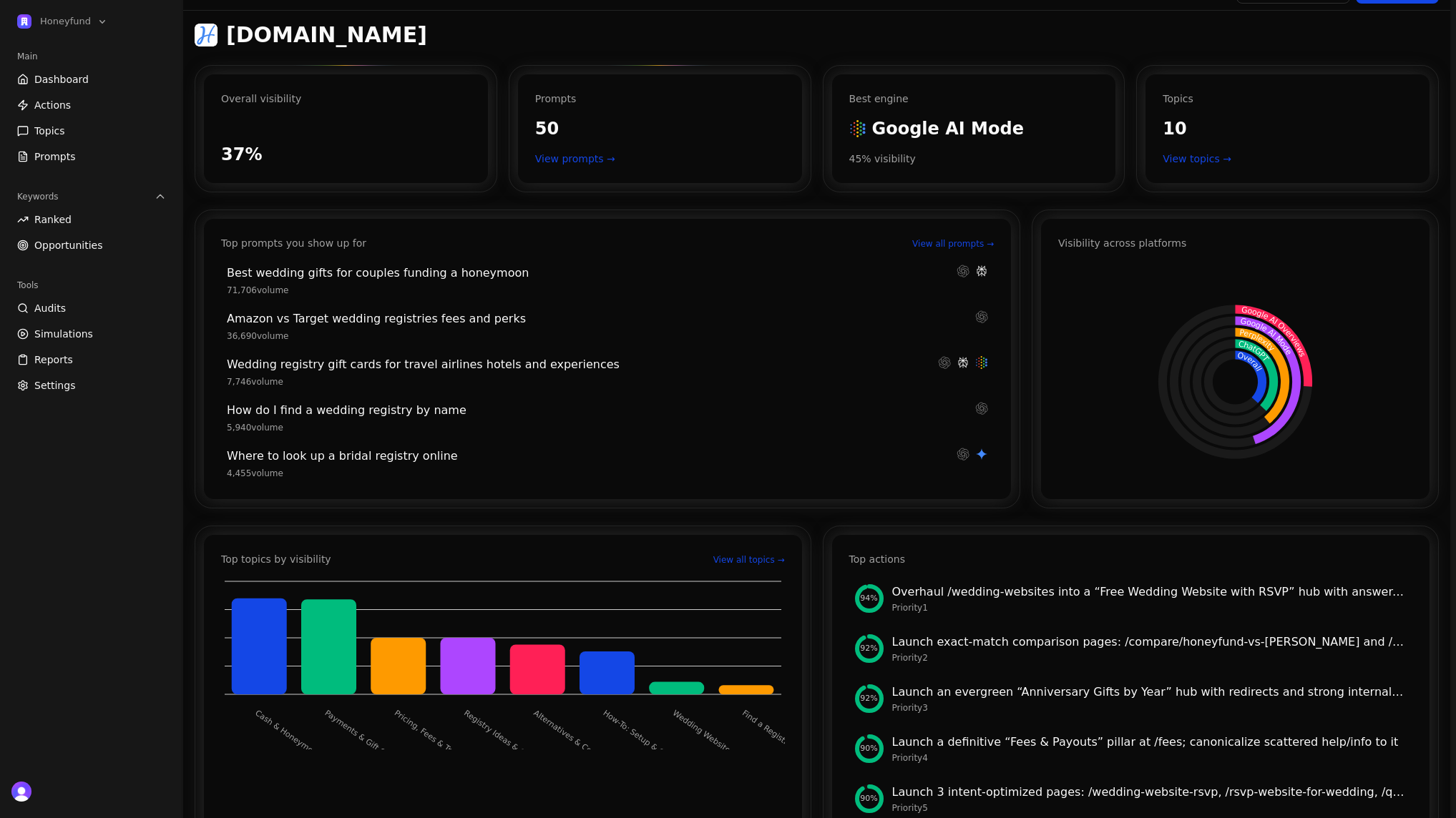
scroll to position [0, 0]
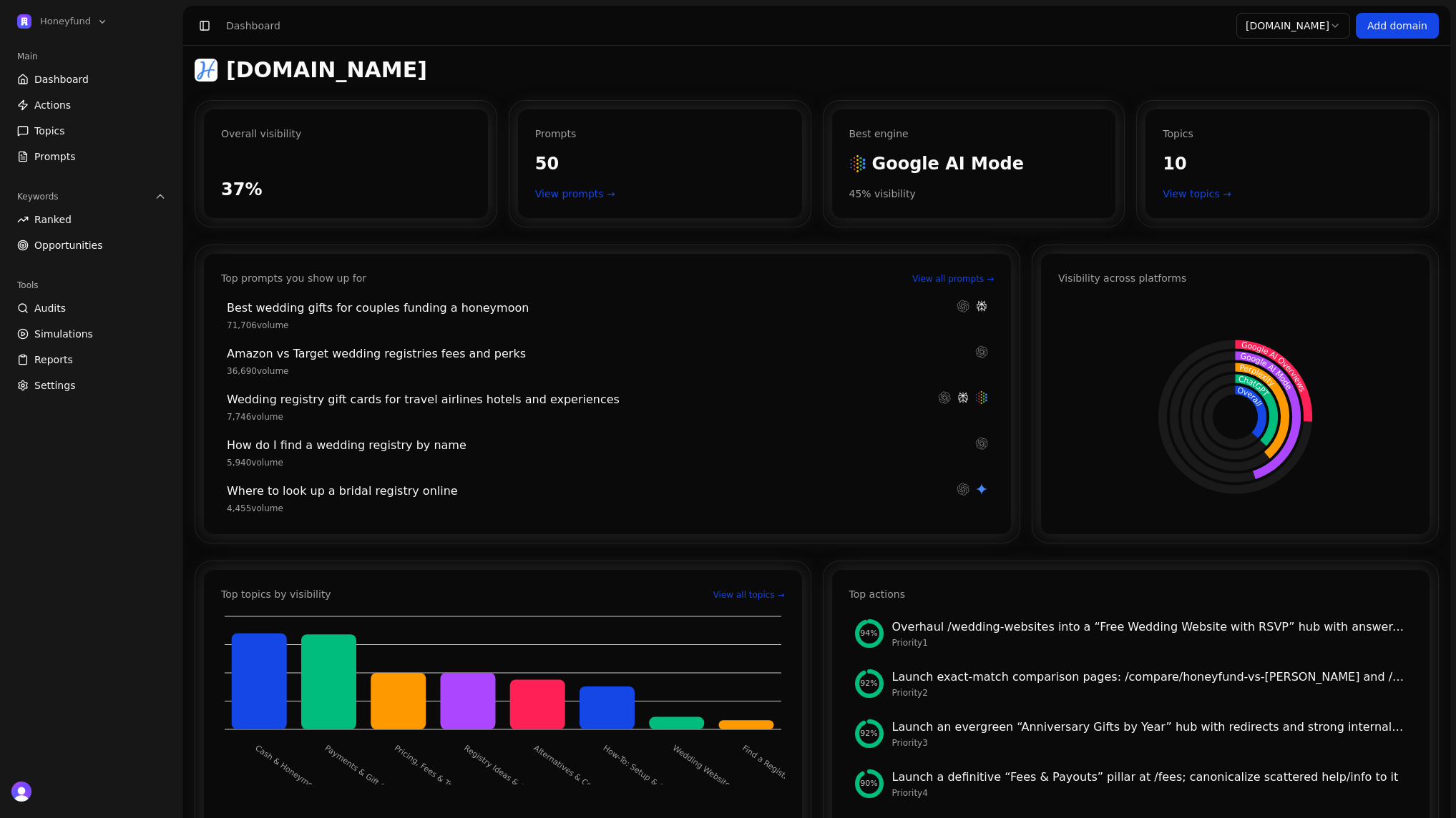
click at [86, 123] on link "Topics" at bounding box center [91, 131] width 160 height 23
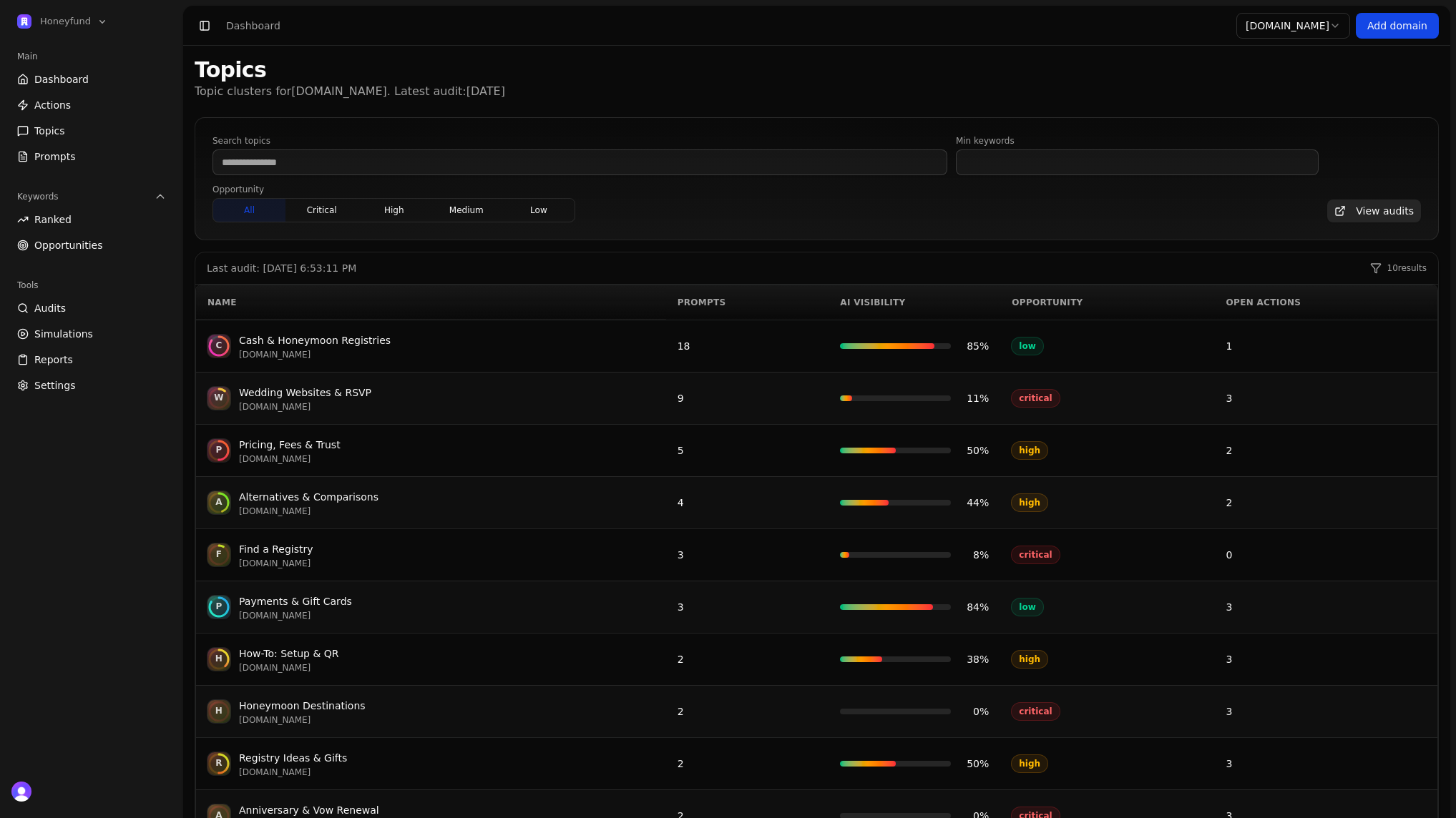
click at [74, 221] on link "Ranked" at bounding box center [91, 220] width 160 height 23
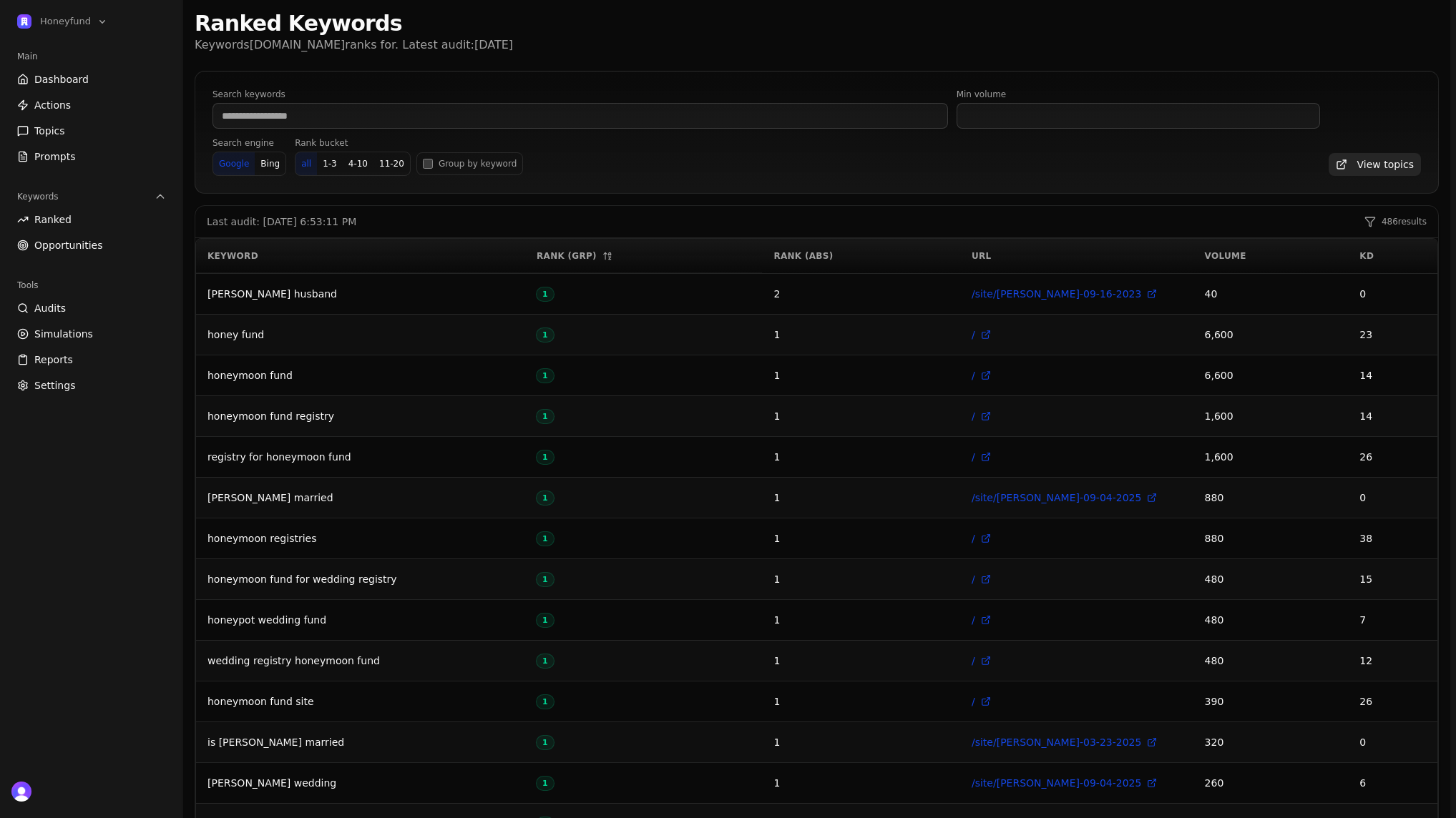
scroll to position [51, 0]
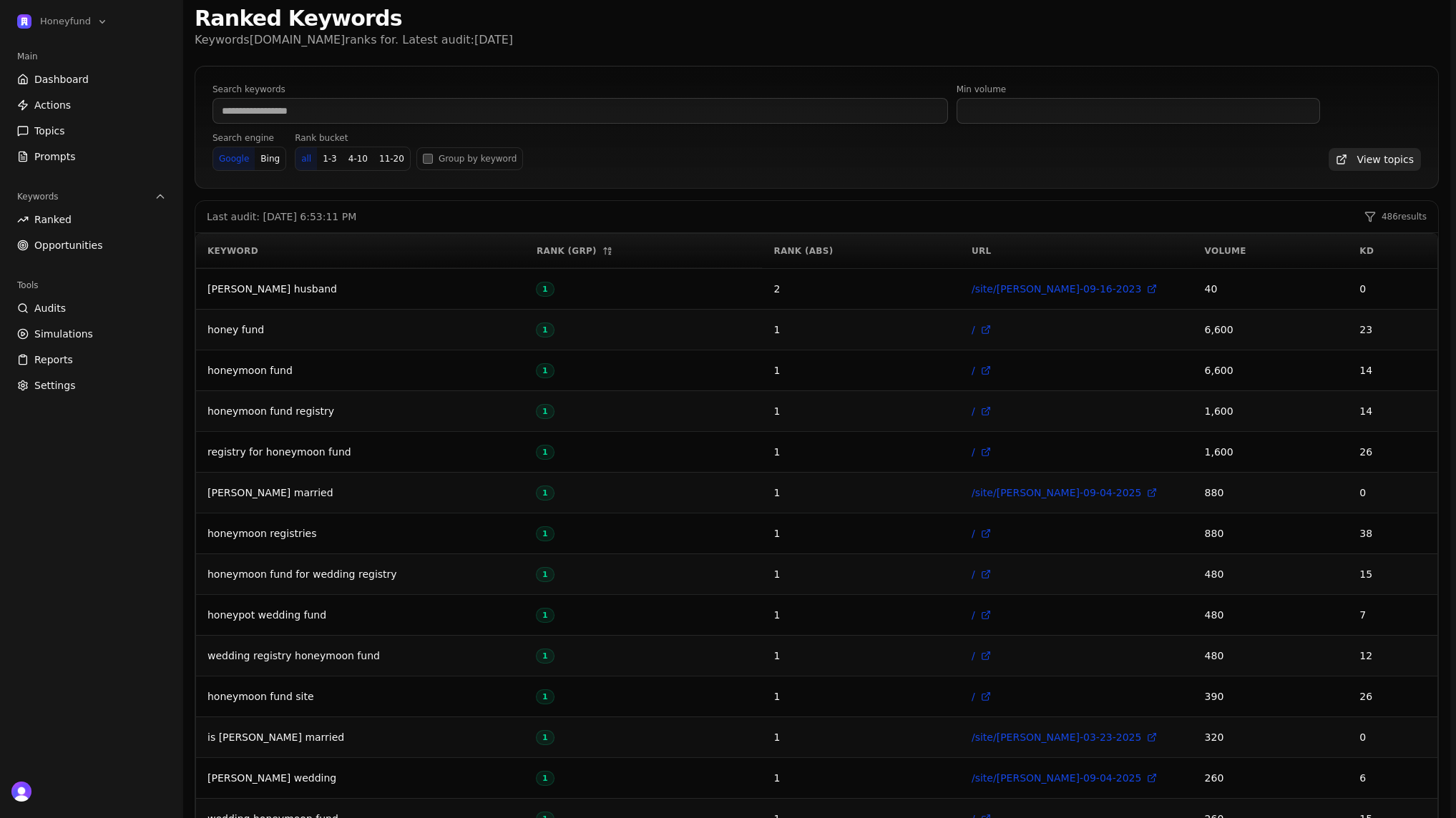
click at [102, 238] on link "Opportunities" at bounding box center [91, 245] width 160 height 23
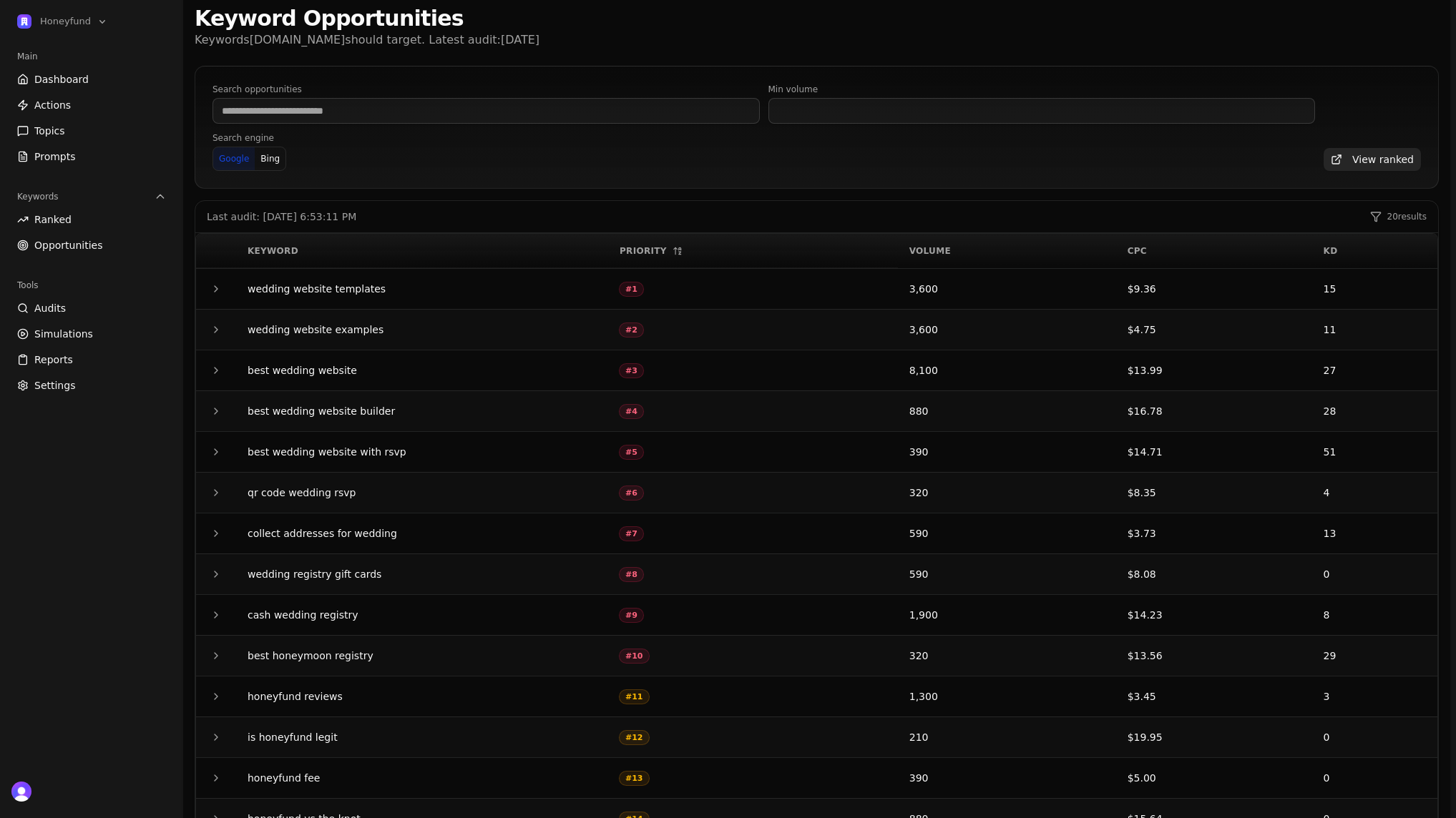
click at [75, 315] on link "Audits" at bounding box center [91, 308] width 160 height 23
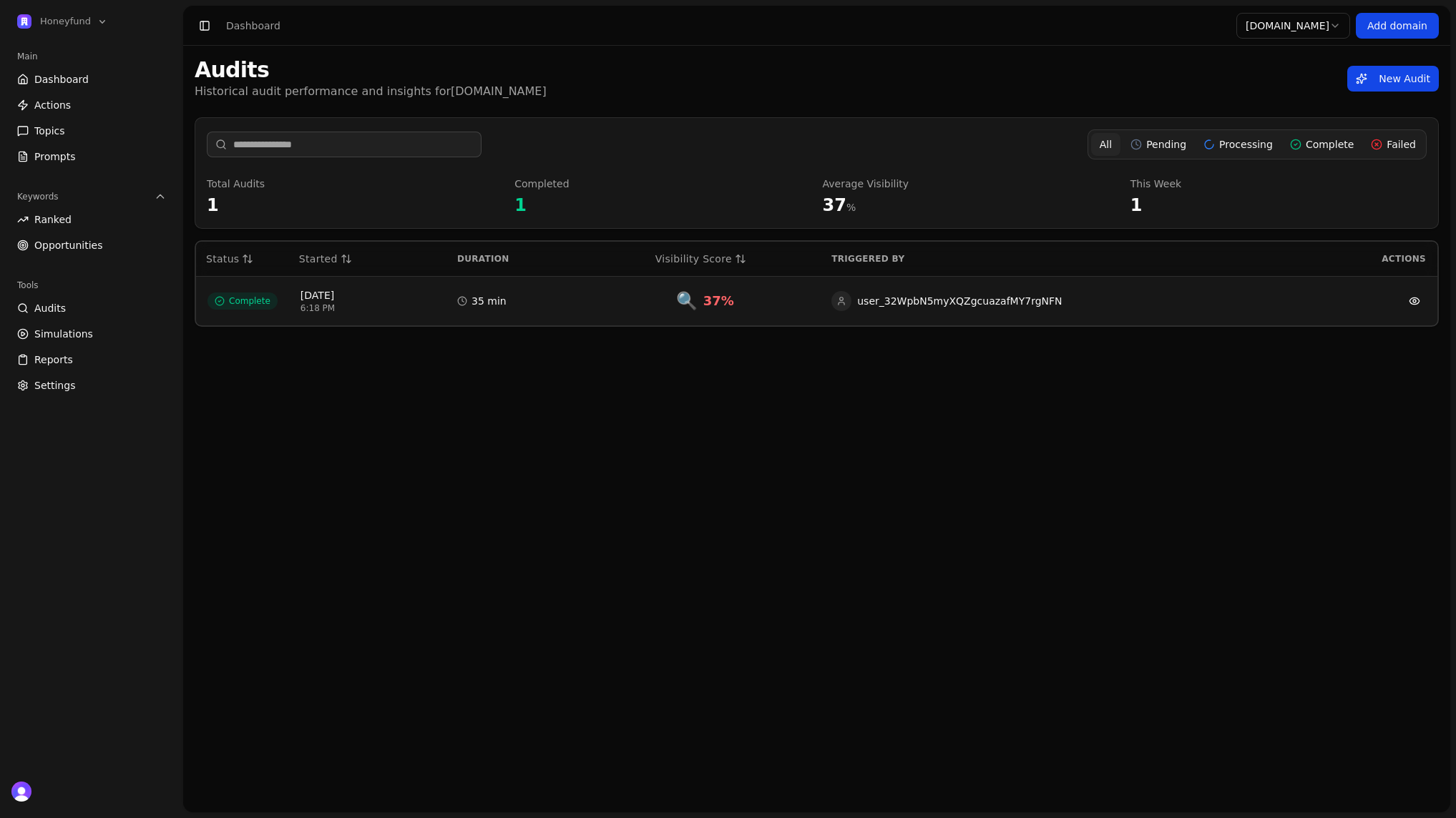
drag, startPoint x: 944, startPoint y: 306, endPoint x: 991, endPoint y: 299, distance: 47.5
click at [963, 303] on span "user_32WpbN5myXQZgcuazafMY7rgNFN" at bounding box center [960, 301] width 205 height 14
click at [1415, 300] on link at bounding box center [1415, 301] width 23 height 23
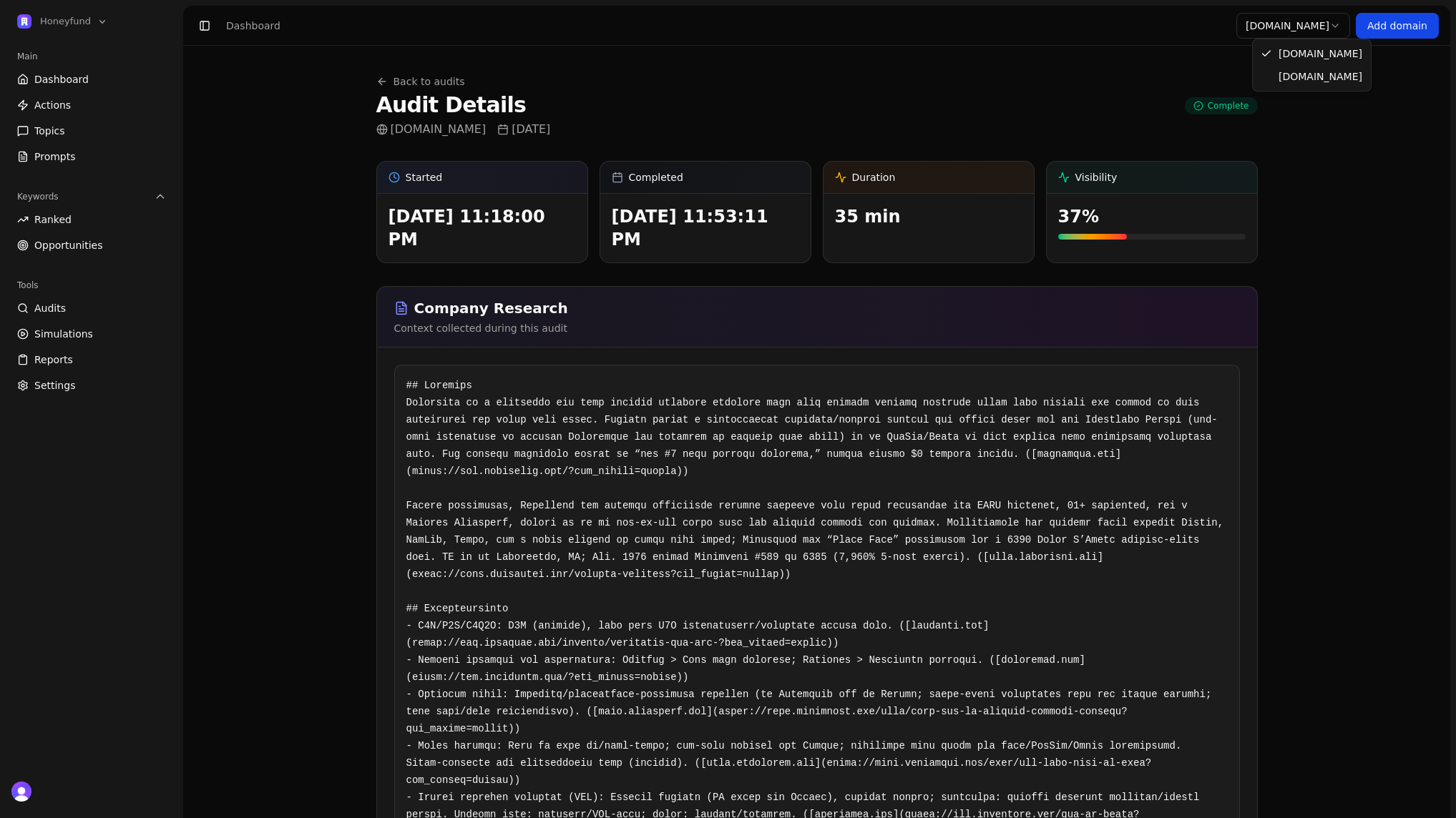
click at [1300, 29] on html "Honeyfund Main Dashboard Actions Topics Prompts Keywords Ranked Opportunities T…" at bounding box center [728, 409] width 1456 height 818
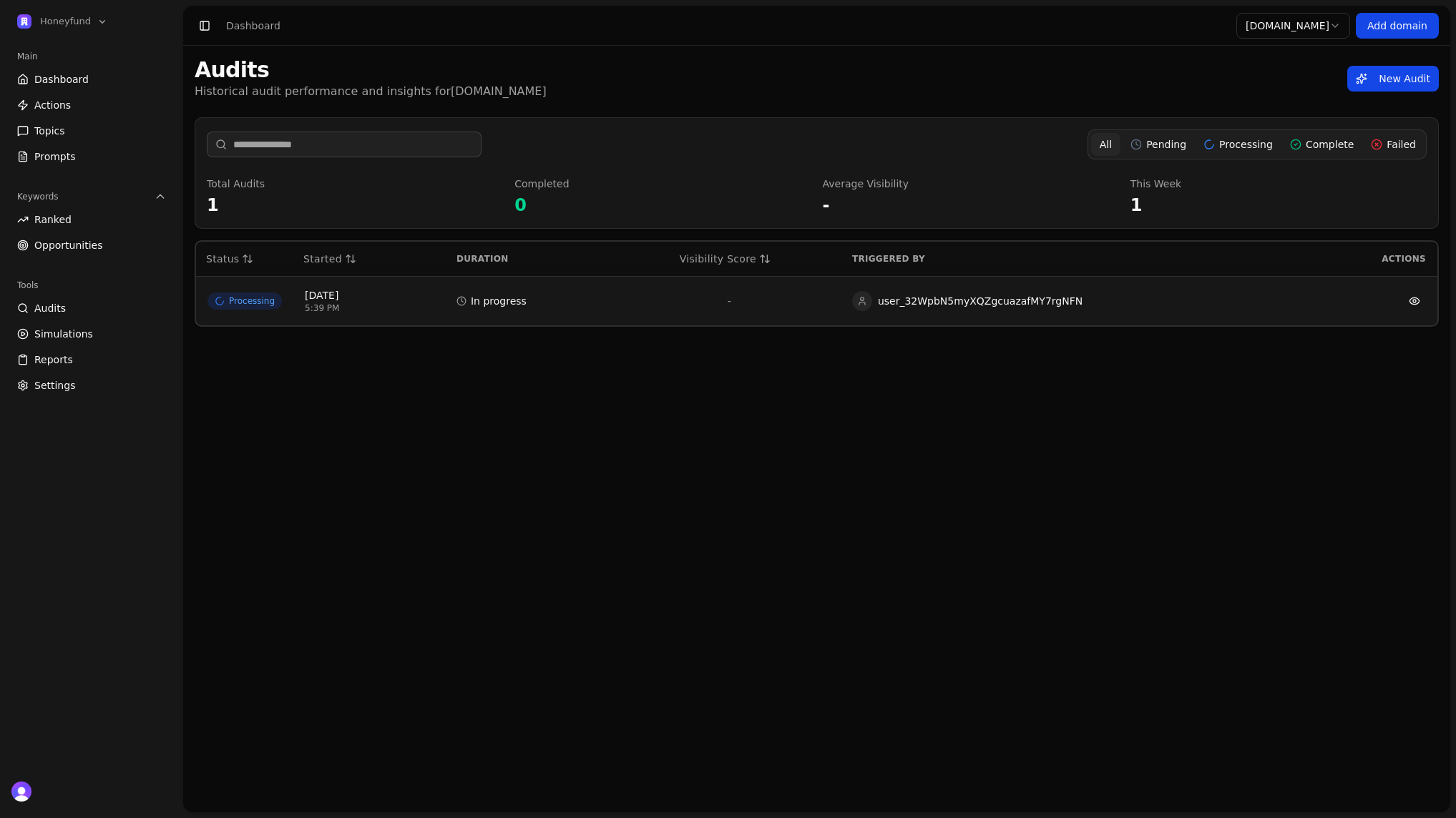
click at [407, 305] on span "5:39 PM" at bounding box center [369, 308] width 129 height 11
click at [59, 84] on span "Dashboard" at bounding box center [62, 79] width 54 height 14
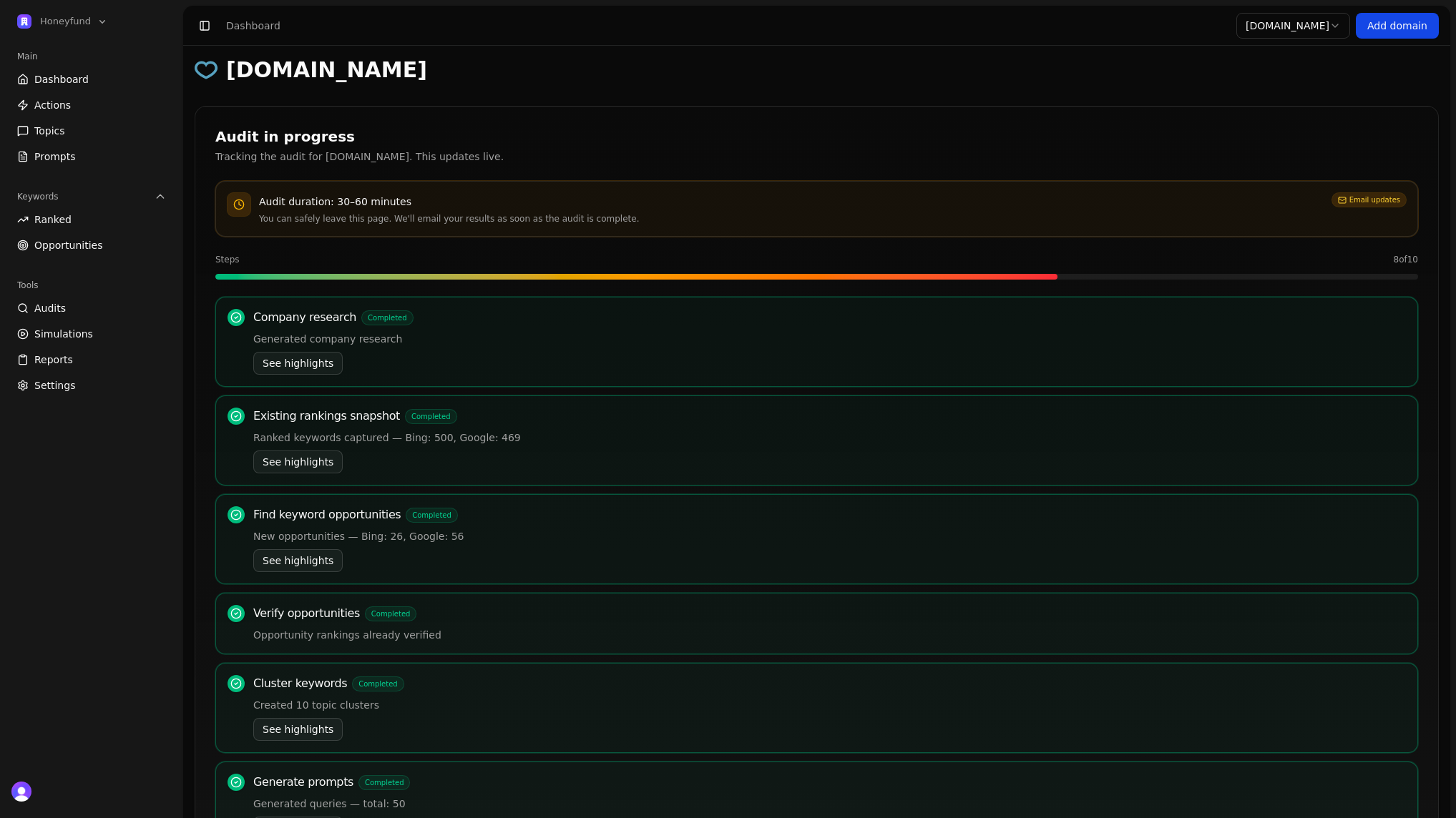
scroll to position [65, 0]
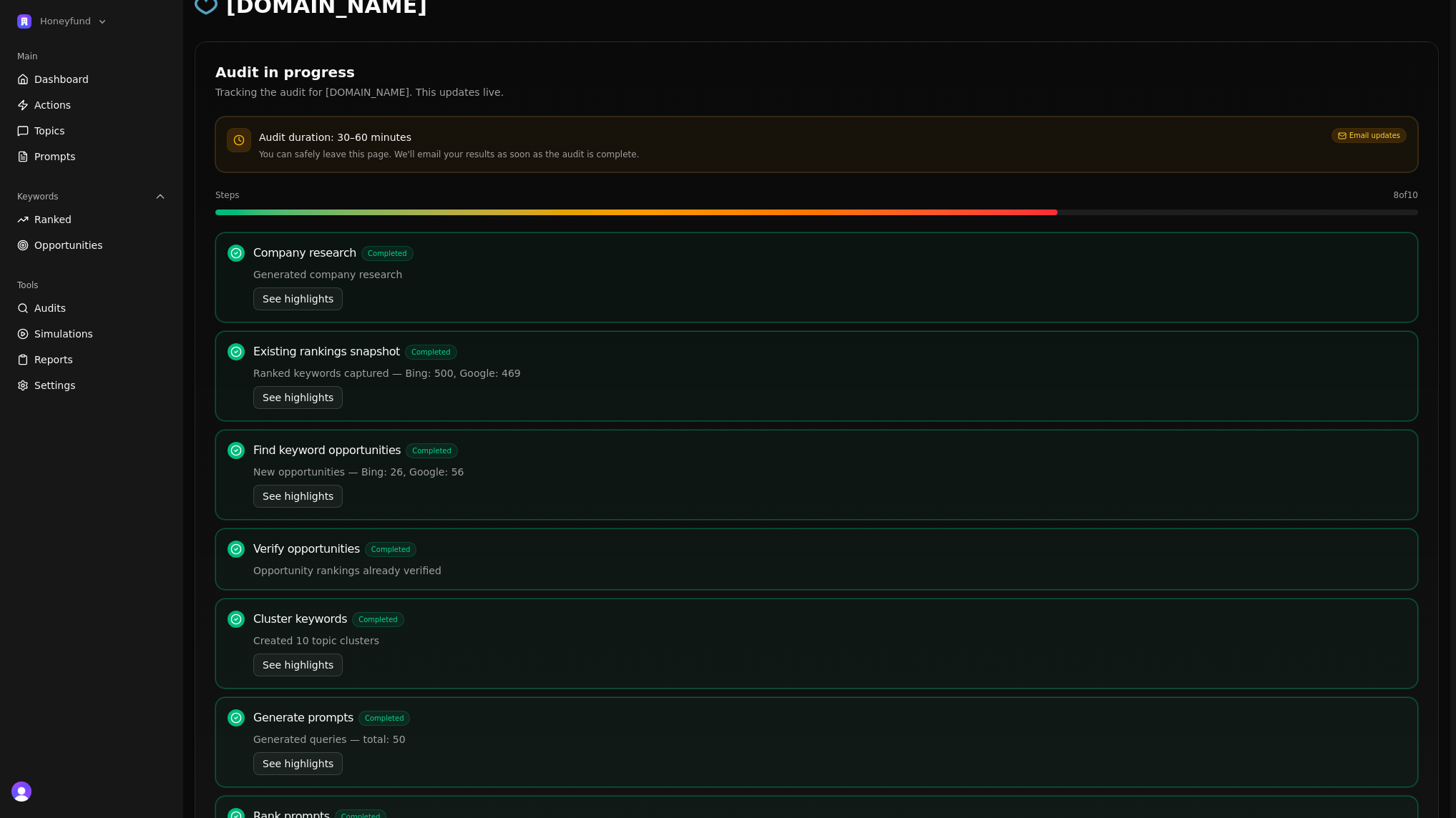
drag, startPoint x: 296, startPoint y: 300, endPoint x: 358, endPoint y: 395, distance: 113.4
click at [358, 395] on div "Company research Completed Generated company research See highlights Existing r…" at bounding box center [817, 650] width 1203 height 835
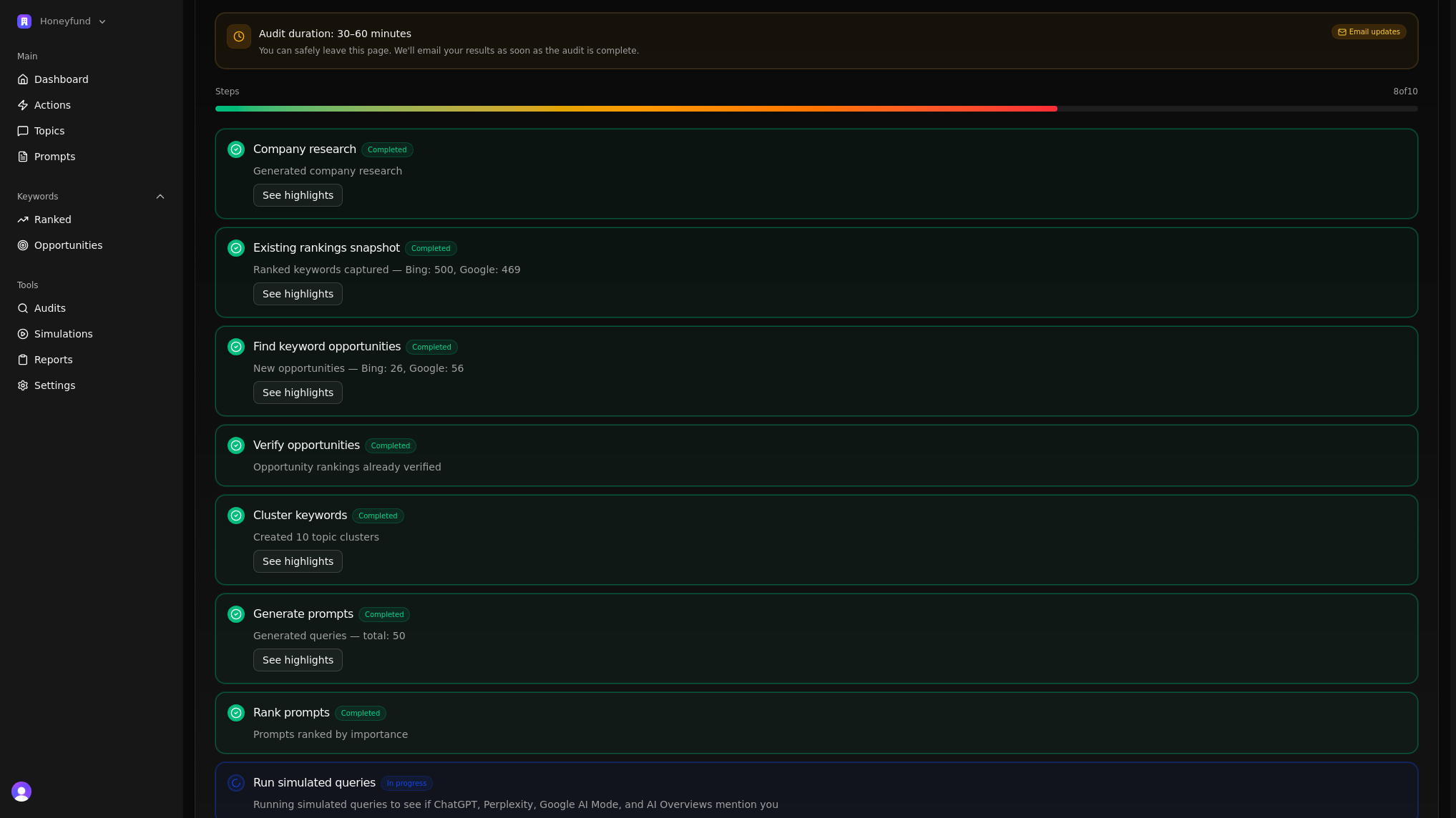
scroll to position [231, 0]
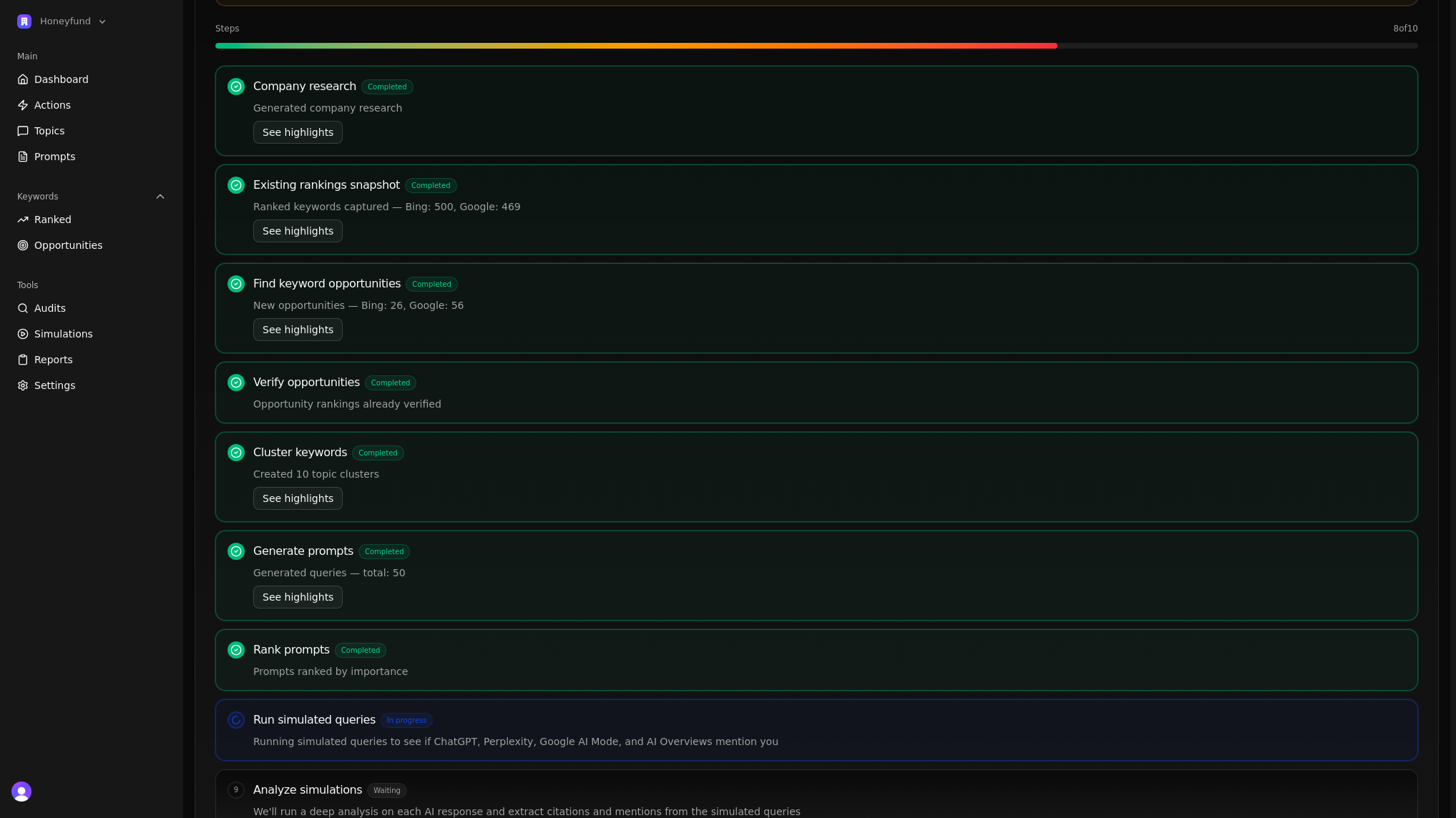
click at [318, 505] on button "See highlights" at bounding box center [297, 498] width 90 height 23
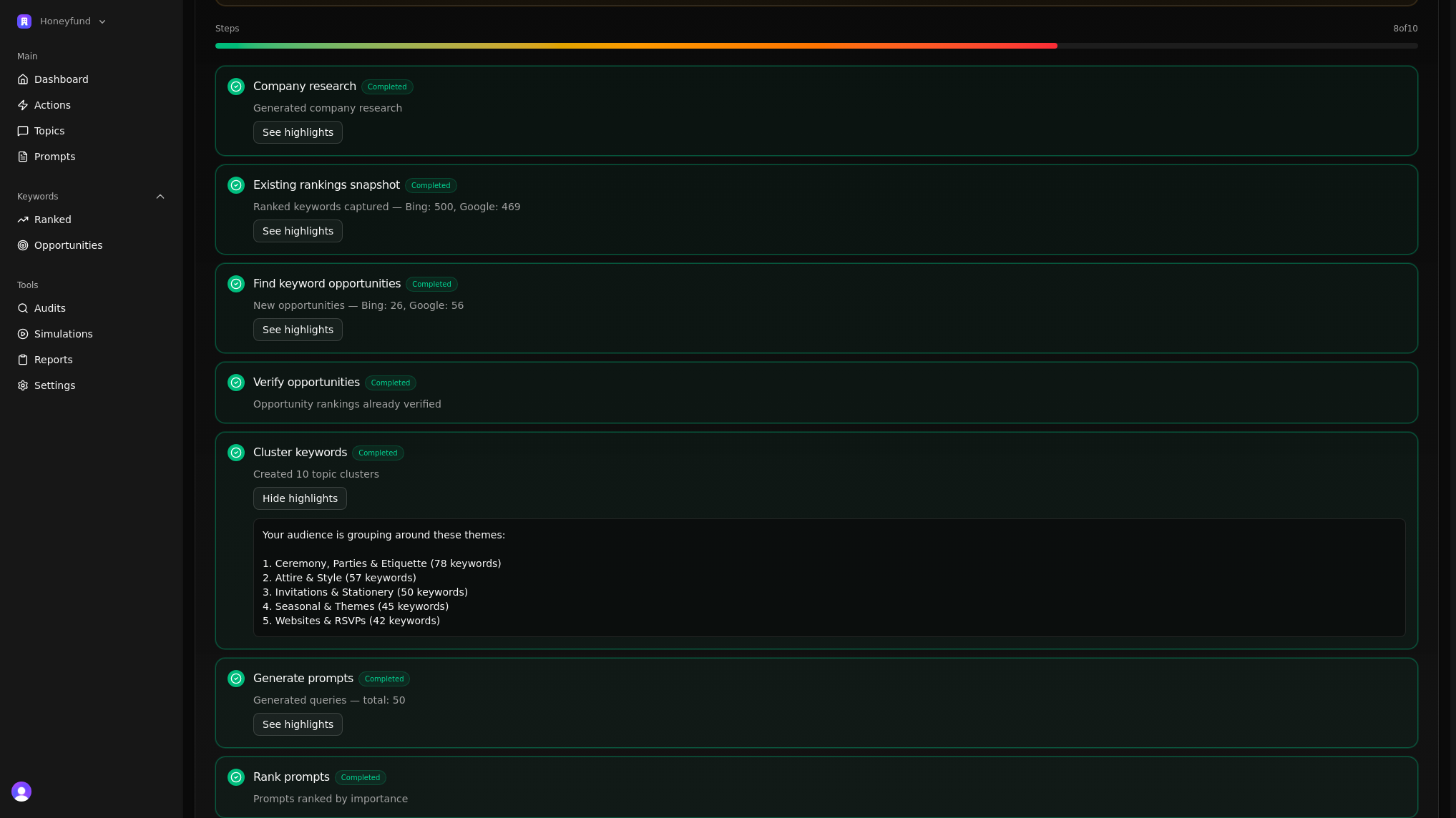
click at [318, 500] on button "Hide highlights" at bounding box center [300, 498] width 94 height 23
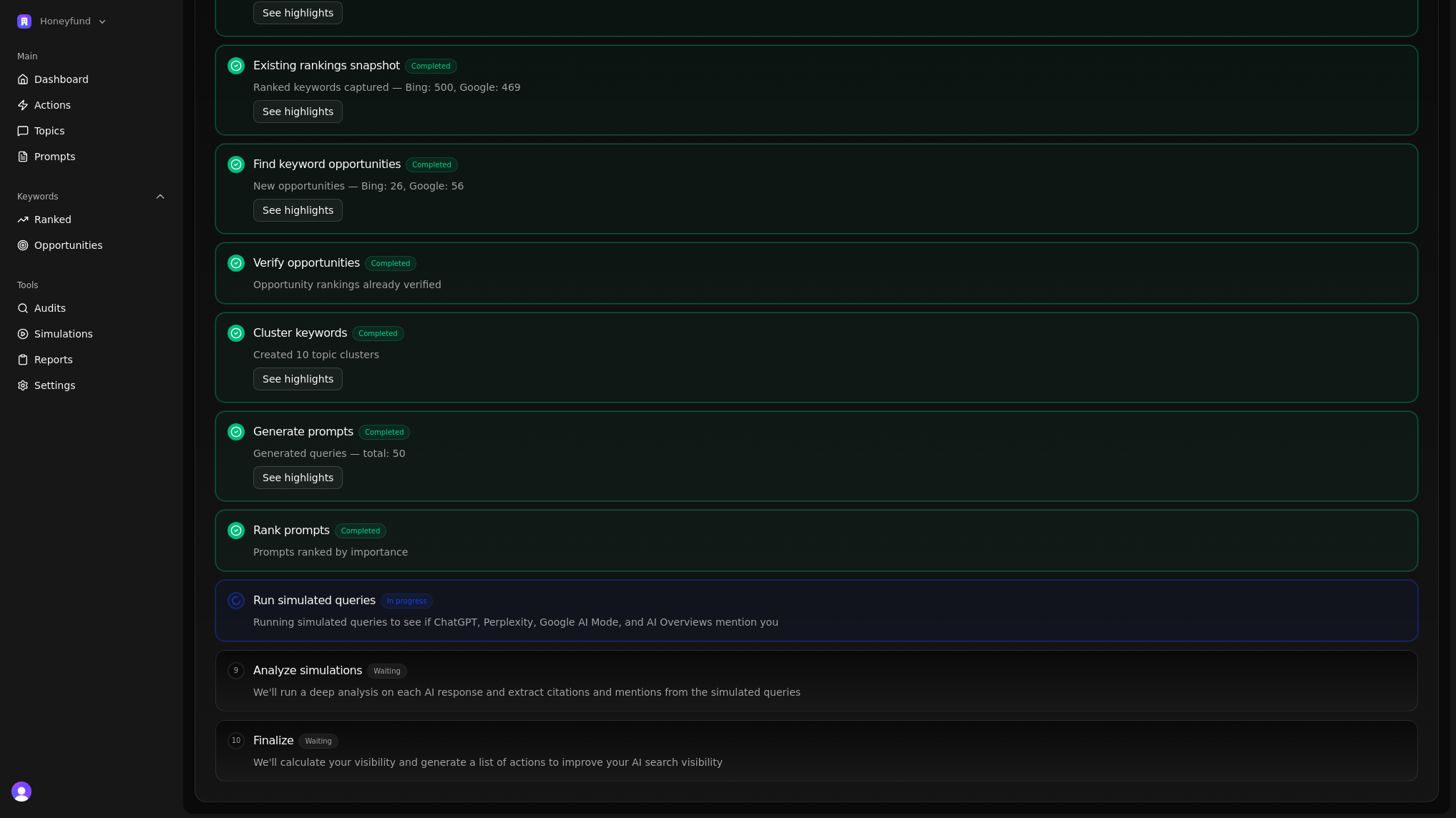
scroll to position [352, 0]
click at [309, 376] on button "See highlights" at bounding box center [297, 378] width 90 height 23
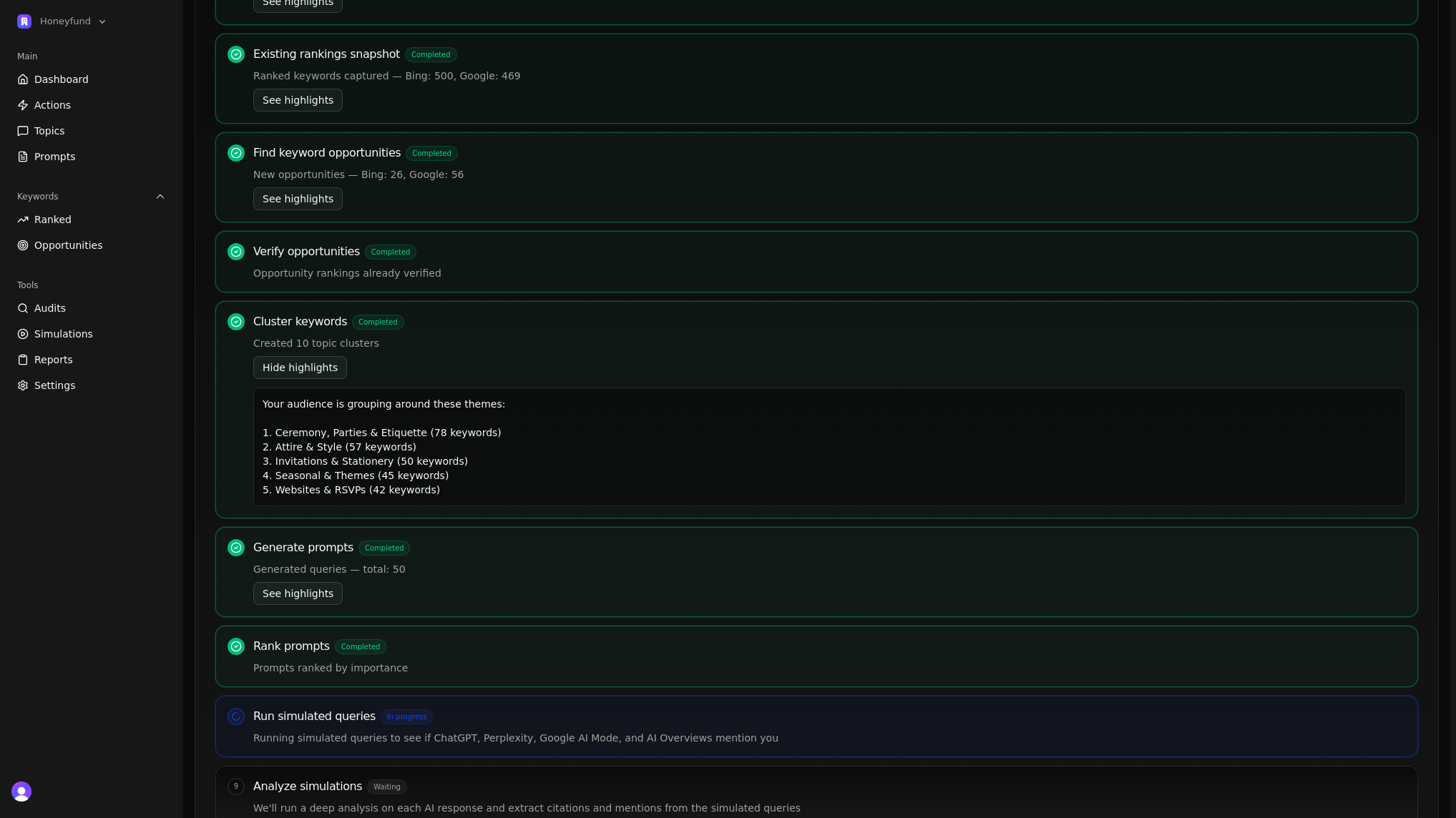
click at [309, 376] on button "Hide highlights" at bounding box center [300, 367] width 94 height 23
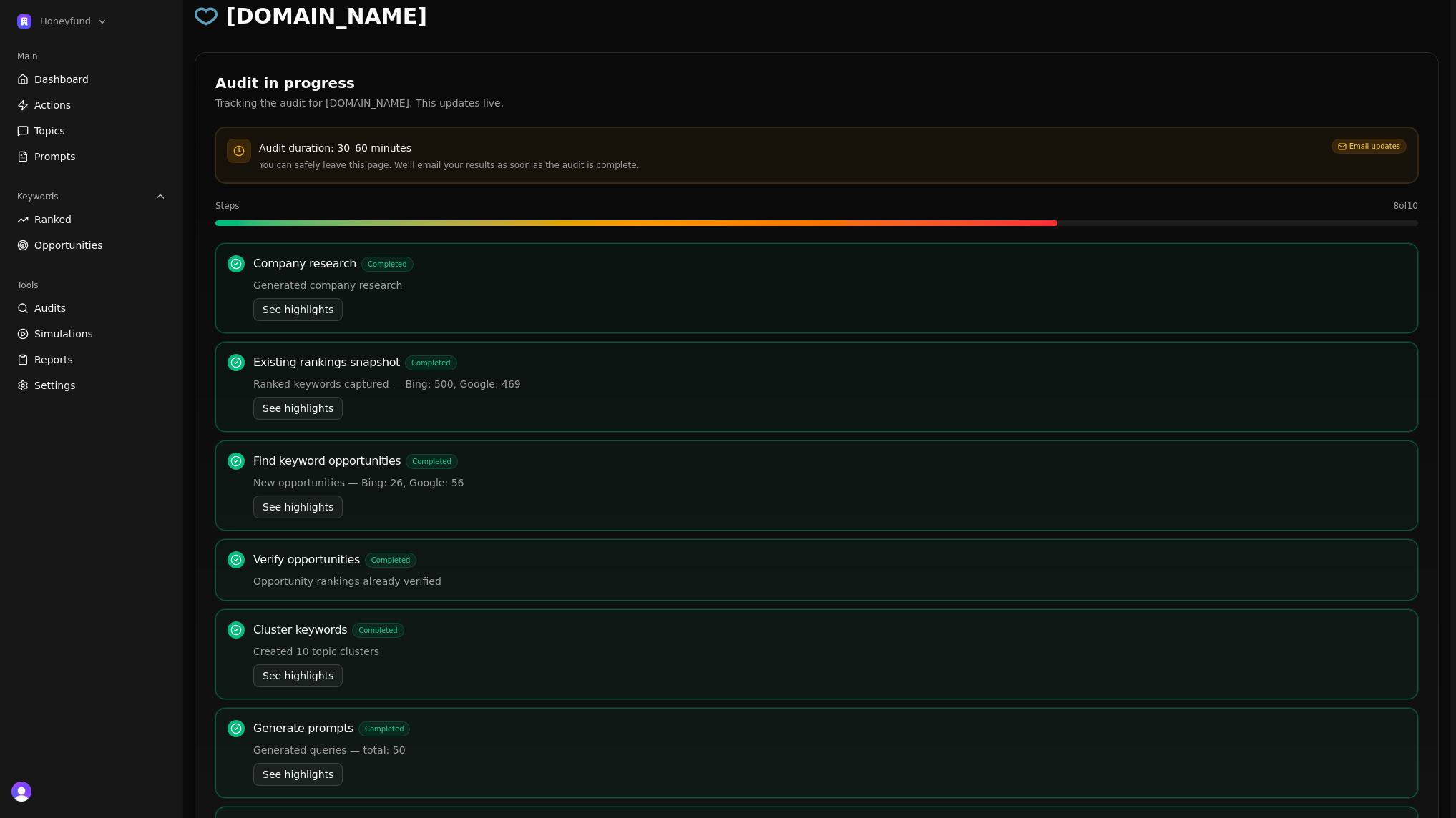
scroll to position [0, 0]
